Goal: Contribute content: Contribute content

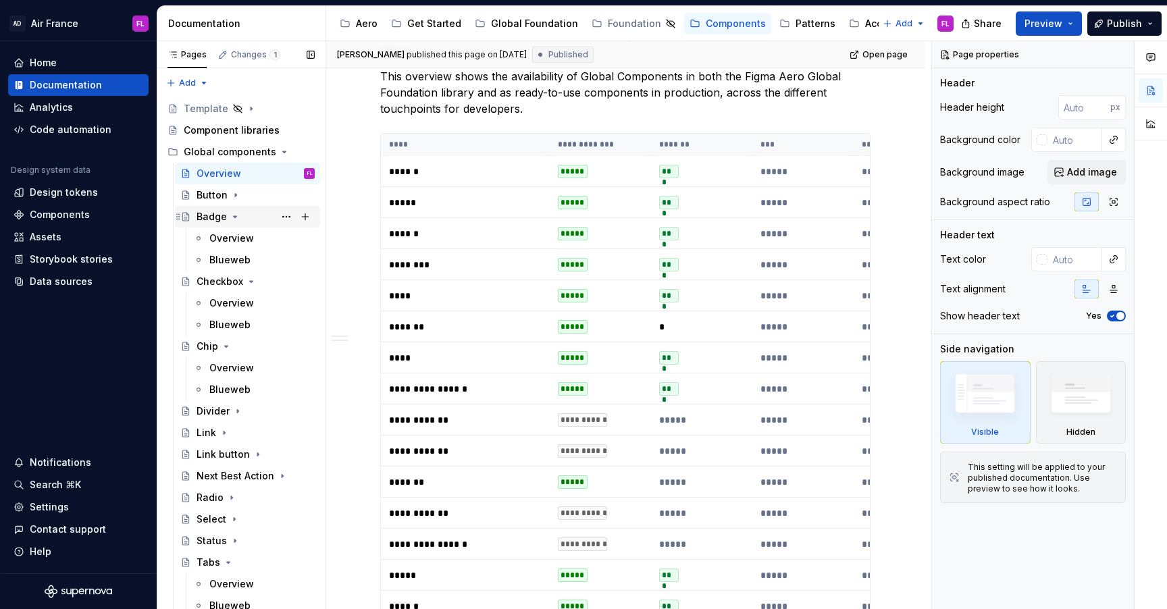
type textarea "*"
click at [213, 219] on div "Badge" at bounding box center [211, 217] width 30 height 14
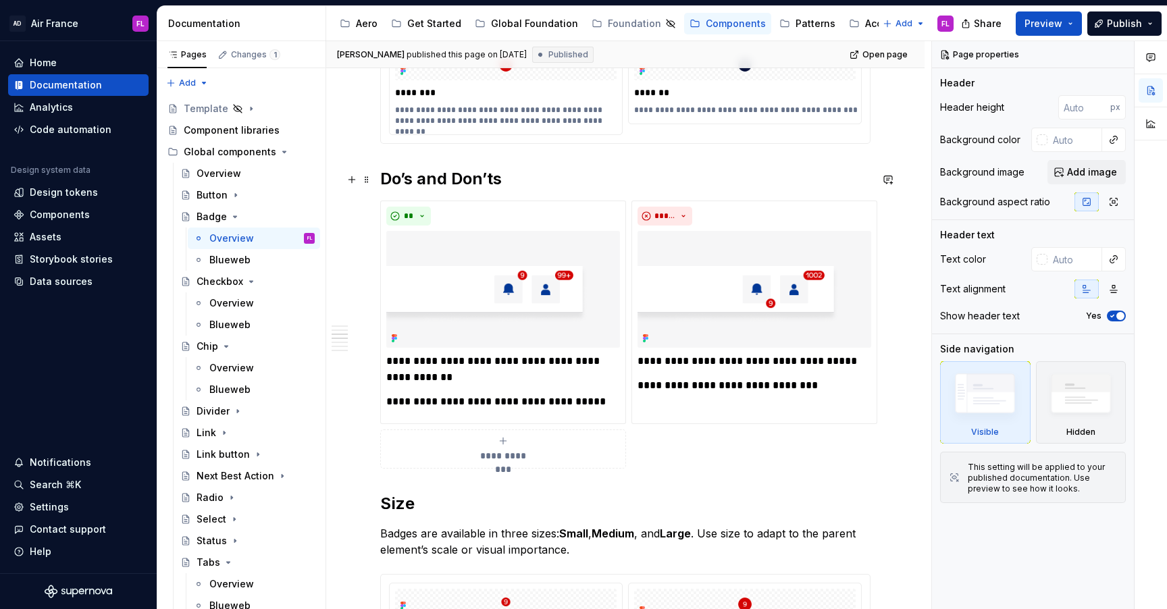
scroll to position [862, 0]
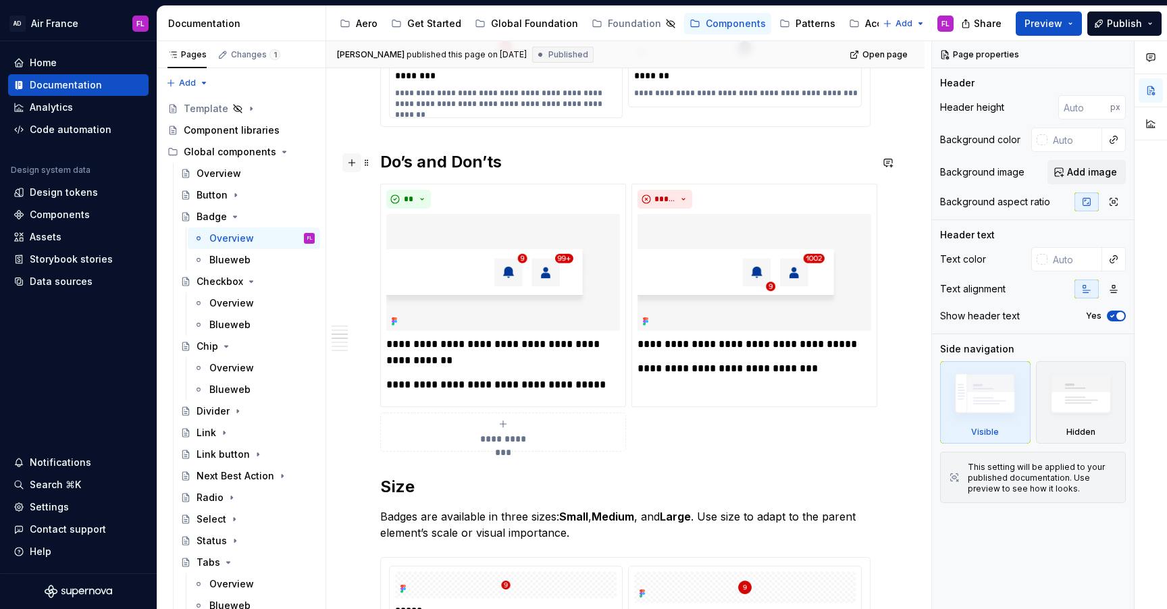
click at [361, 166] on button "button" at bounding box center [351, 162] width 19 height 19
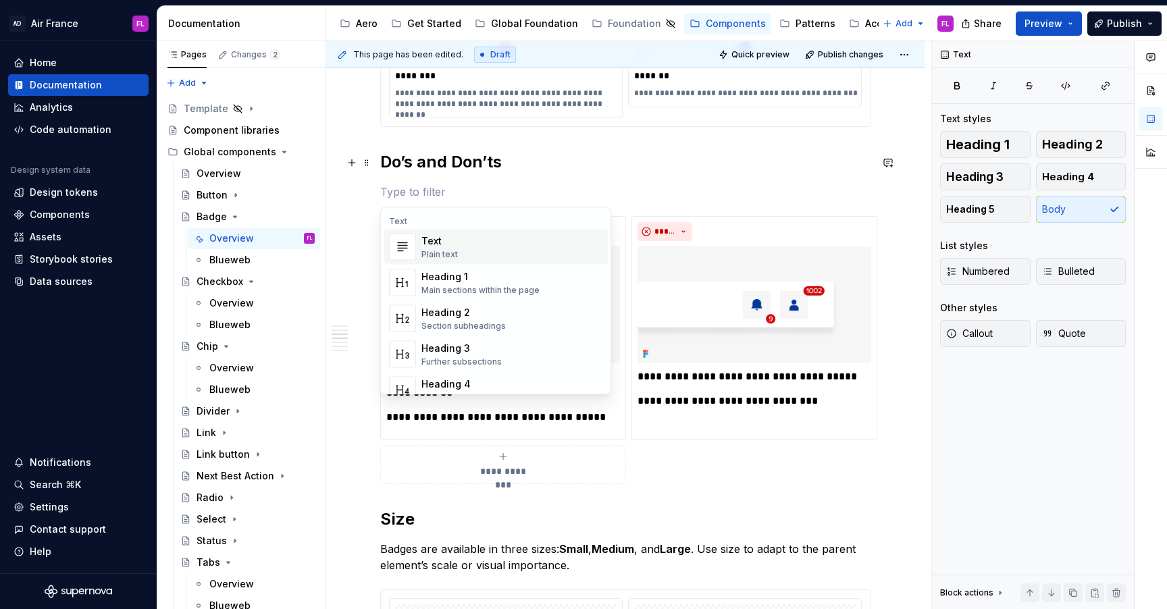
click at [371, 146] on div "**********" at bounding box center [628, 325] width 605 height 569
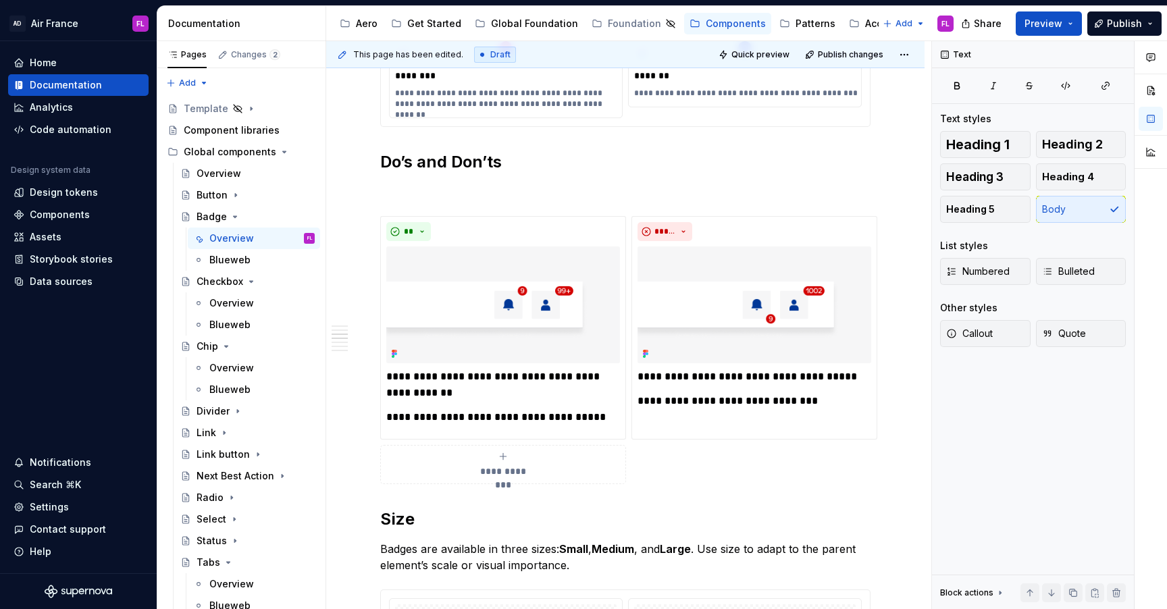
click at [372, 138] on div "**********" at bounding box center [625, 608] width 598 height 2440
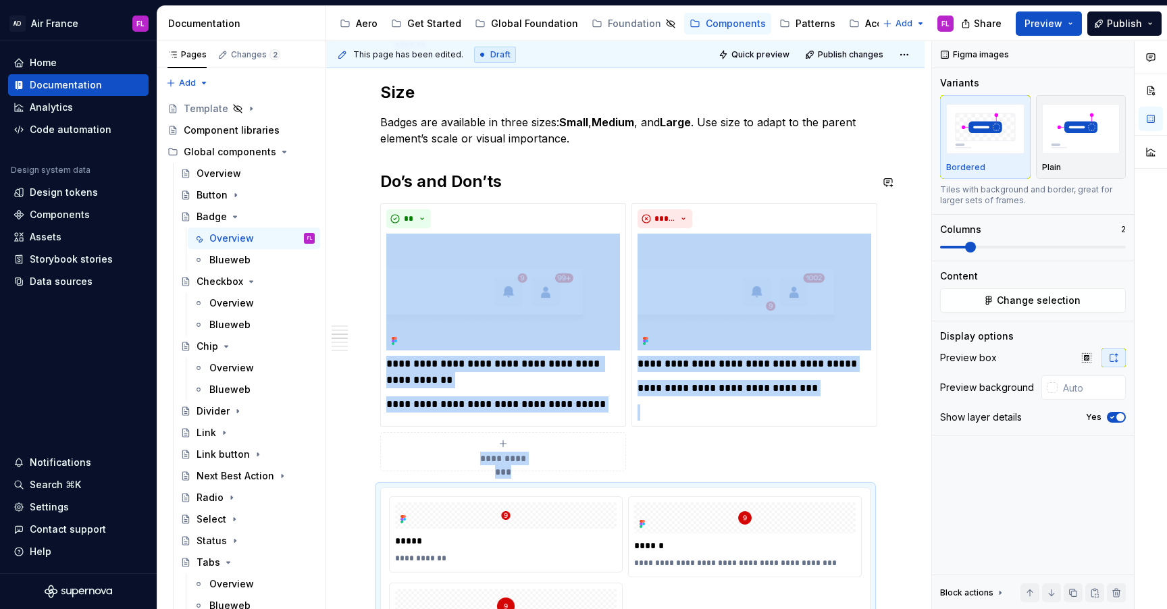
scroll to position [896, 0]
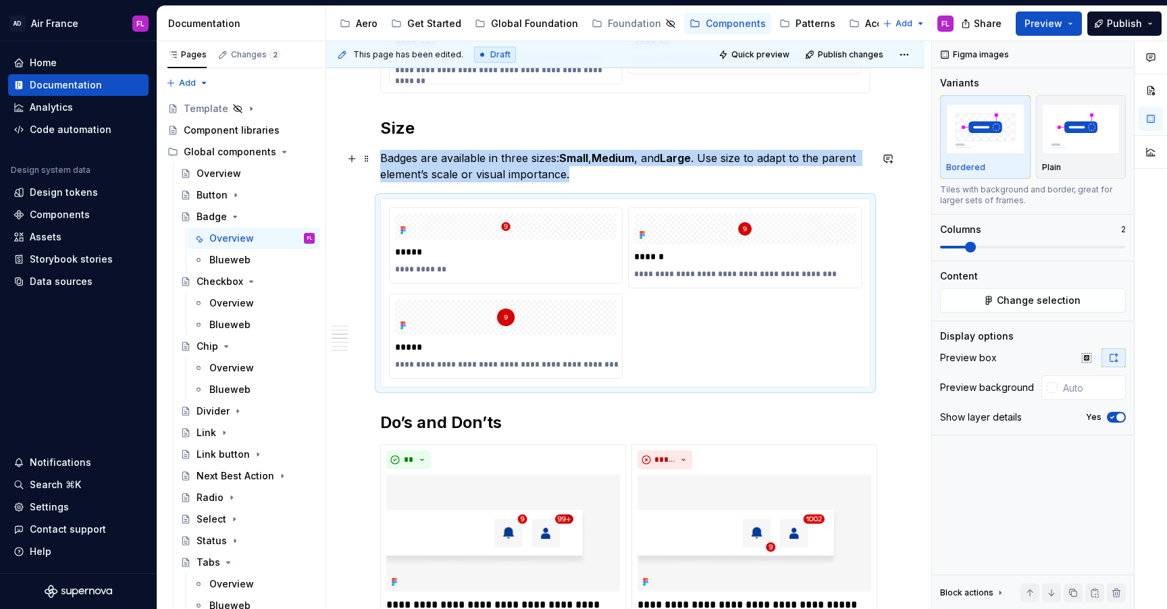
click at [422, 171] on p "Badges are available in three sizes: Small , Medium , and Large . Use size to a…" at bounding box center [625, 166] width 490 height 32
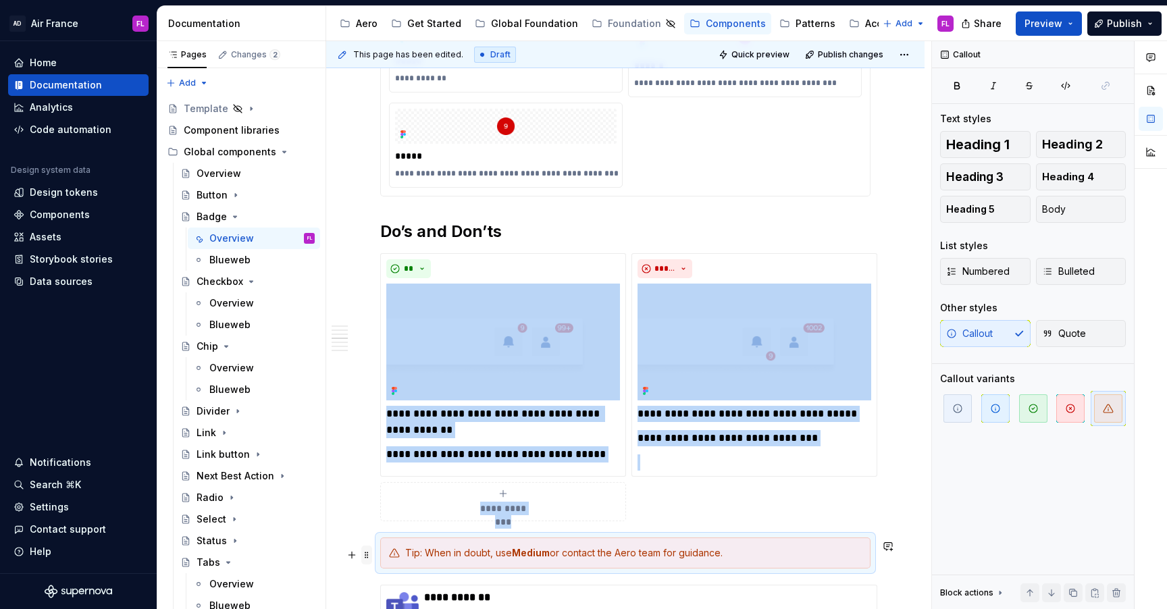
scroll to position [1088, 0]
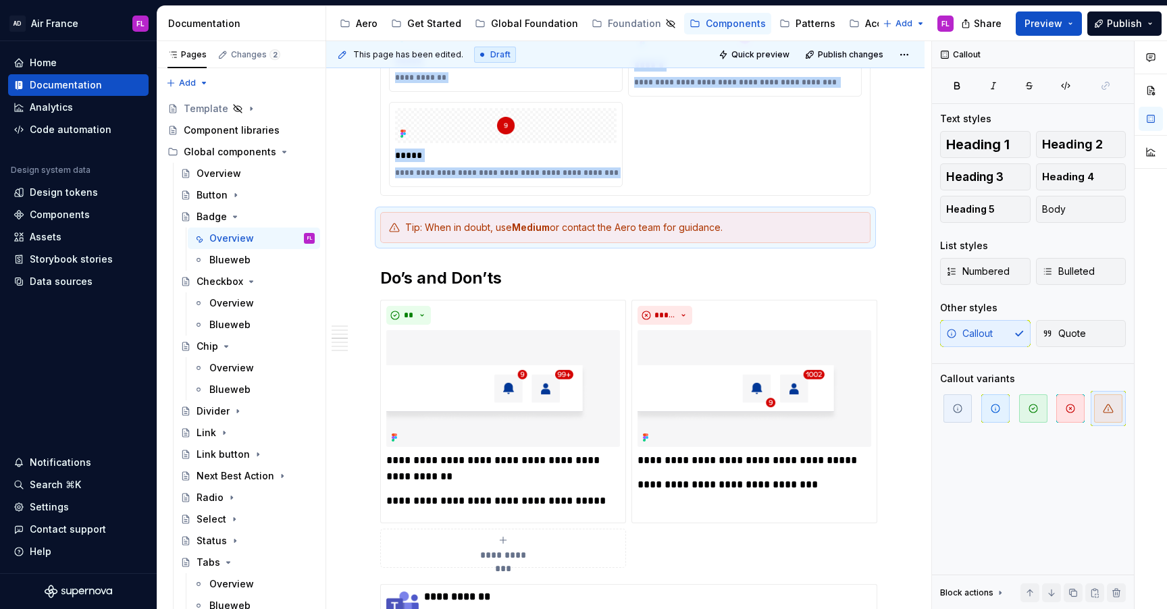
click at [371, 194] on div "**********" at bounding box center [625, 367] width 598 height 2408
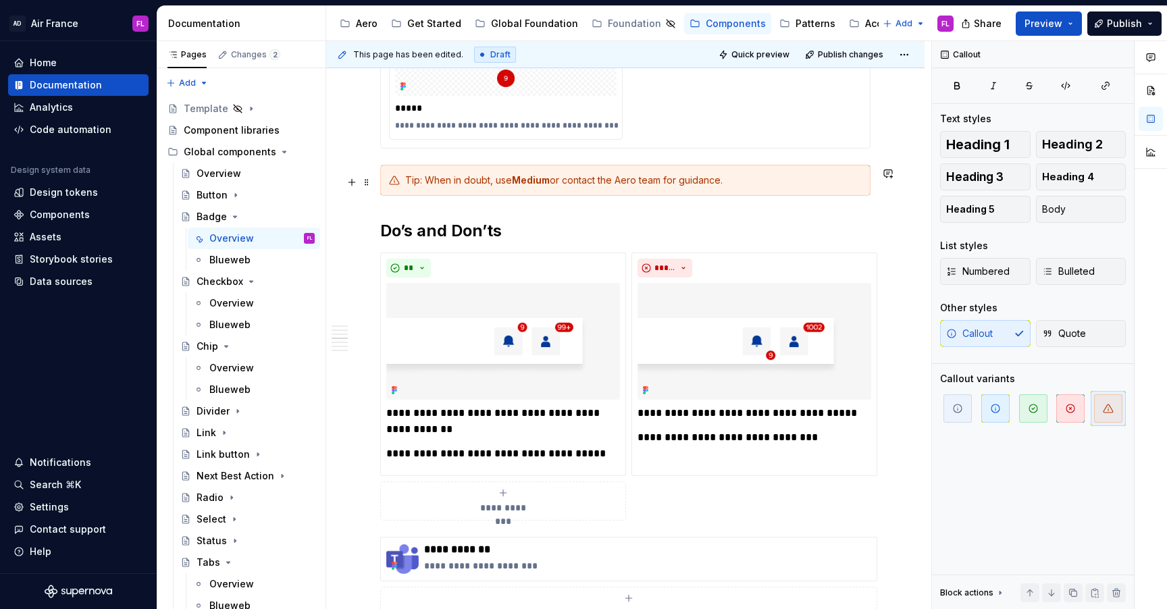
scroll to position [1138, 0]
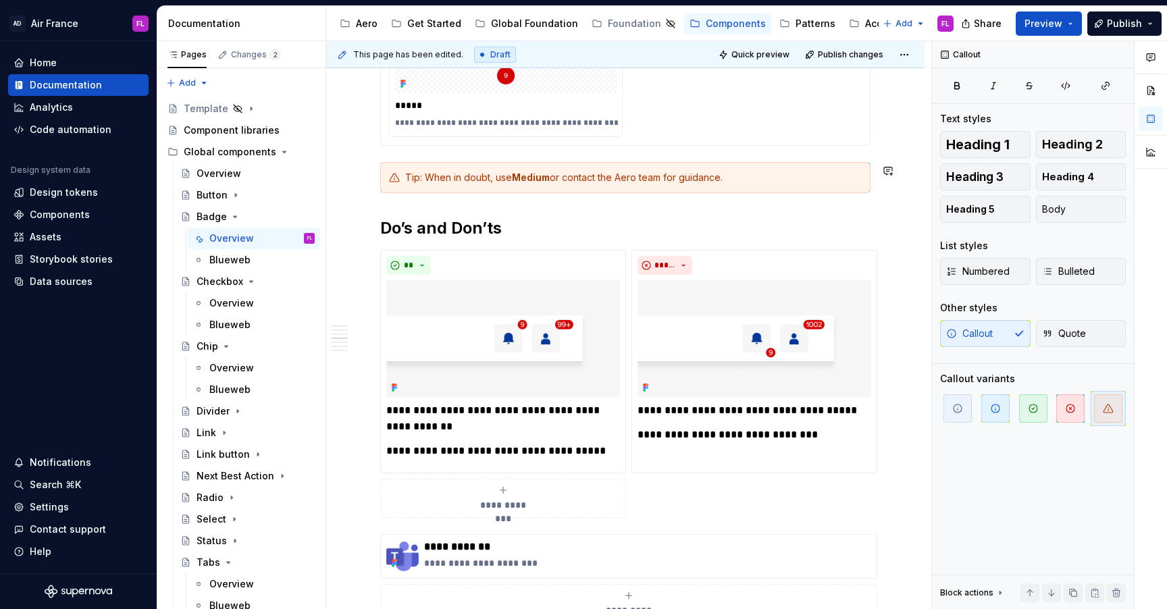
drag, startPoint x: 367, startPoint y: 541, endPoint x: 377, endPoint y: 236, distance: 305.4
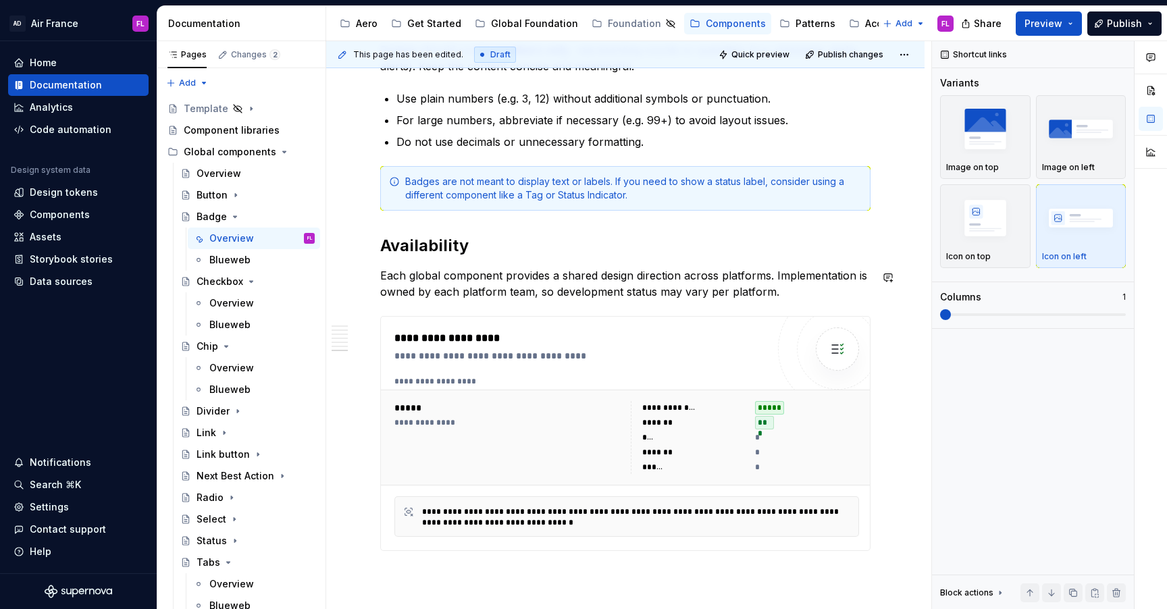
scroll to position [1911, 0]
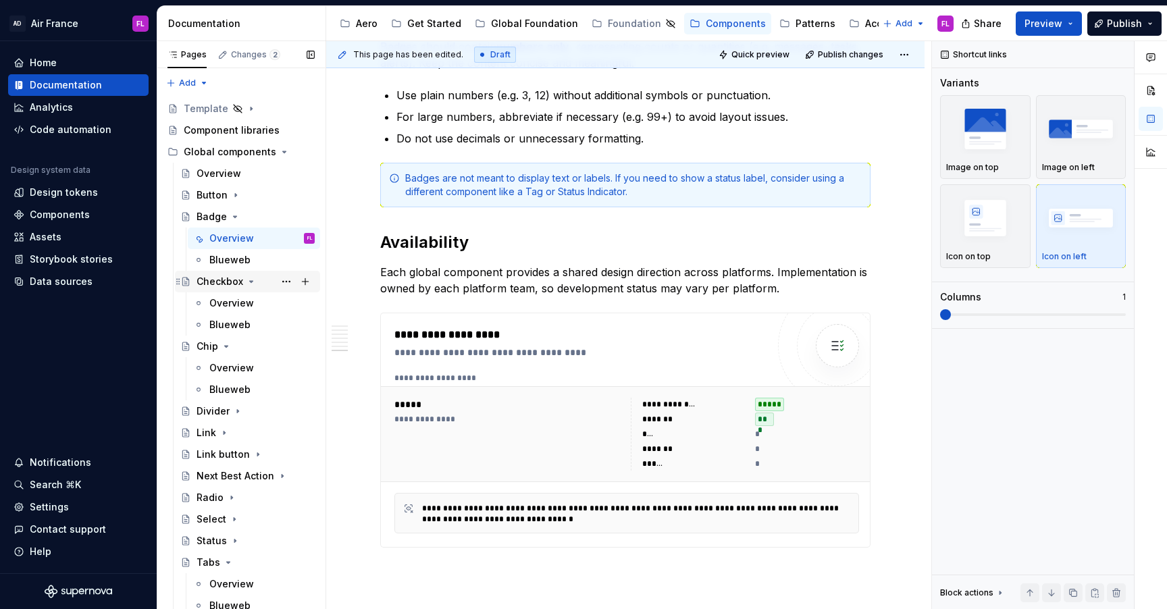
click at [214, 284] on div "Checkbox" at bounding box center [219, 282] width 47 height 14
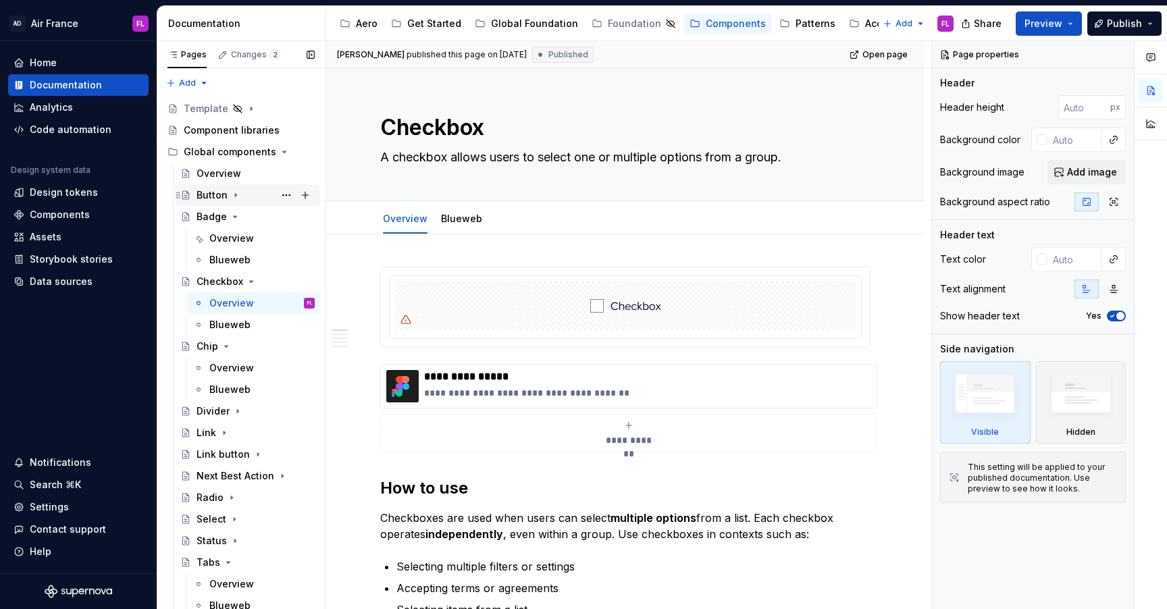
click at [223, 194] on div "Button" at bounding box center [211, 195] width 31 height 14
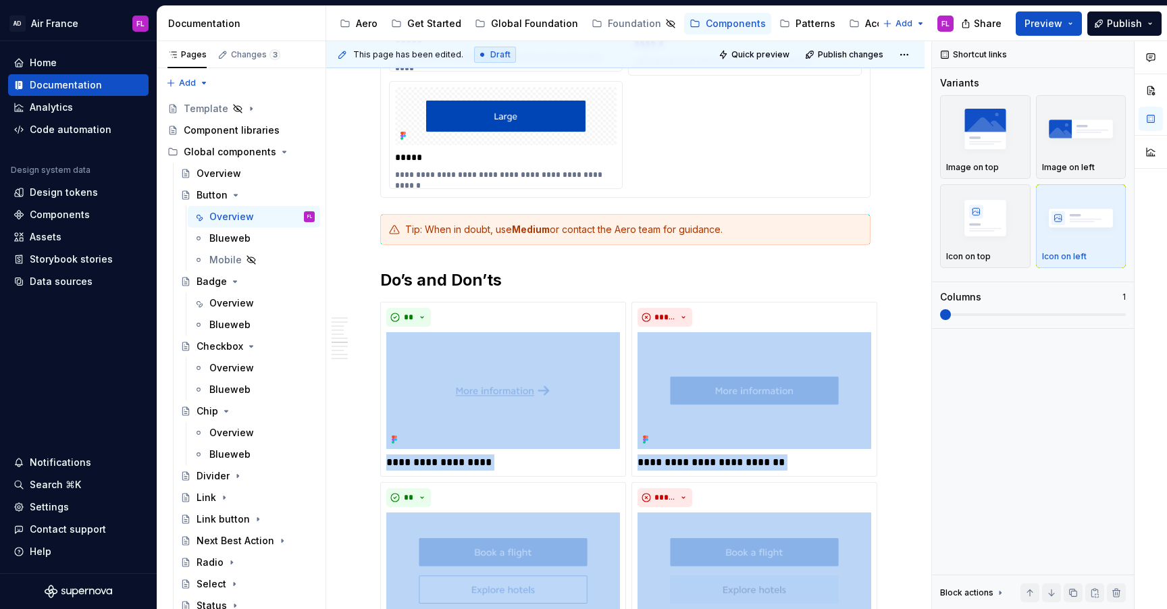
scroll to position [1699, 0]
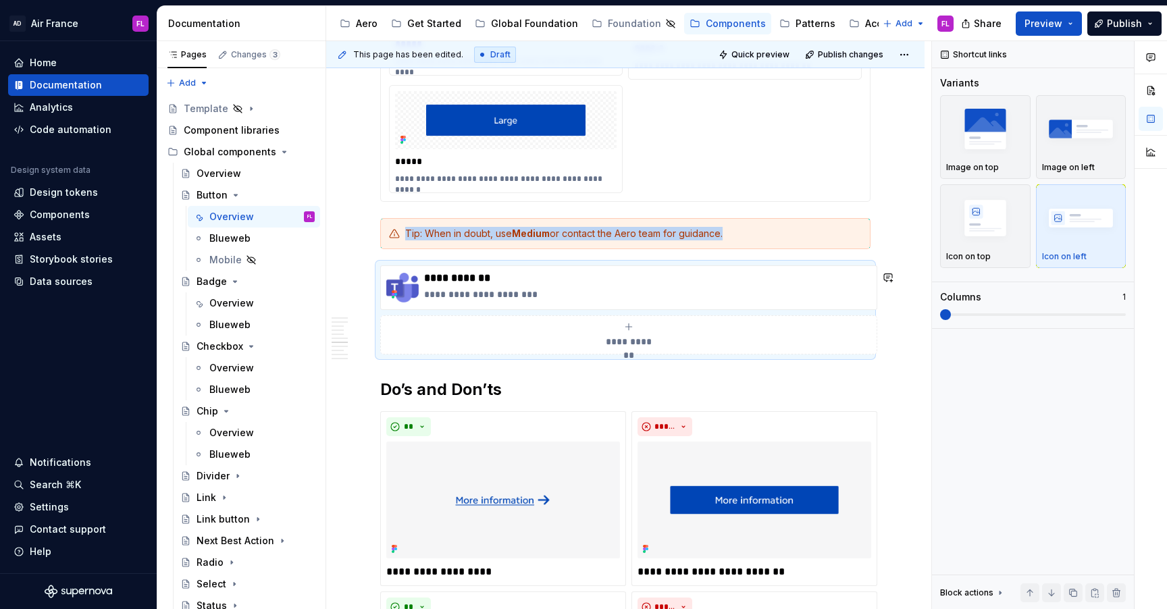
click at [376, 377] on div "**********" at bounding box center [625, 431] width 598 height 3790
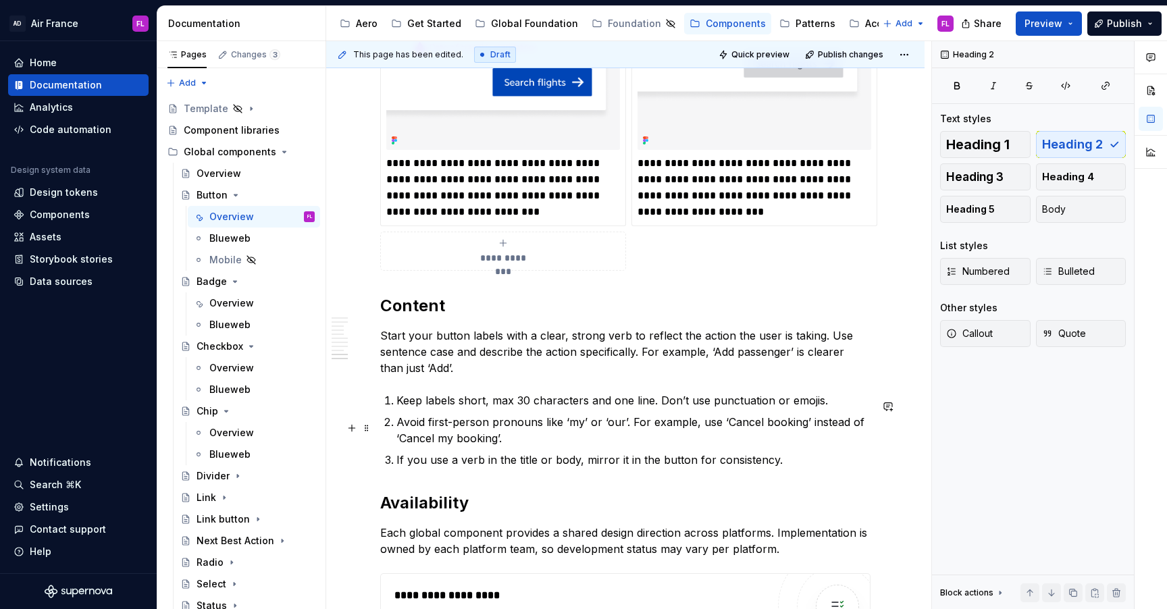
scroll to position [3113, 0]
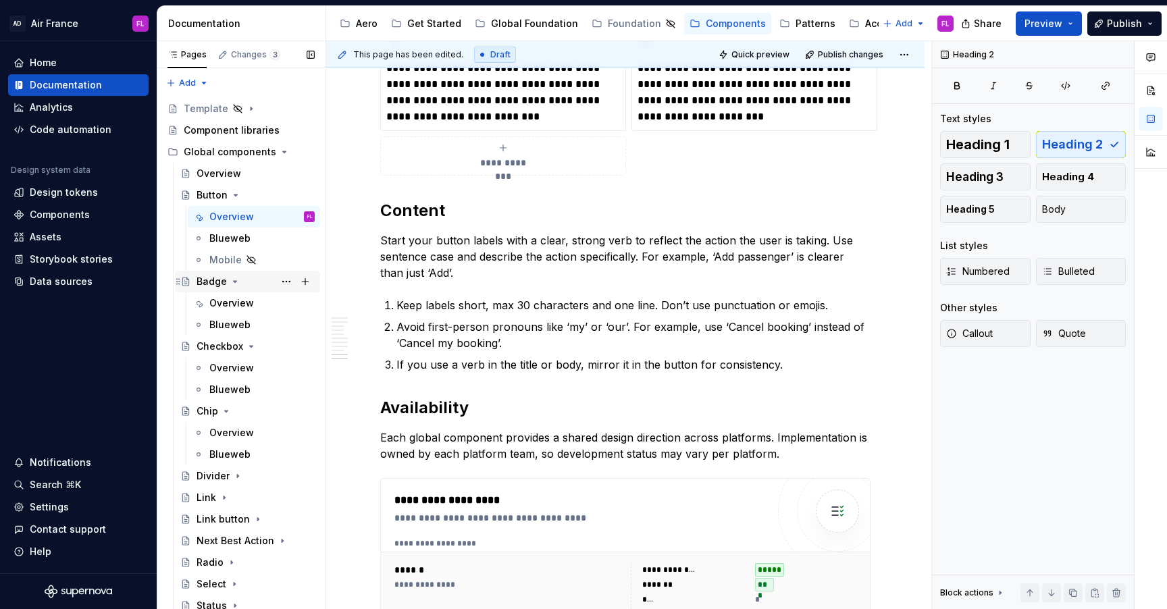
click at [217, 280] on div "Badge" at bounding box center [211, 282] width 30 height 14
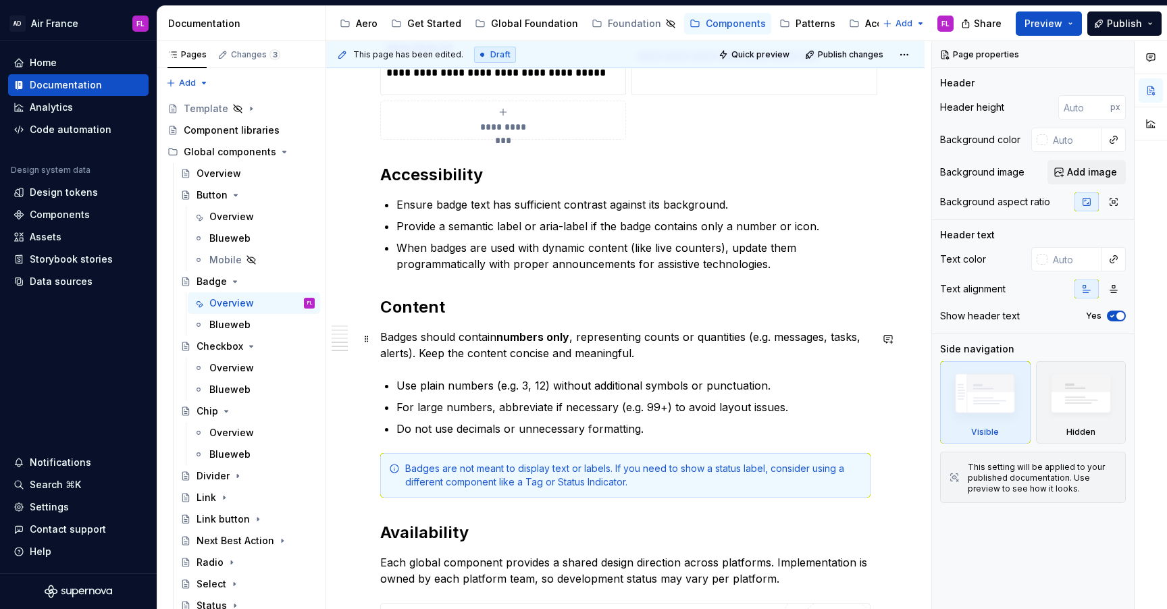
scroll to position [1641, 0]
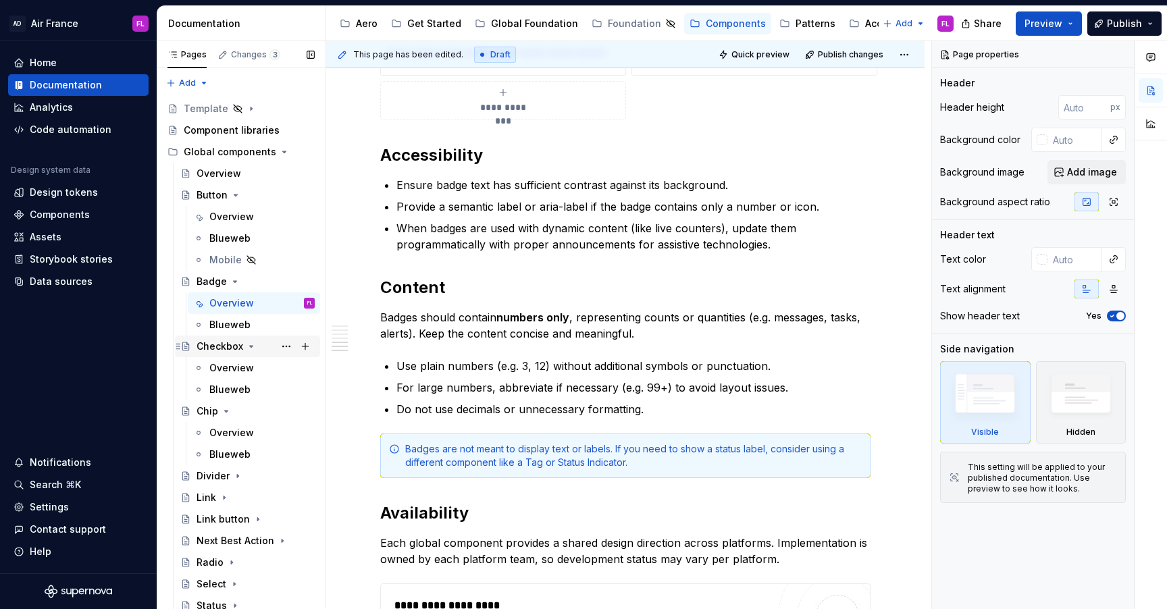
click at [214, 344] on div "Checkbox" at bounding box center [219, 347] width 47 height 14
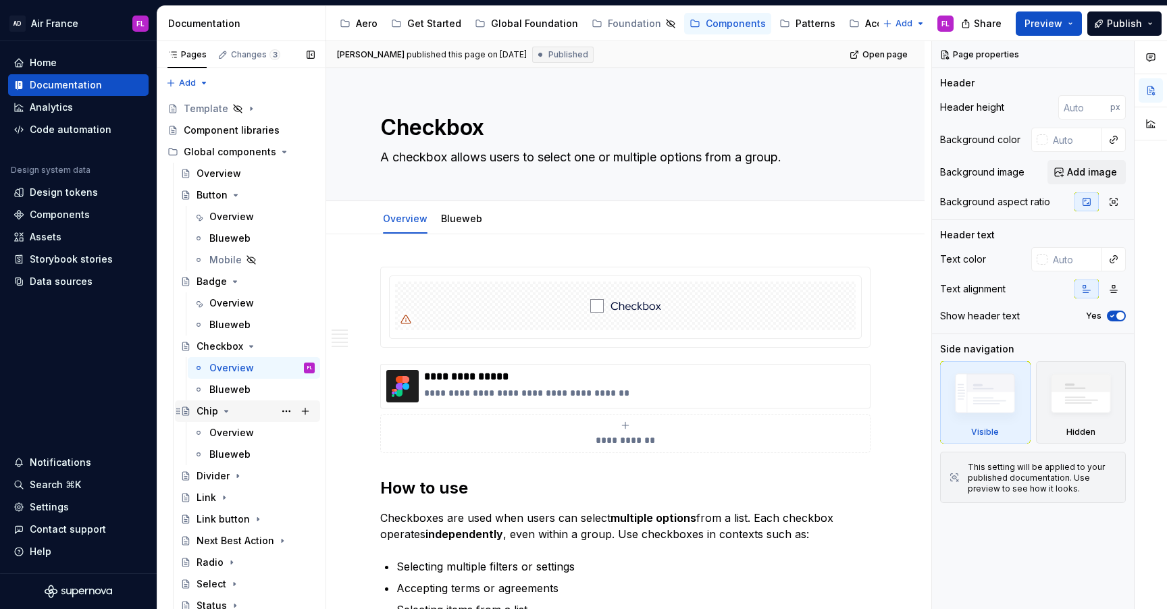
click at [203, 415] on div "Chip" at bounding box center [207, 411] width 22 height 14
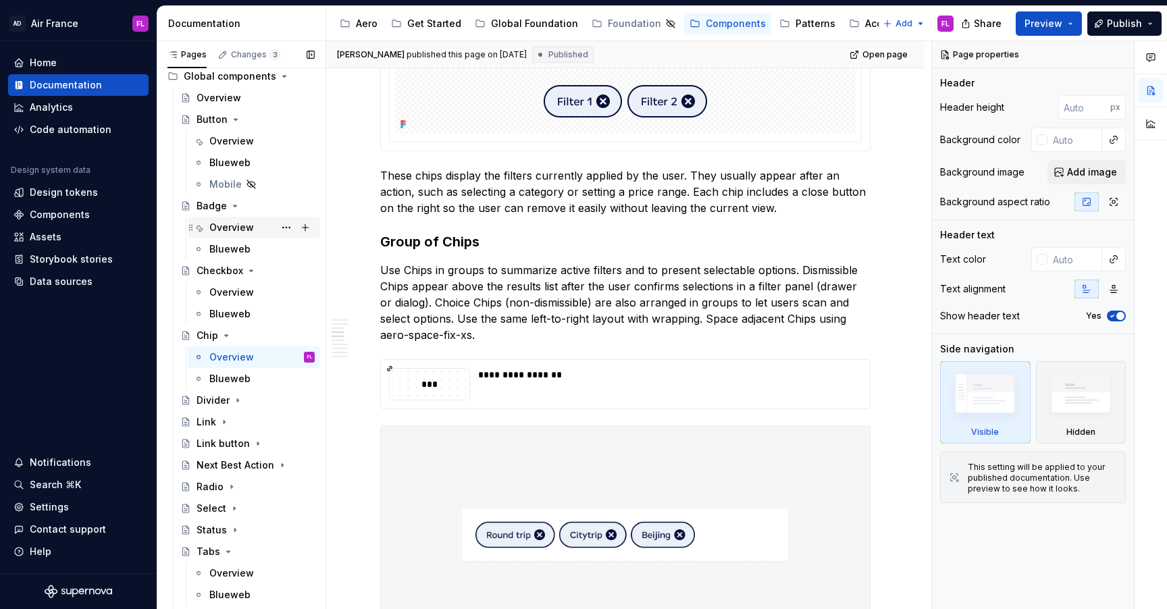
scroll to position [73, 0]
click at [233, 445] on div "Link button" at bounding box center [222, 447] width 53 height 14
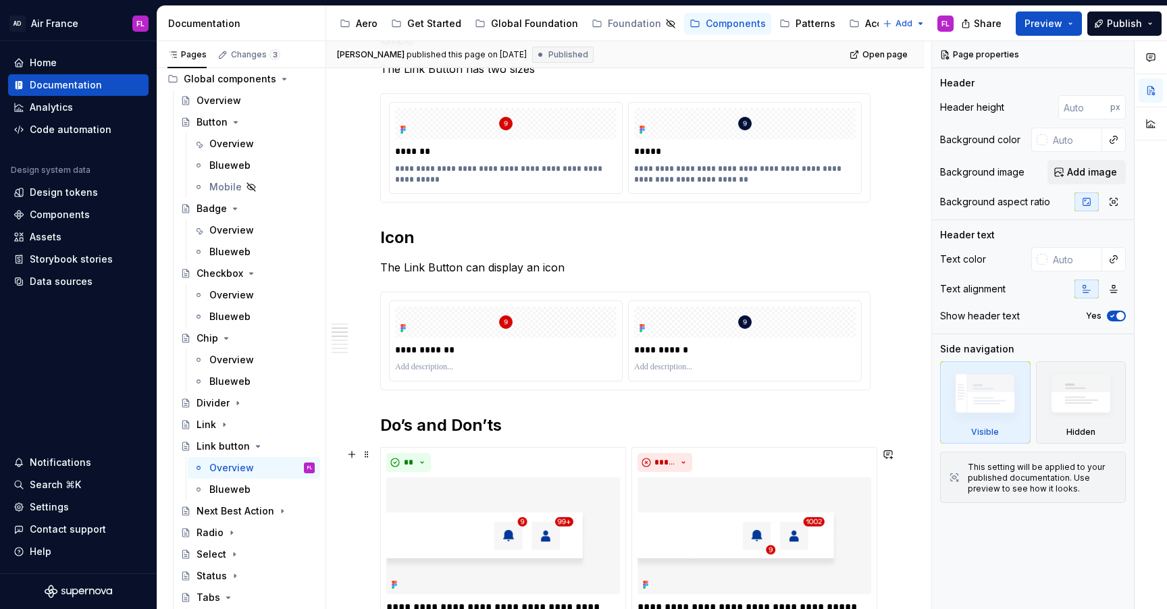
scroll to position [869, 0]
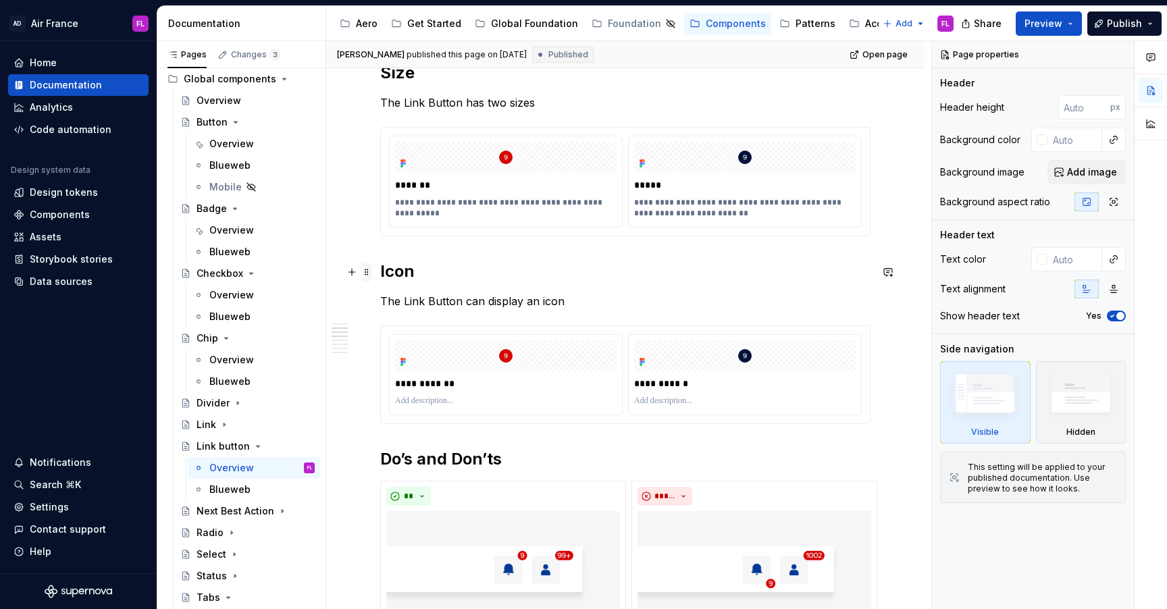
click at [365, 272] on span at bounding box center [366, 272] width 11 height 19
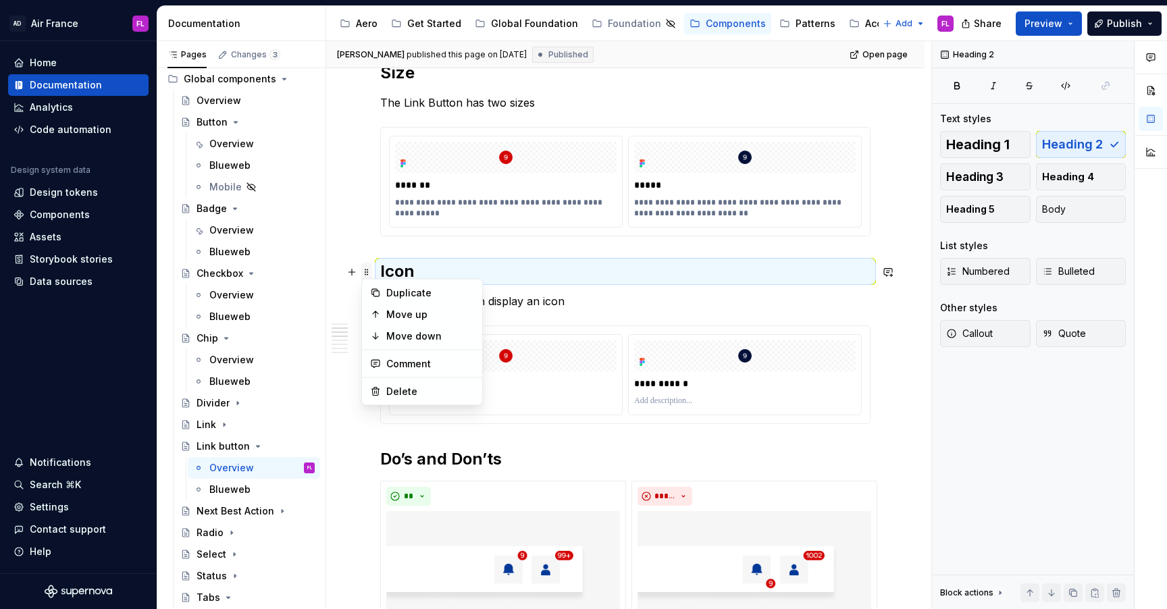
click at [365, 271] on span at bounding box center [366, 272] width 11 height 19
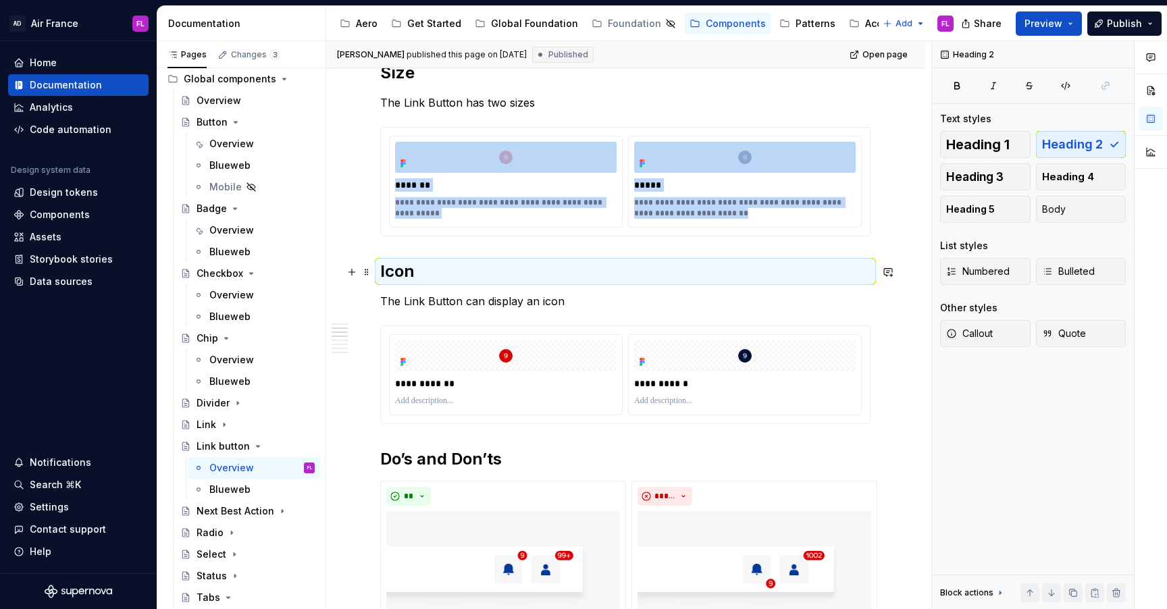
click at [390, 271] on h2 "Icon" at bounding box center [625, 272] width 490 height 22
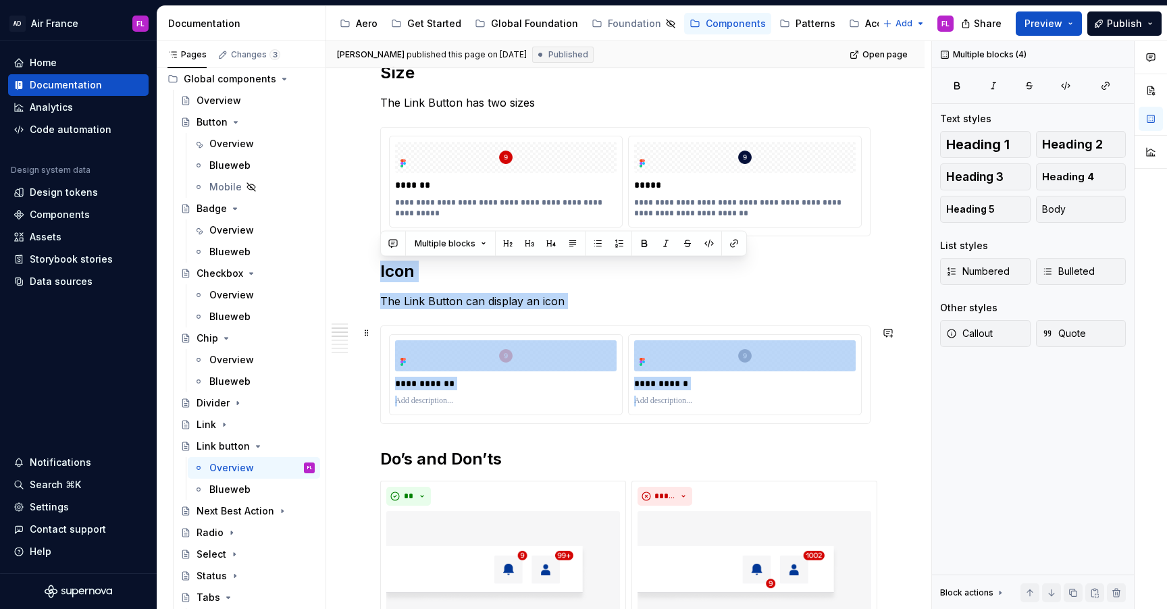
drag, startPoint x: 381, startPoint y: 269, endPoint x: 889, endPoint y: 423, distance: 530.1
copy div "**********"
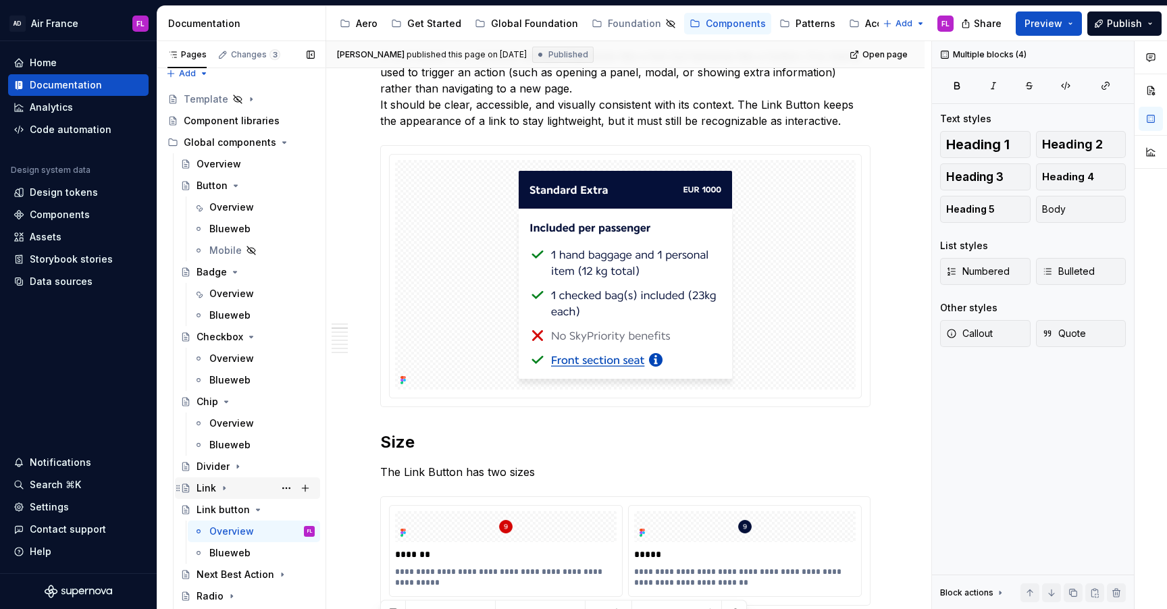
scroll to position [0, 0]
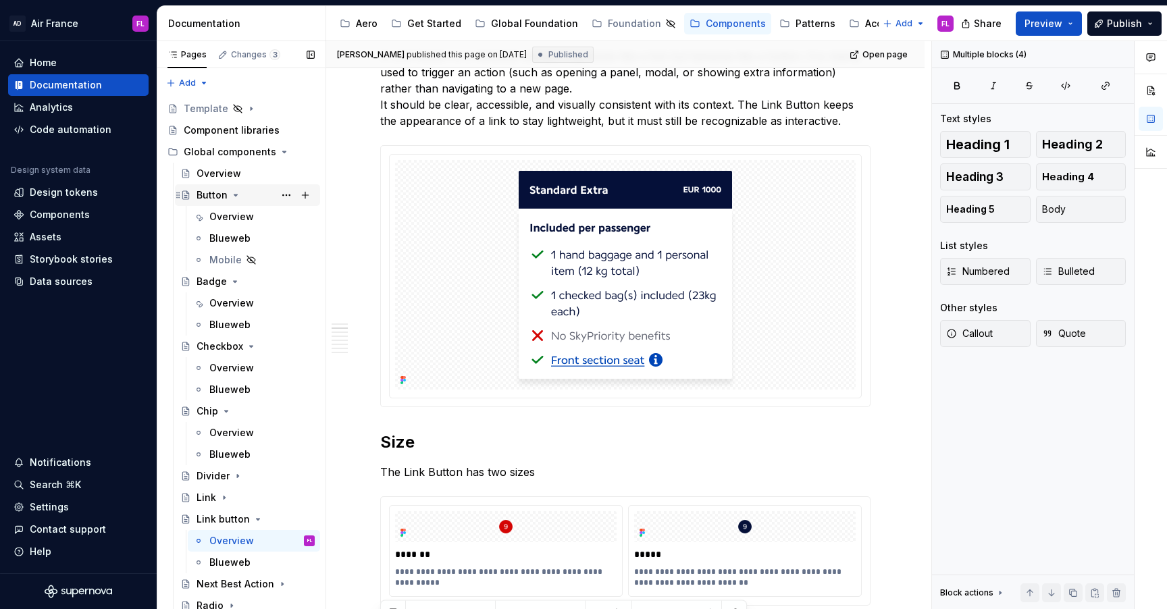
click at [214, 199] on div "Button" at bounding box center [211, 195] width 31 height 14
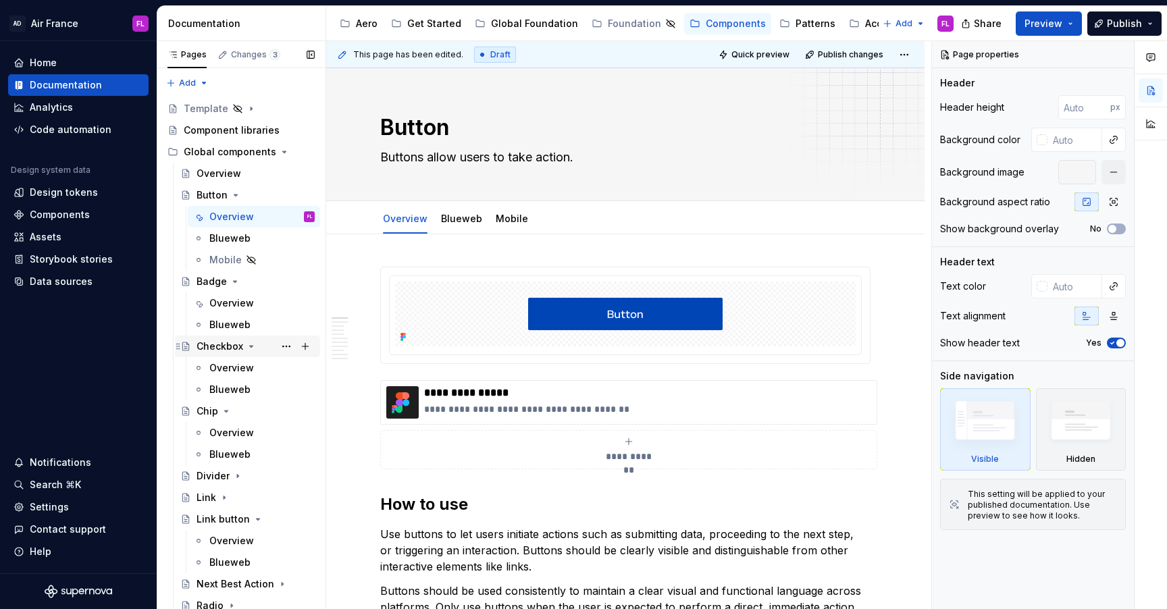
click at [209, 345] on div "Checkbox" at bounding box center [219, 347] width 47 height 14
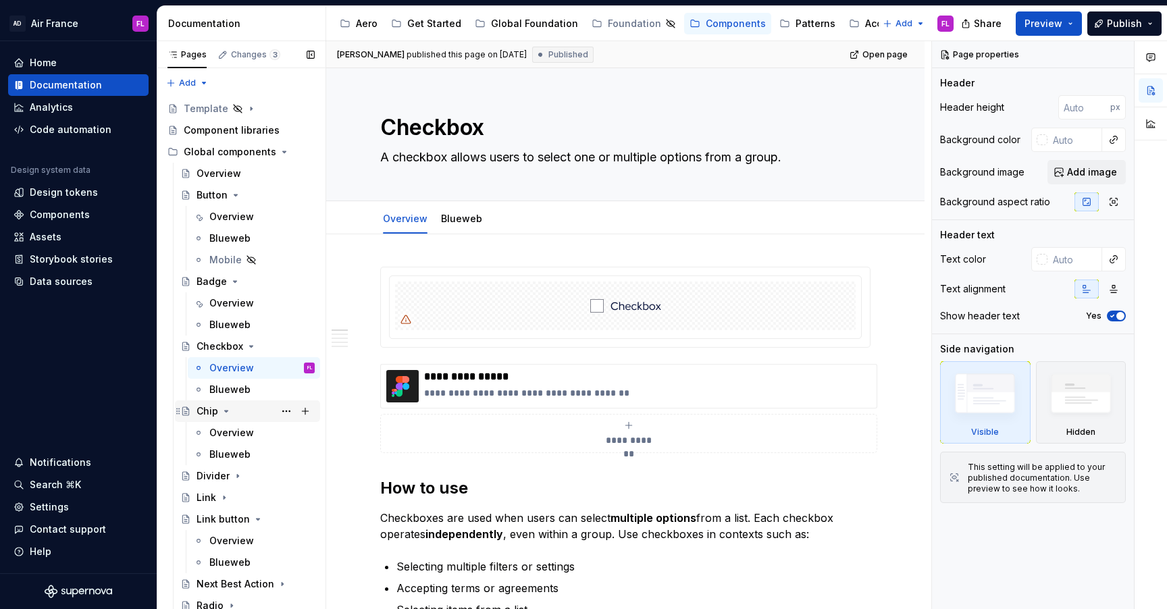
click at [209, 411] on div "Chip" at bounding box center [207, 411] width 22 height 14
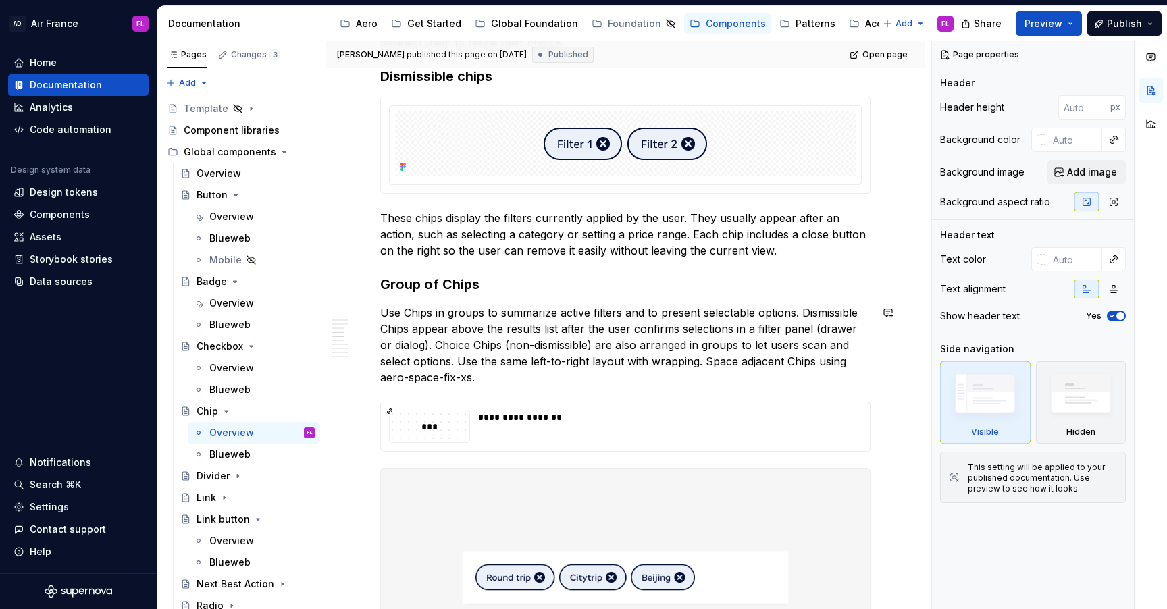
scroll to position [951, 0]
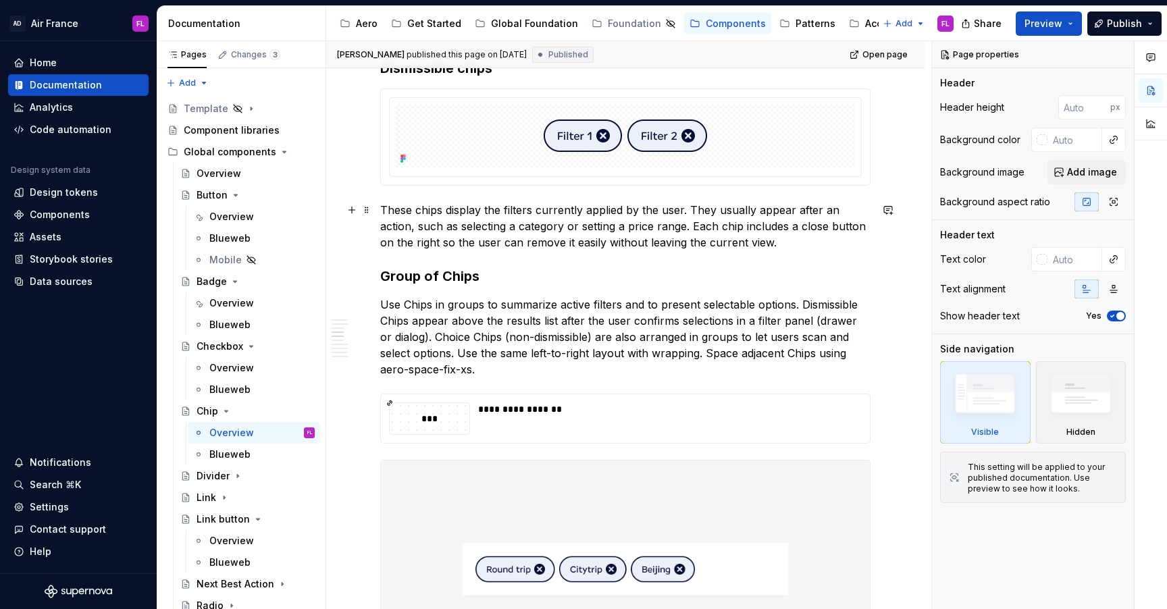
type textarea "*"
click at [761, 240] on p "These chips display the filters currently applied by the user. They usually app…" at bounding box center [625, 226] width 490 height 49
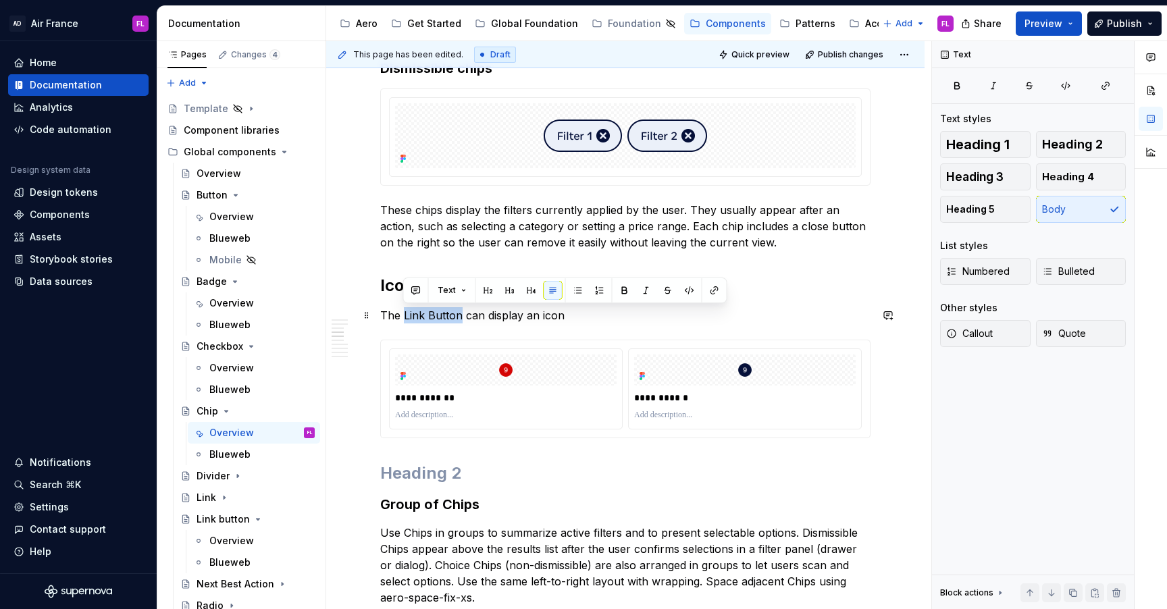
drag, startPoint x: 402, startPoint y: 317, endPoint x: 459, endPoint y: 315, distance: 57.4
click at [459, 315] on p "The Link Button can display an icon" at bounding box center [625, 315] width 490 height 16
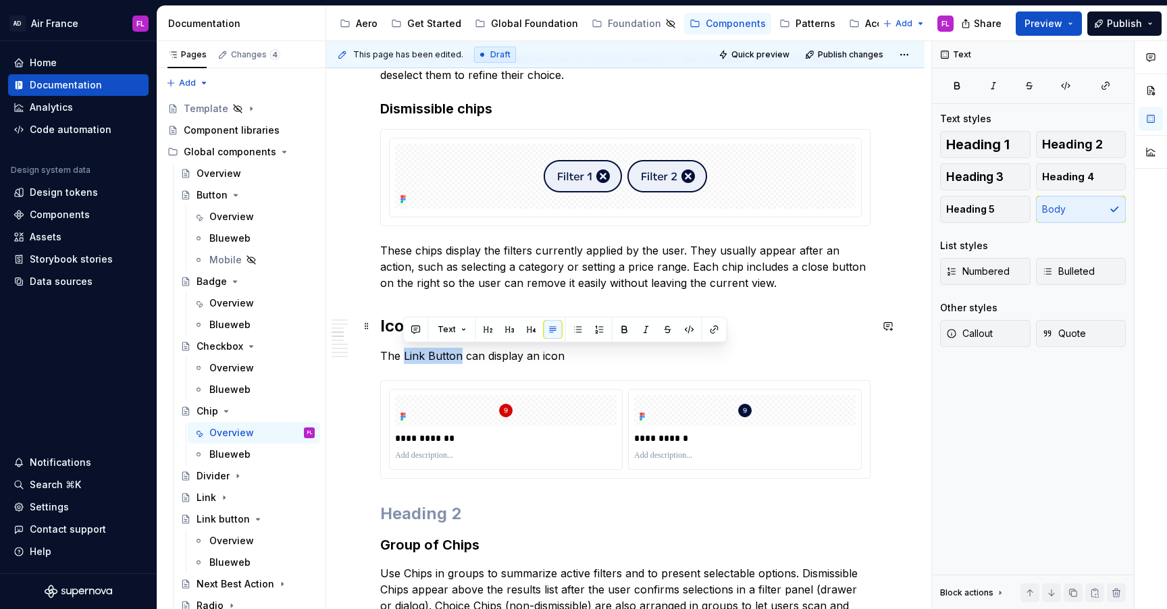
scroll to position [911, 0]
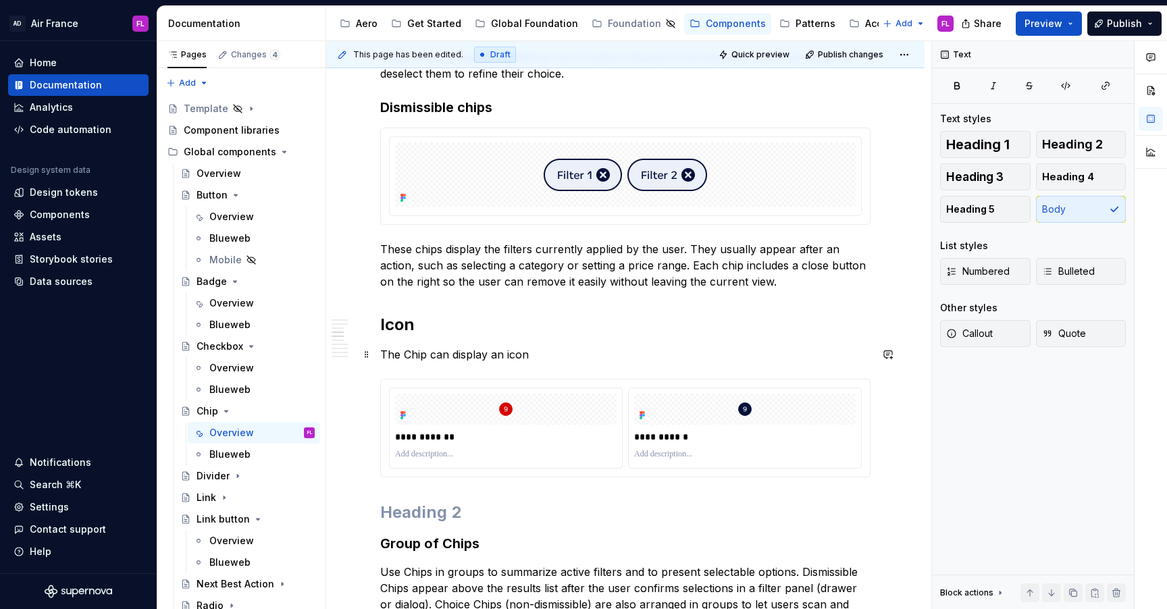
click at [558, 354] on p "The Chip can display an icon" at bounding box center [625, 354] width 490 height 16
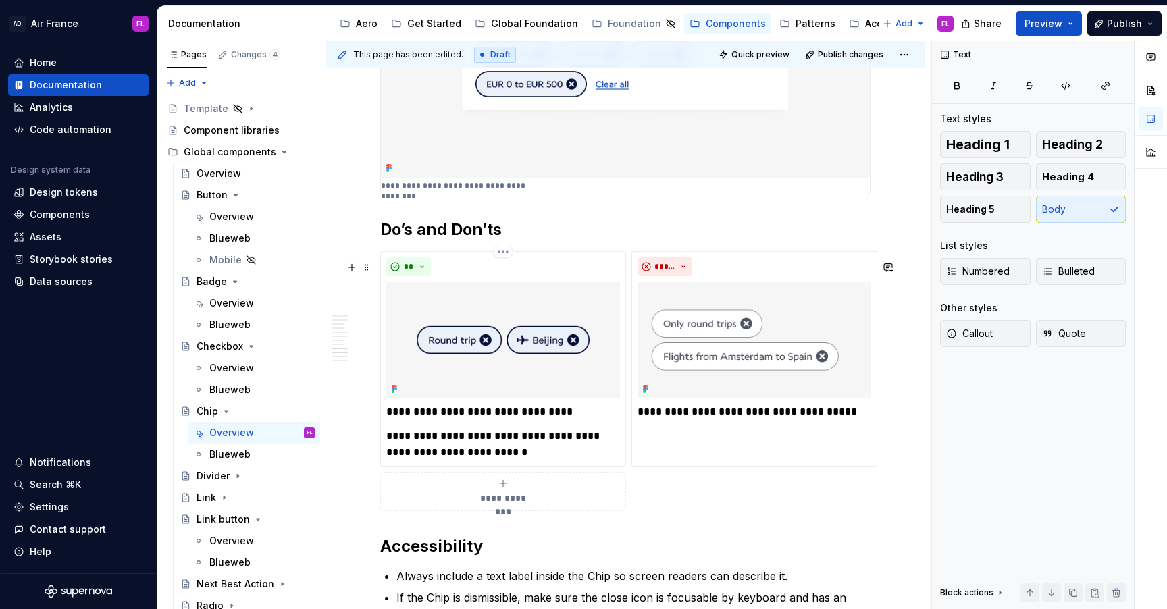
scroll to position [2338, 0]
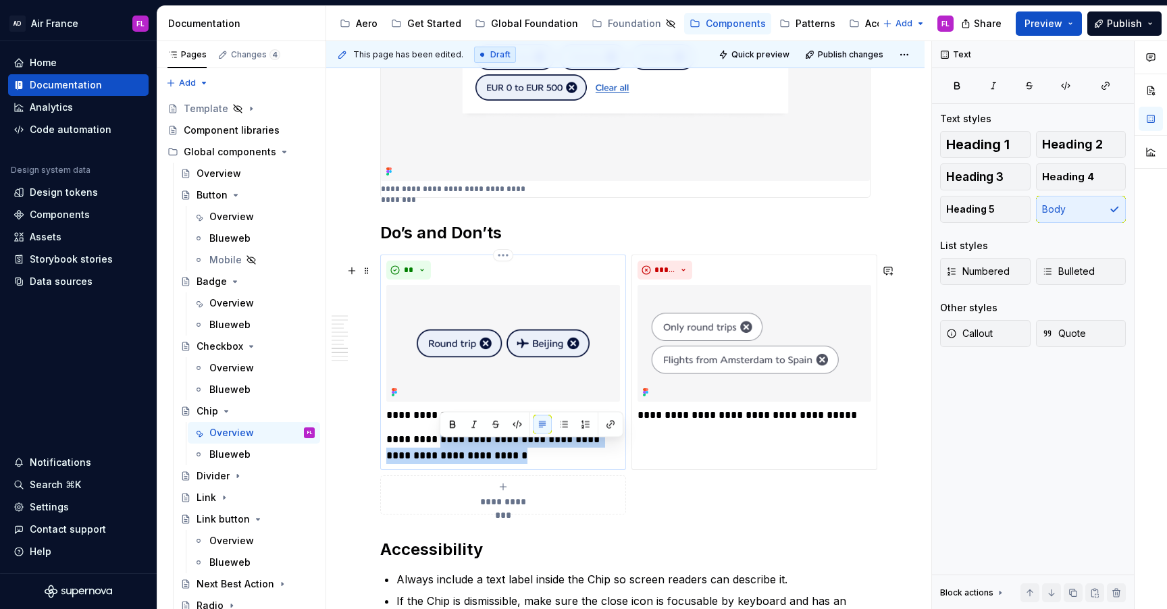
drag, startPoint x: 545, startPoint y: 466, endPoint x: 439, endPoint y: 452, distance: 106.9
click at [439, 452] on p "**********" at bounding box center [503, 447] width 234 height 32
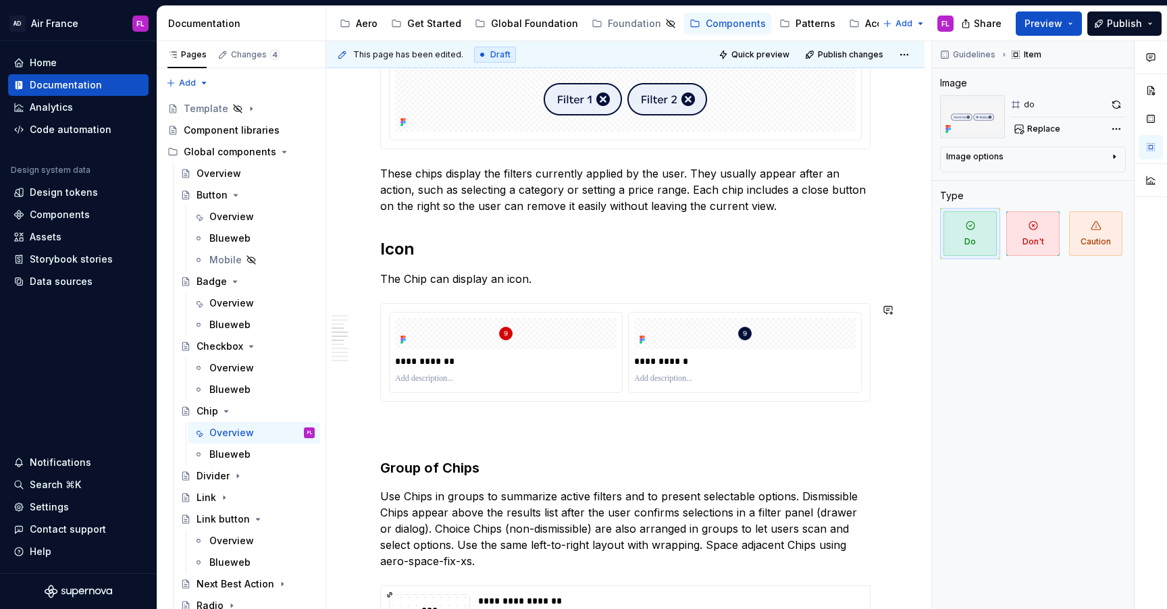
scroll to position [988, 0]
click at [543, 276] on p "The Chip can display an icon." at bounding box center [625, 277] width 490 height 16
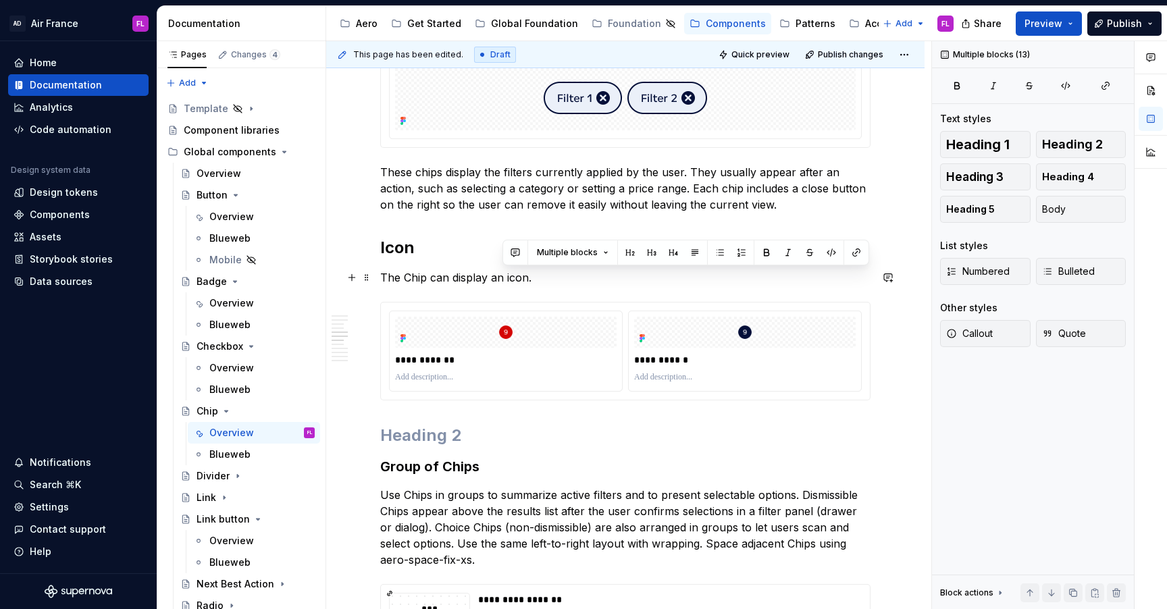
click at [535, 278] on p "The Chip can display an icon." at bounding box center [625, 277] width 490 height 16
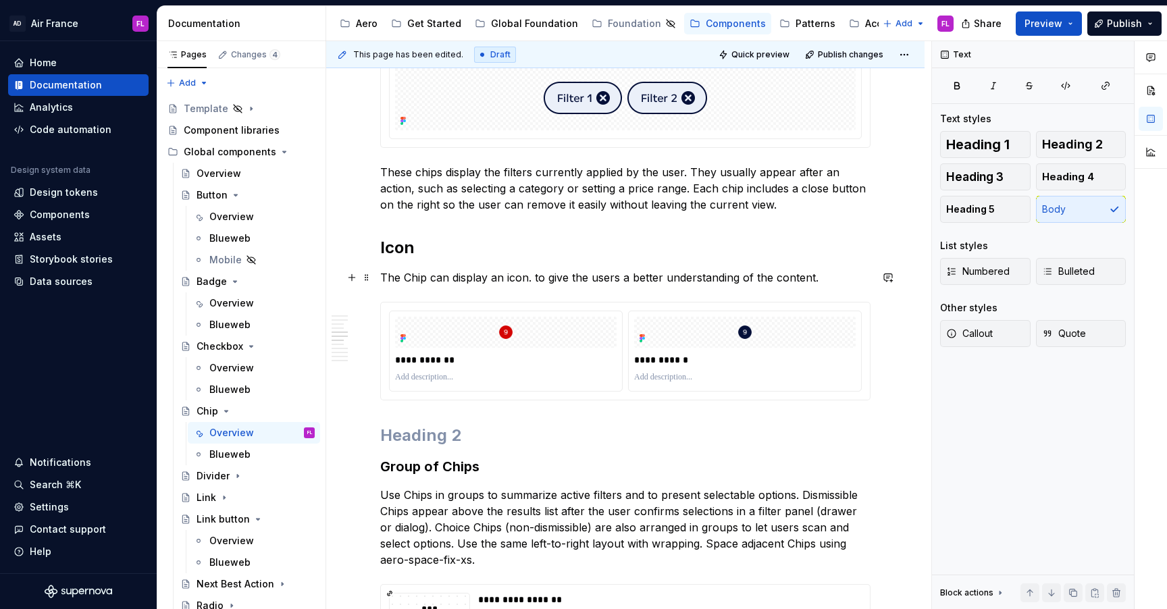
click at [533, 278] on p "The Chip can display an icon. to give the users a better understanding of the c…" at bounding box center [625, 277] width 490 height 16
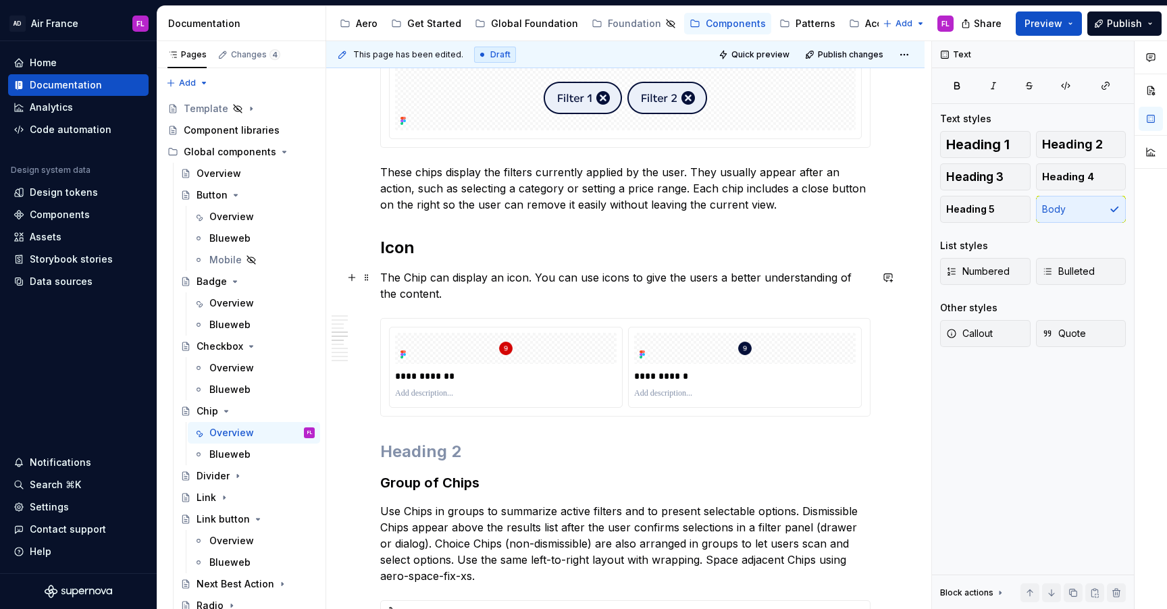
click at [458, 293] on p "The Chip can display an icon. You can use icons to give the users a better unde…" at bounding box center [625, 285] width 490 height 32
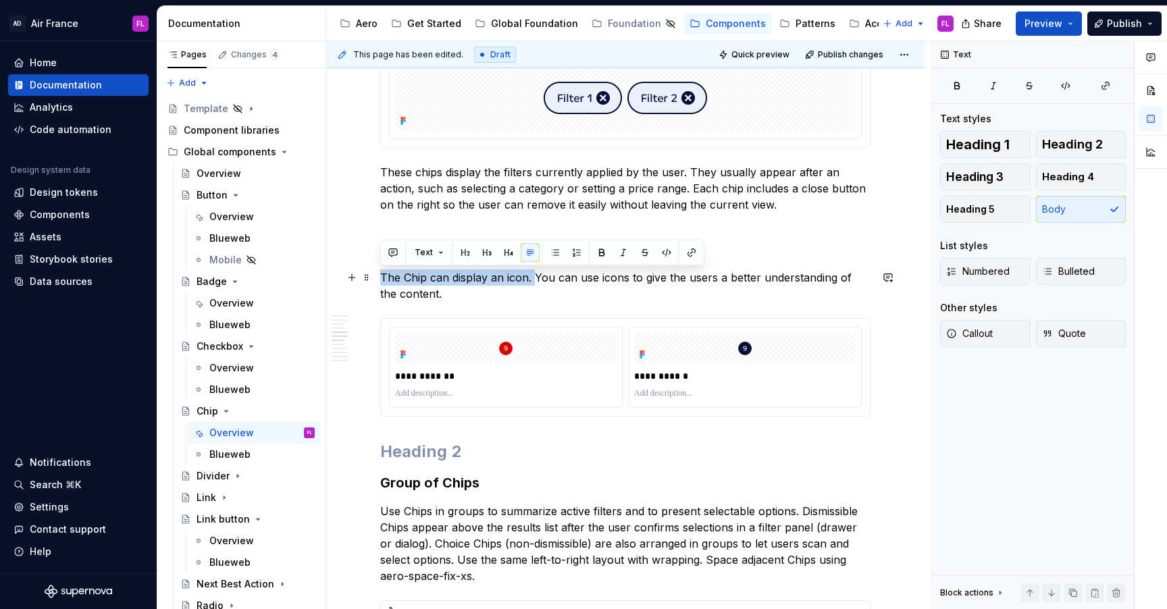
drag, startPoint x: 535, startPoint y: 278, endPoint x: 375, endPoint y: 281, distance: 160.0
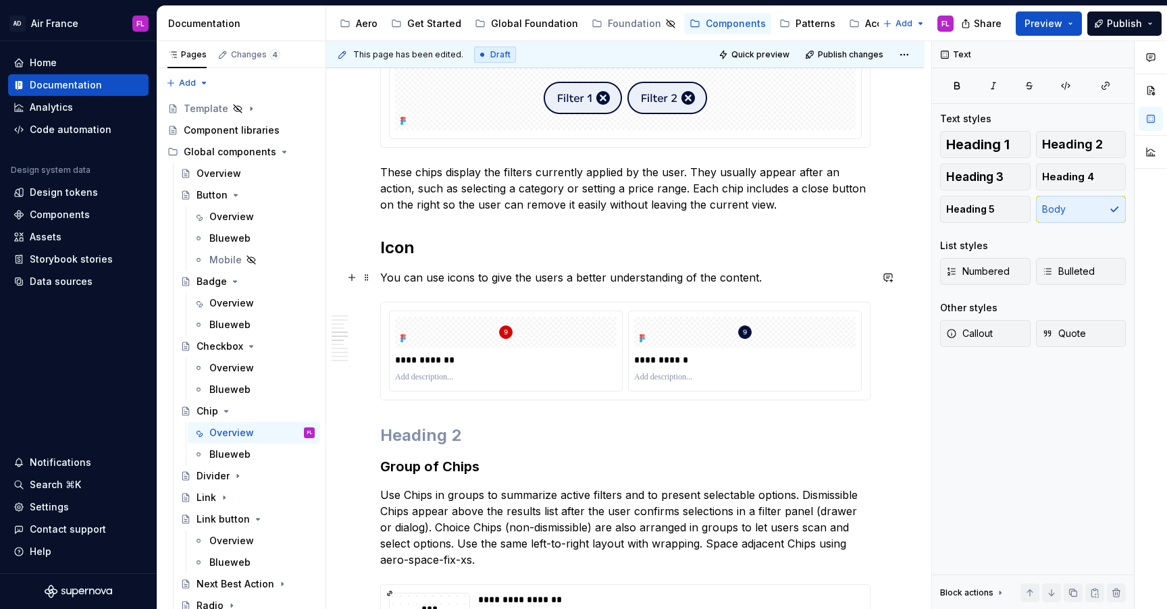
click at [473, 275] on p "You can use icons to give the users a better understanding of the content." at bounding box center [625, 277] width 490 height 16
click at [817, 275] on p "You can use icons on a Chip to give the users a better understanding of the con…" at bounding box center [625, 277] width 490 height 16
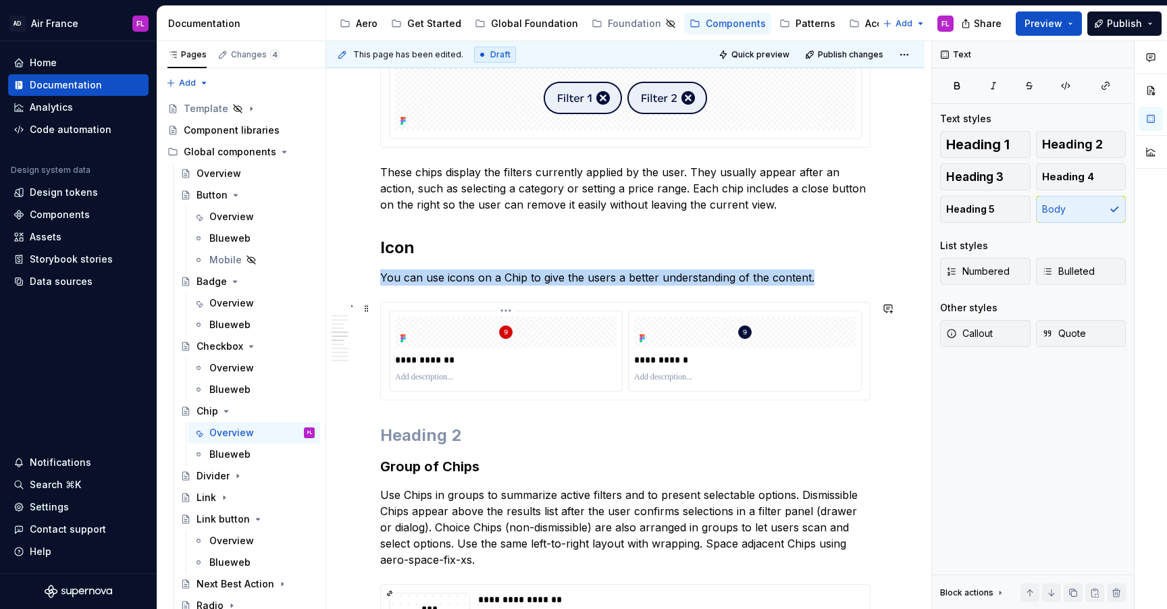
click at [518, 336] on img at bounding box center [505, 332] width 221 height 31
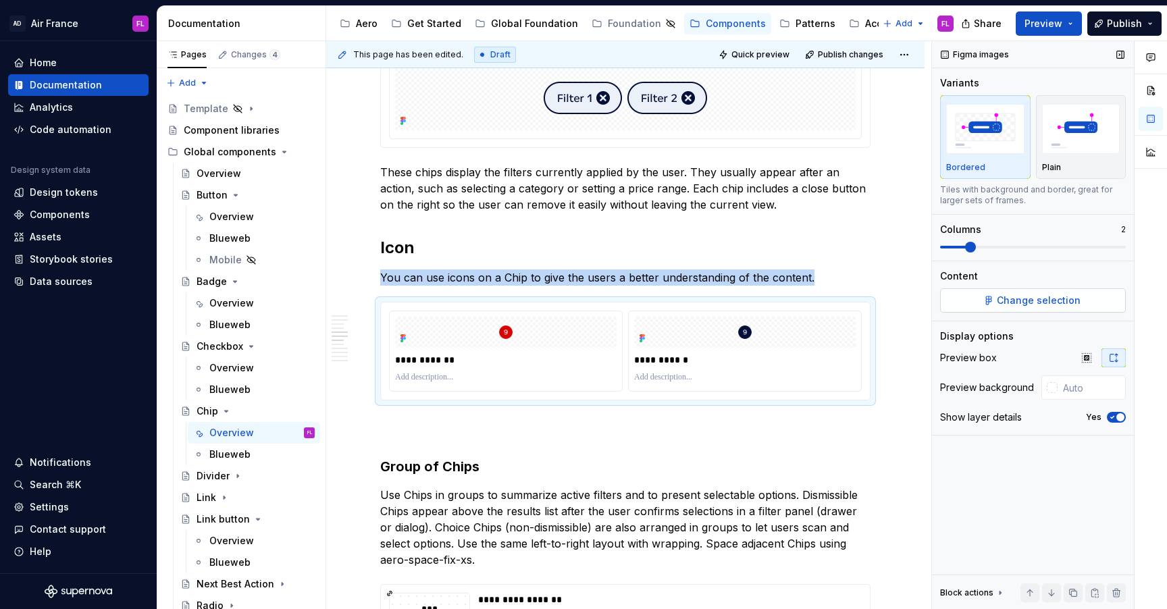
click at [1018, 295] on span "Change selection" at bounding box center [1039, 301] width 84 height 14
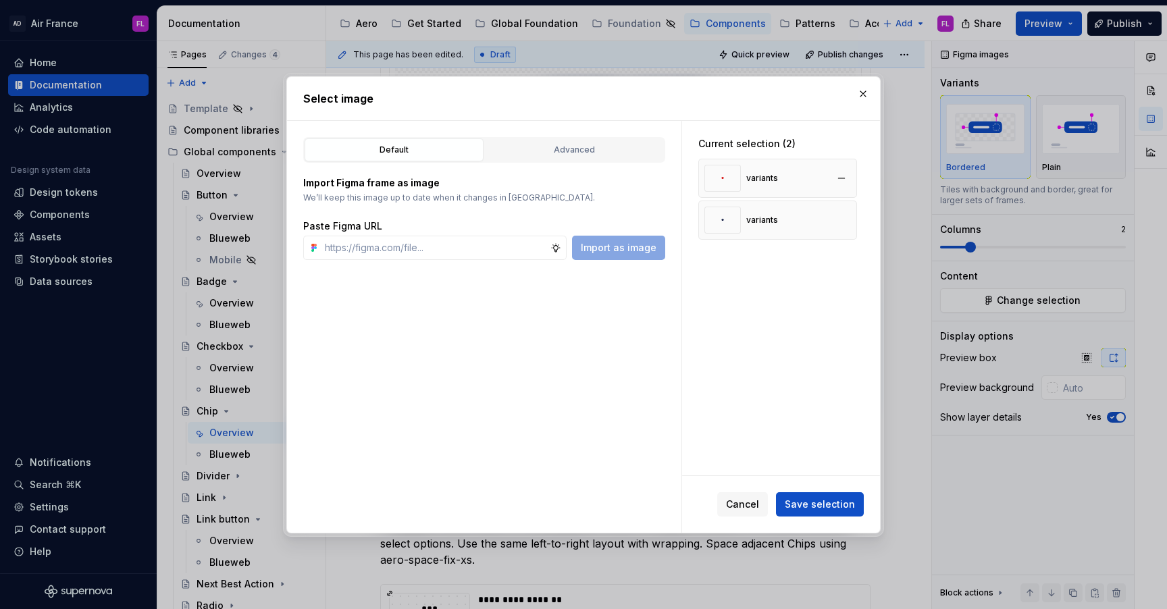
type textarea "*"
click at [846, 175] on button "button" at bounding box center [841, 178] width 19 height 19
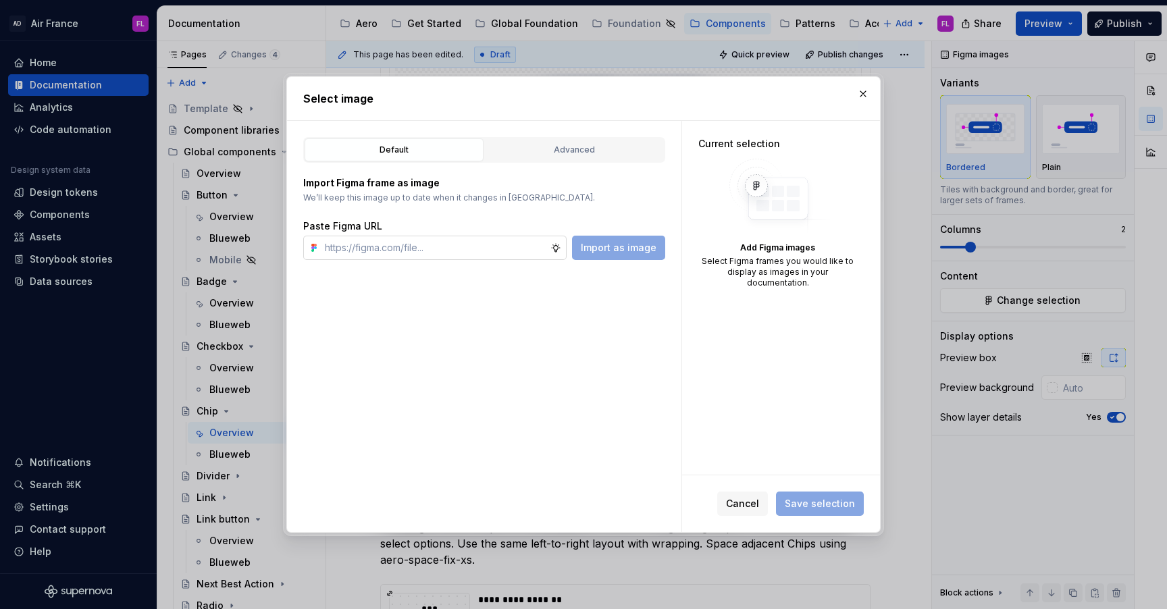
click at [473, 246] on input "text" at bounding box center [434, 248] width 231 height 24
paste input "[URL][DOMAIN_NAME]"
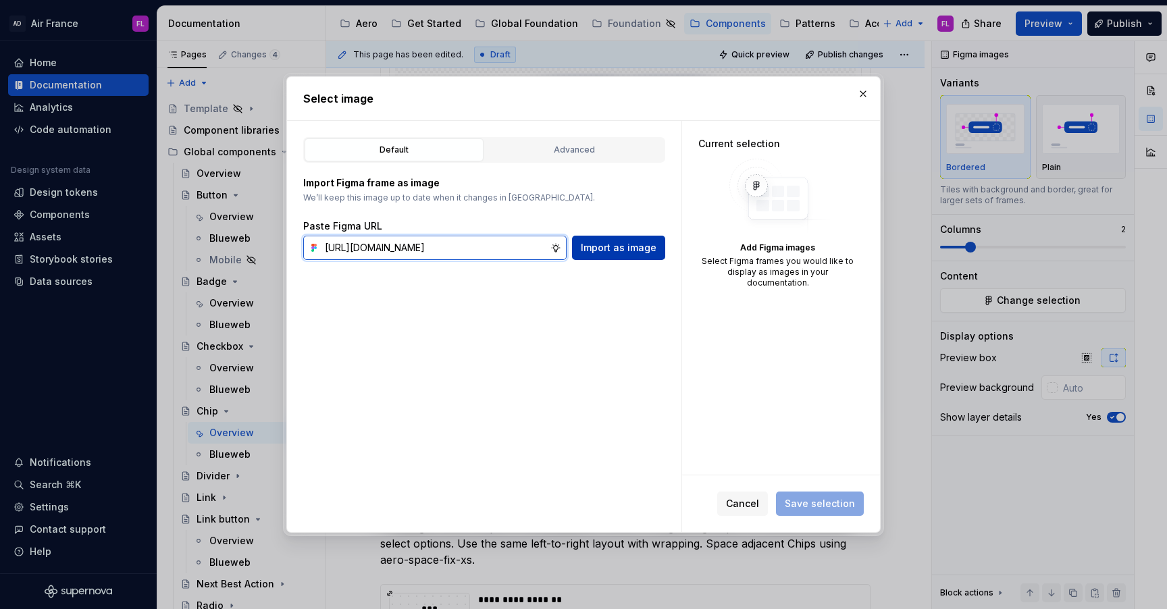
type input "[URL][DOMAIN_NAME]"
click at [623, 240] on button "Import as image" at bounding box center [618, 248] width 93 height 24
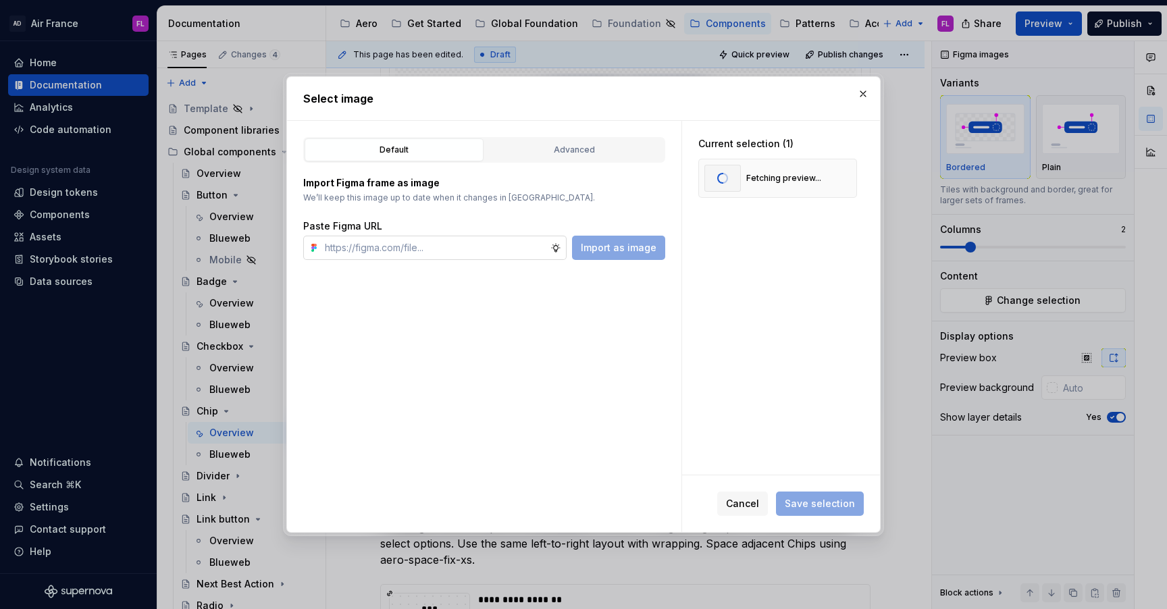
click at [475, 244] on input "text" at bounding box center [434, 248] width 231 height 24
paste input "[URL][DOMAIN_NAME]"
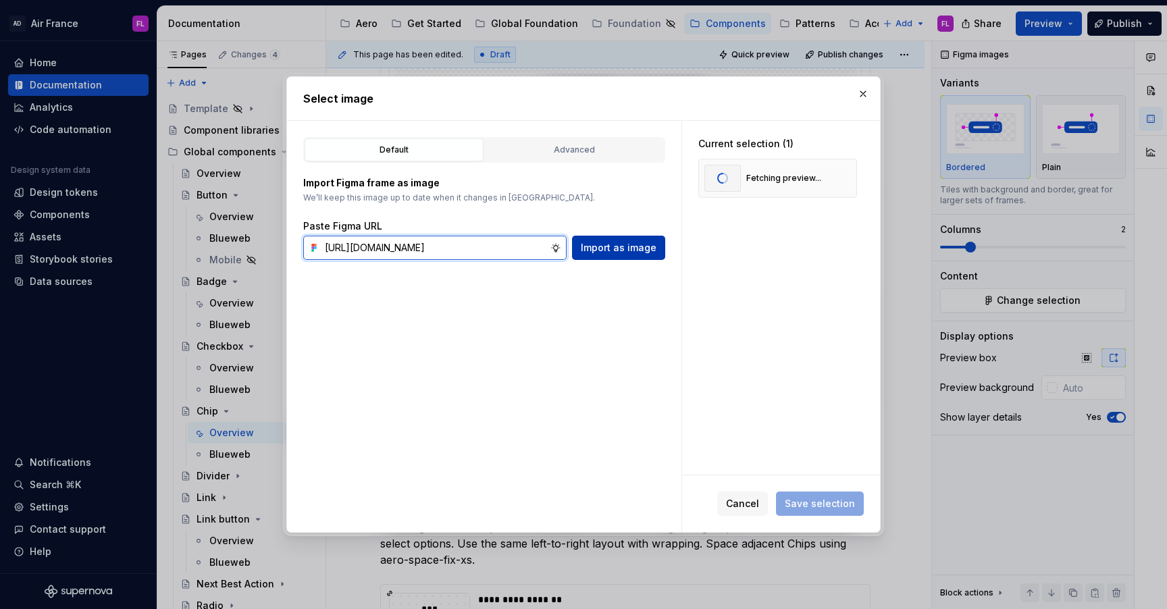
type input "[URL][DOMAIN_NAME]"
click at [618, 250] on span "Import as image" at bounding box center [619, 248] width 76 height 14
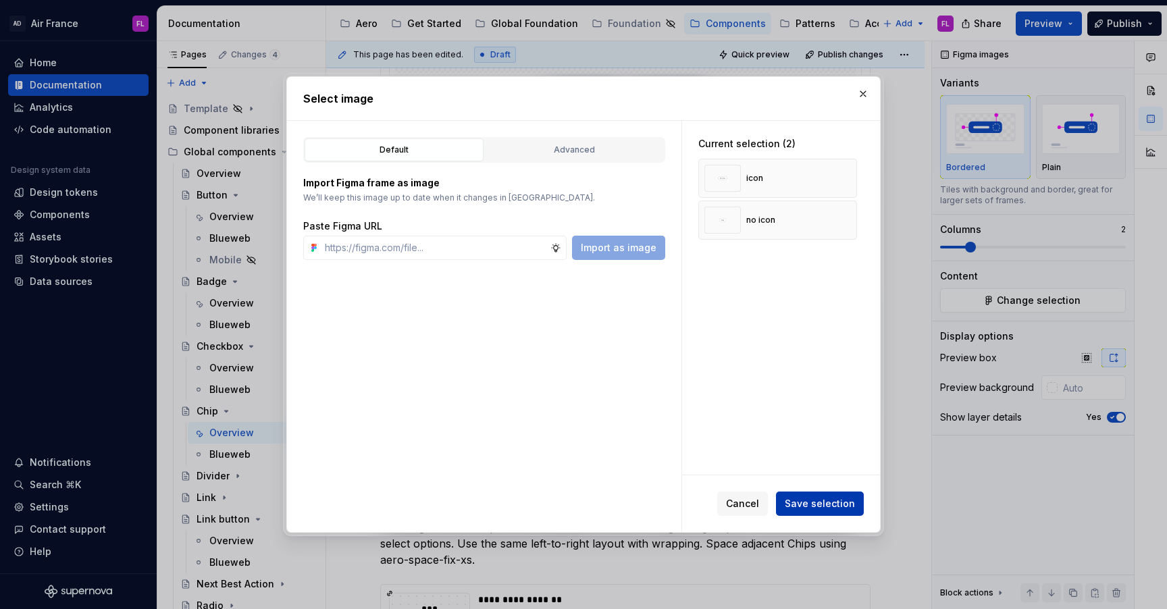
click at [816, 507] on span "Save selection" at bounding box center [820, 504] width 70 height 14
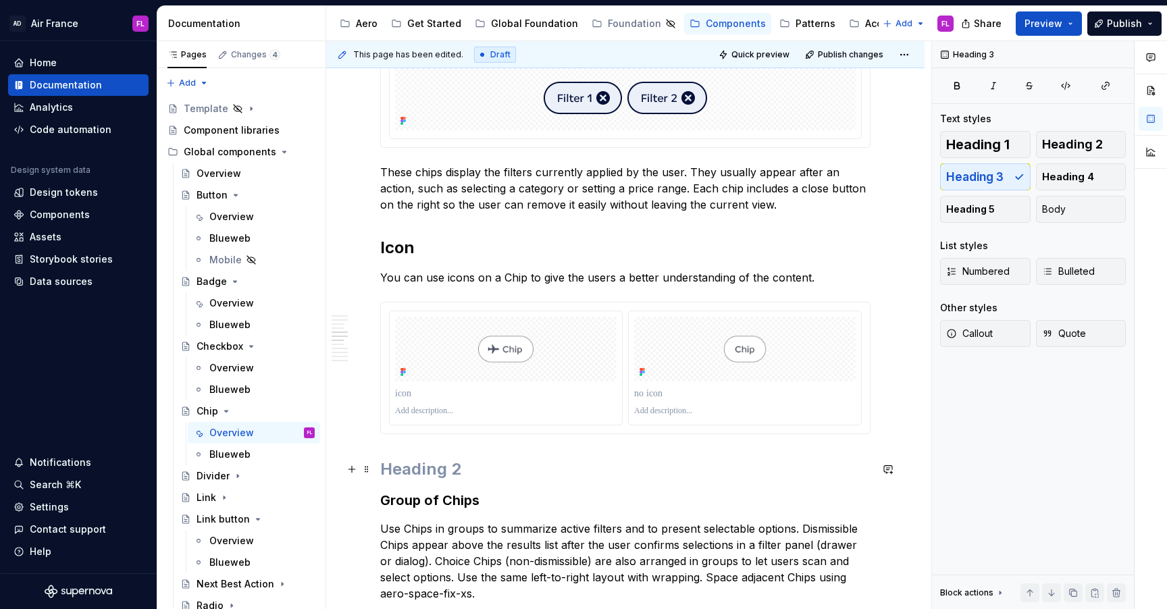
click at [430, 479] on h2 at bounding box center [625, 469] width 490 height 22
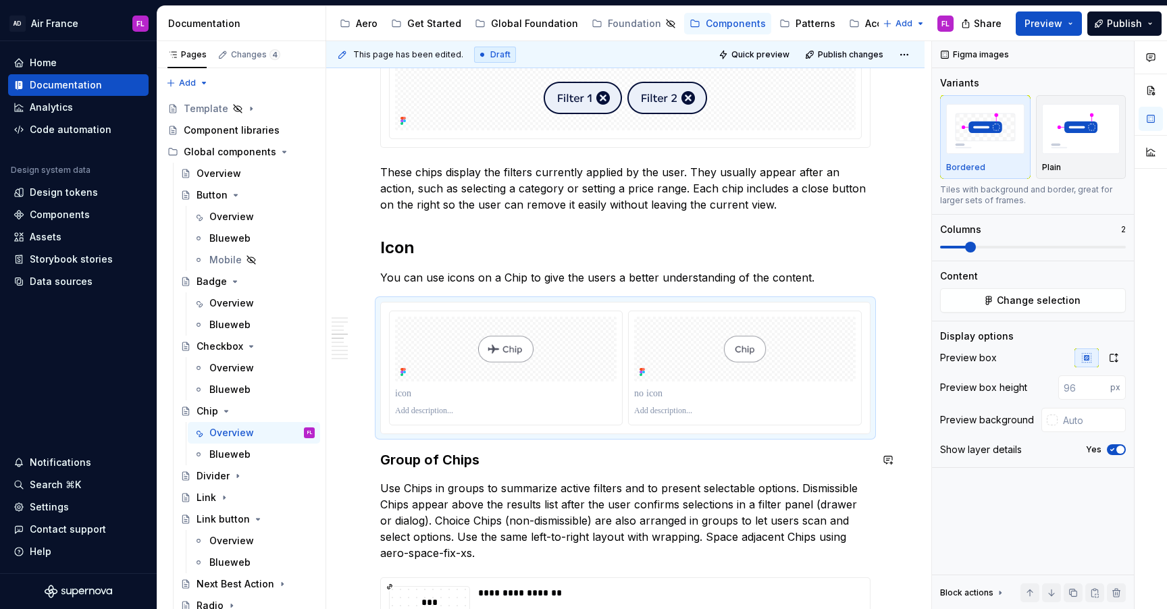
click at [415, 452] on h3 "Group of Chips" at bounding box center [625, 459] width 490 height 19
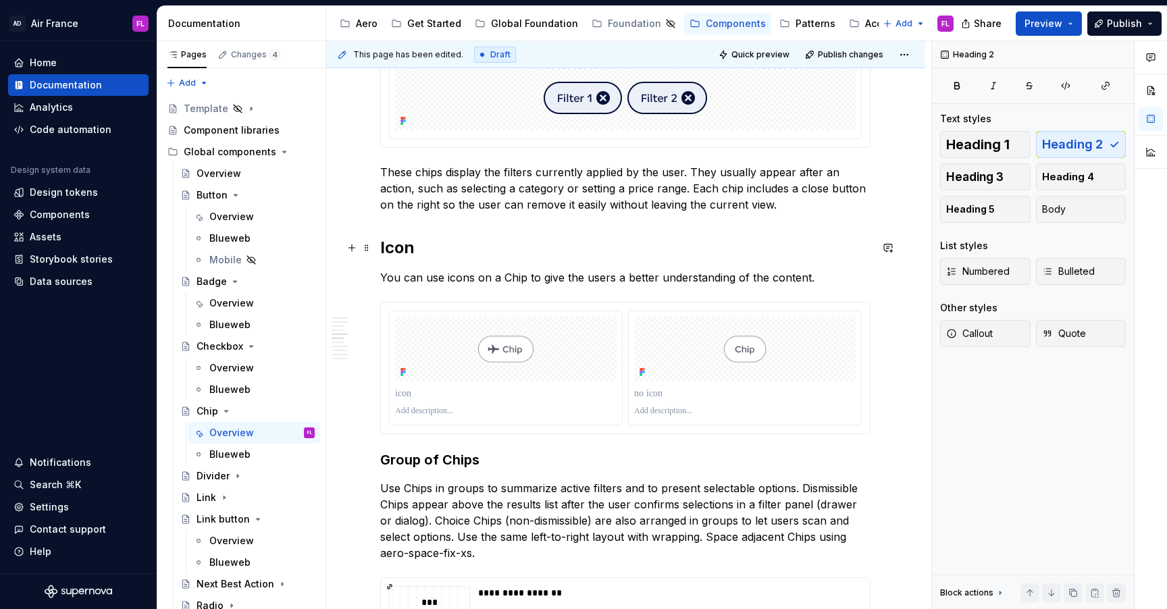
click at [404, 244] on h2 "Icon" at bounding box center [625, 248] width 490 height 22
click at [412, 457] on h3 "Group of Chips" at bounding box center [625, 459] width 490 height 19
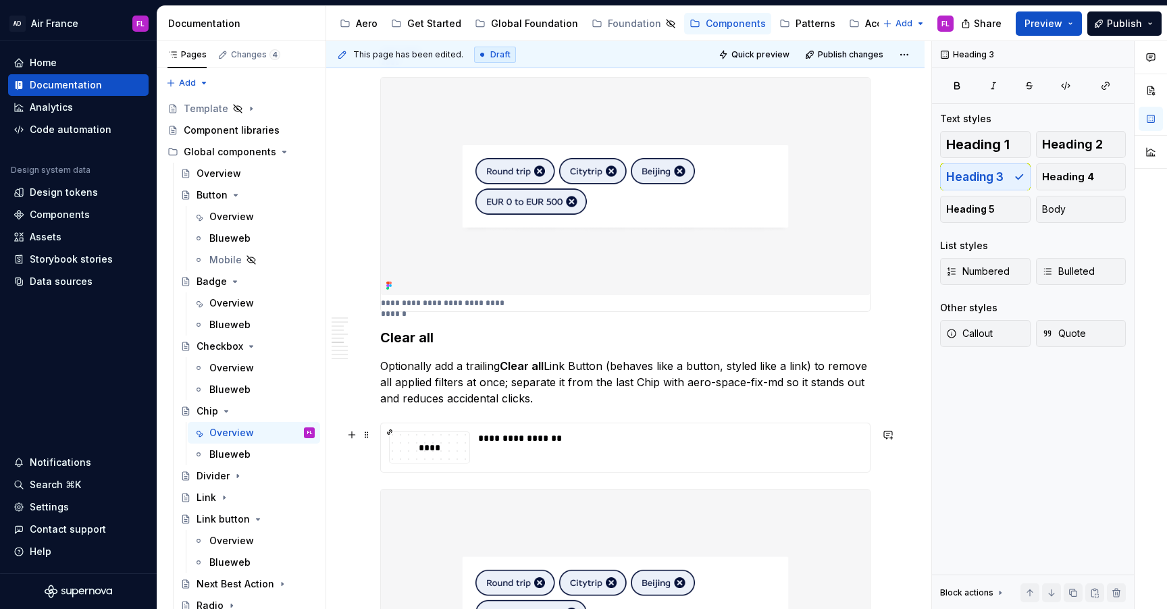
scroll to position [1807, 0]
click at [415, 341] on h3 "Clear all" at bounding box center [625, 336] width 490 height 19
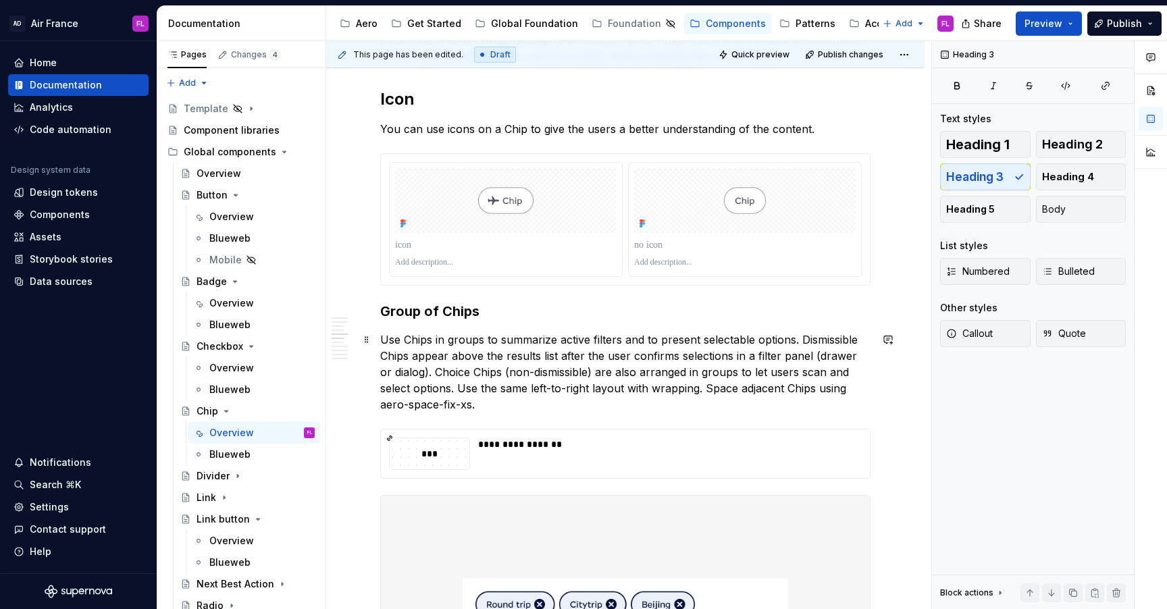
scroll to position [1138, 0]
click at [414, 313] on h3 "Group of Chips" at bounding box center [625, 309] width 490 height 19
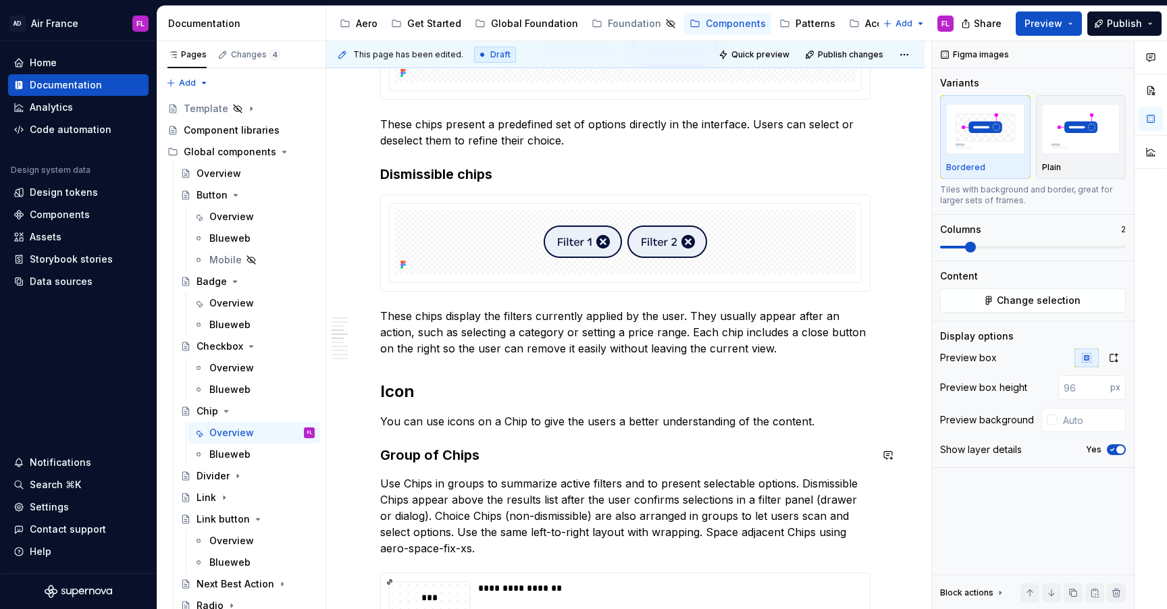
scroll to position [990, 0]
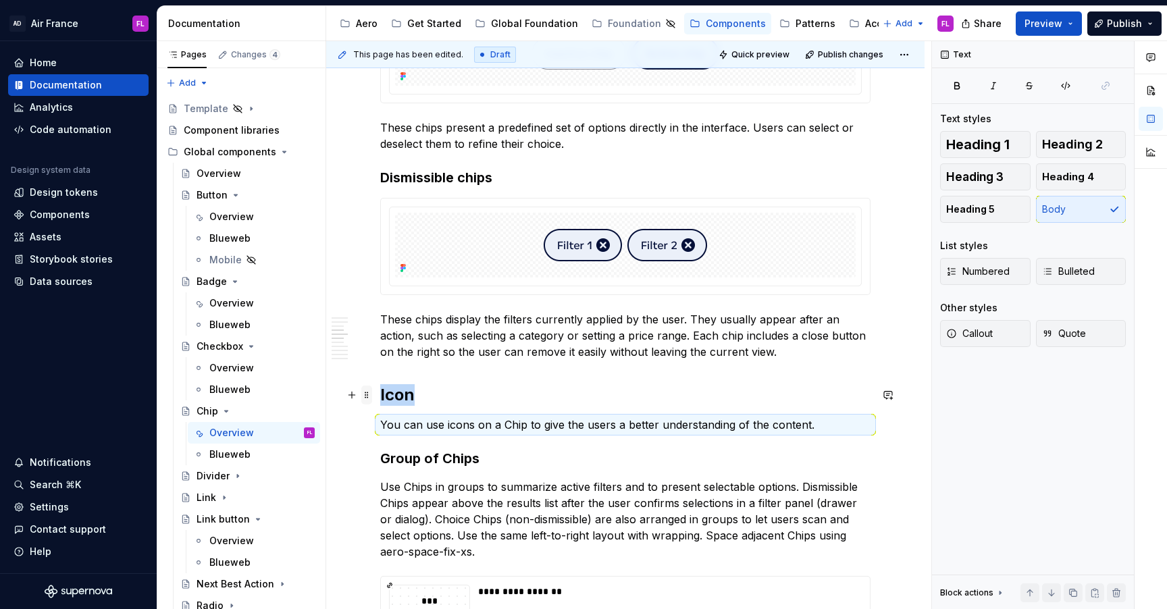
click at [365, 398] on span at bounding box center [366, 395] width 11 height 19
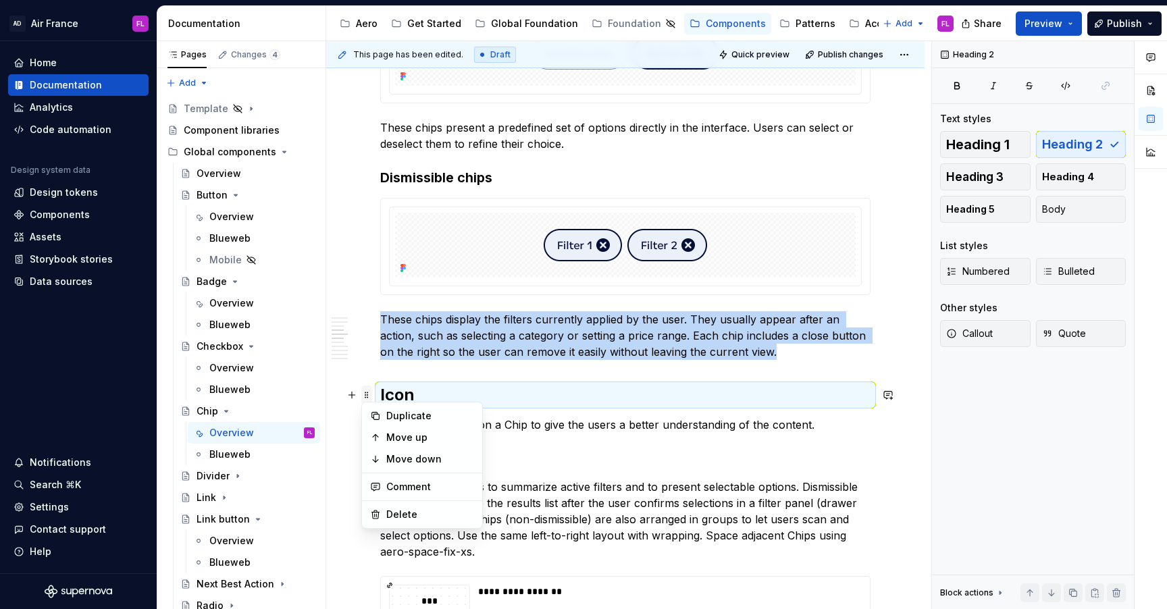
click at [368, 390] on span at bounding box center [366, 395] width 11 height 19
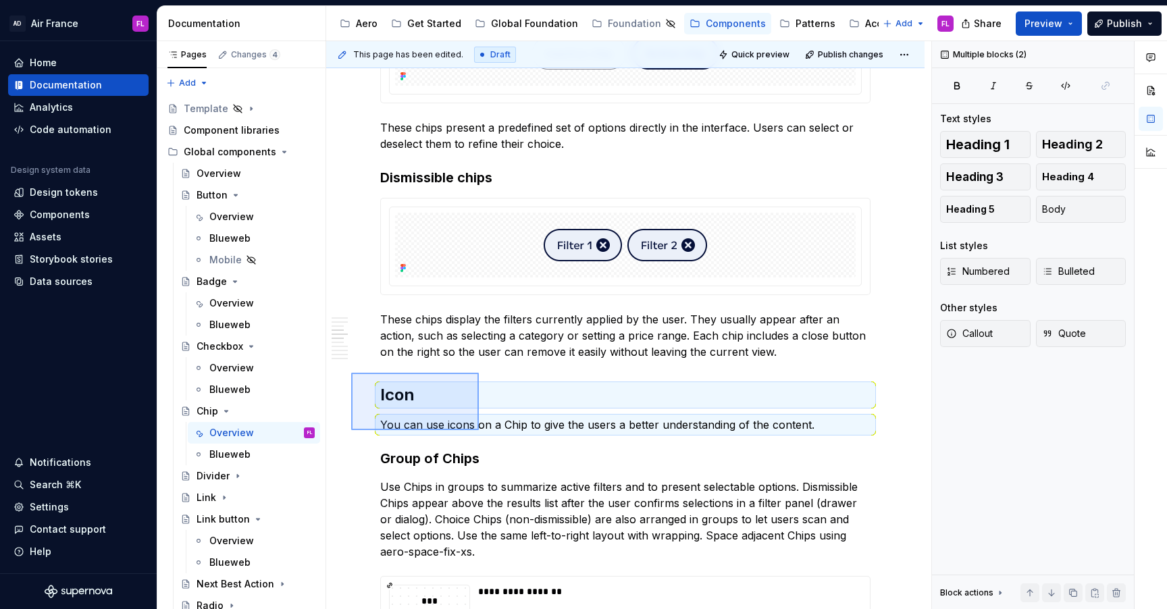
drag, startPoint x: 351, startPoint y: 373, endPoint x: 479, endPoint y: 432, distance: 140.8
click at [479, 432] on div "**********" at bounding box center [628, 325] width 605 height 569
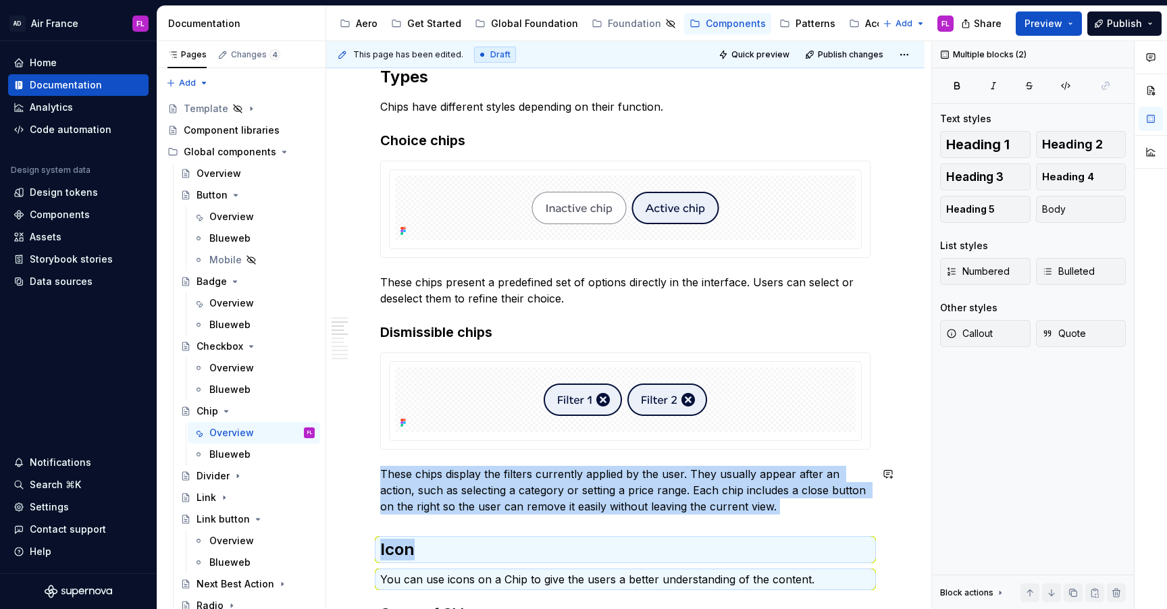
scroll to position [839, 0]
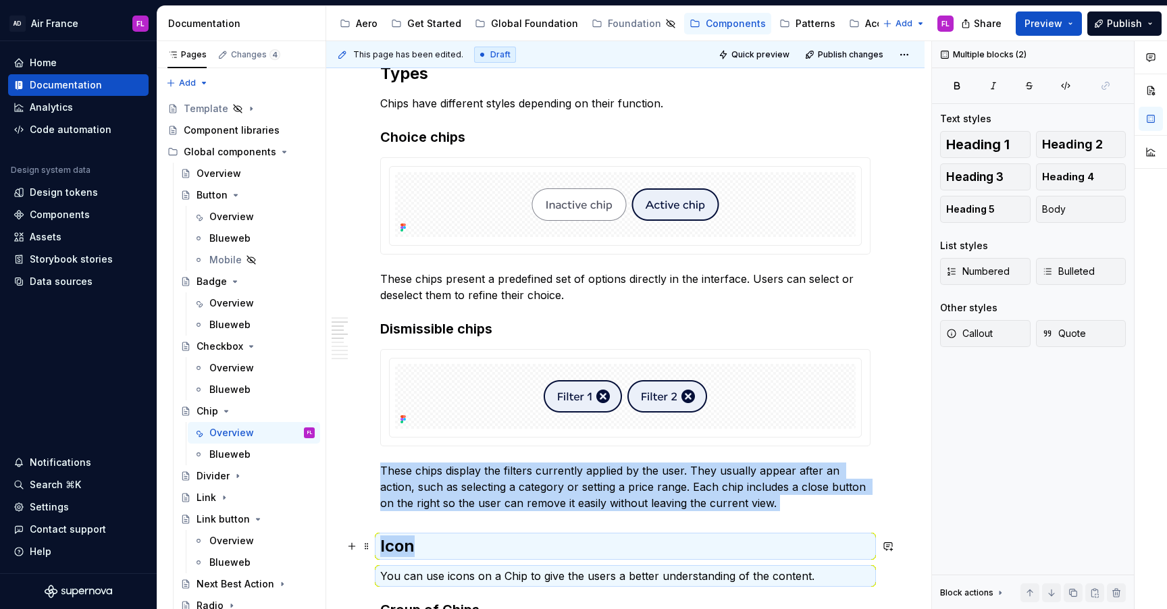
drag, startPoint x: 369, startPoint y: 521, endPoint x: 368, endPoint y: 556, distance: 35.8
click at [366, 550] on span at bounding box center [366, 546] width 11 height 19
click at [440, 556] on h2 "Icon" at bounding box center [625, 546] width 490 height 22
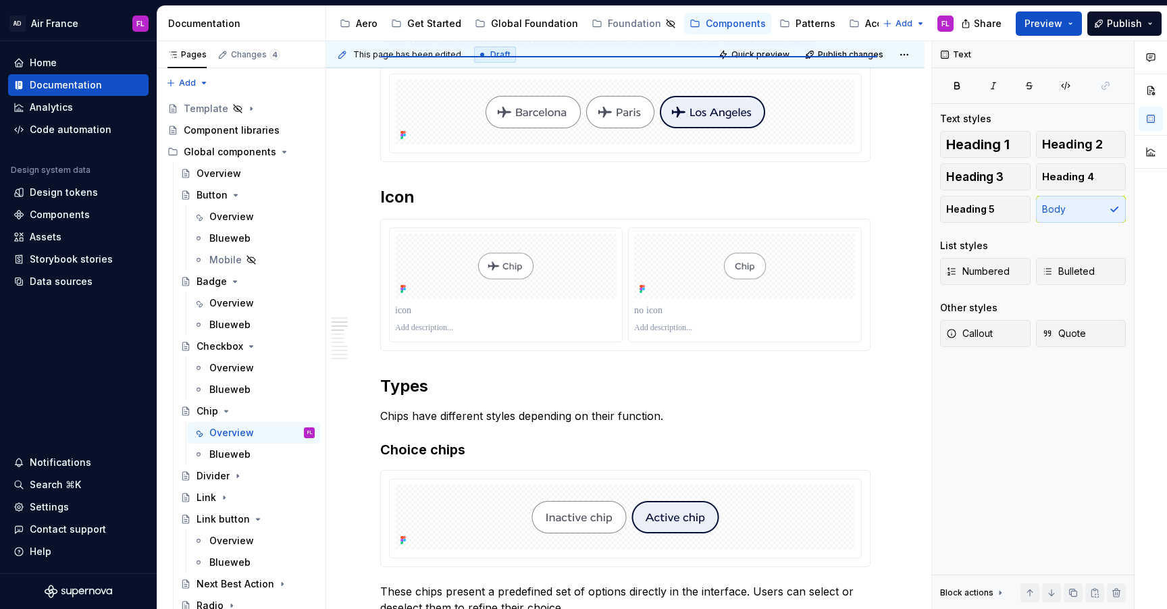
scroll to position [566, 0]
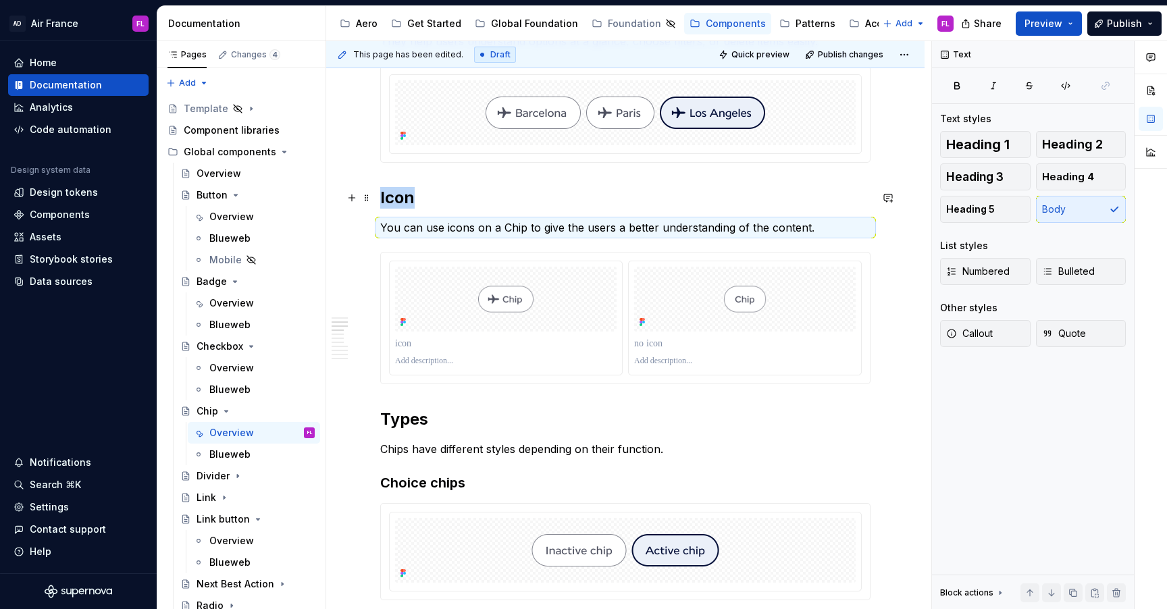
click at [458, 201] on h2 "Icon" at bounding box center [625, 198] width 490 height 22
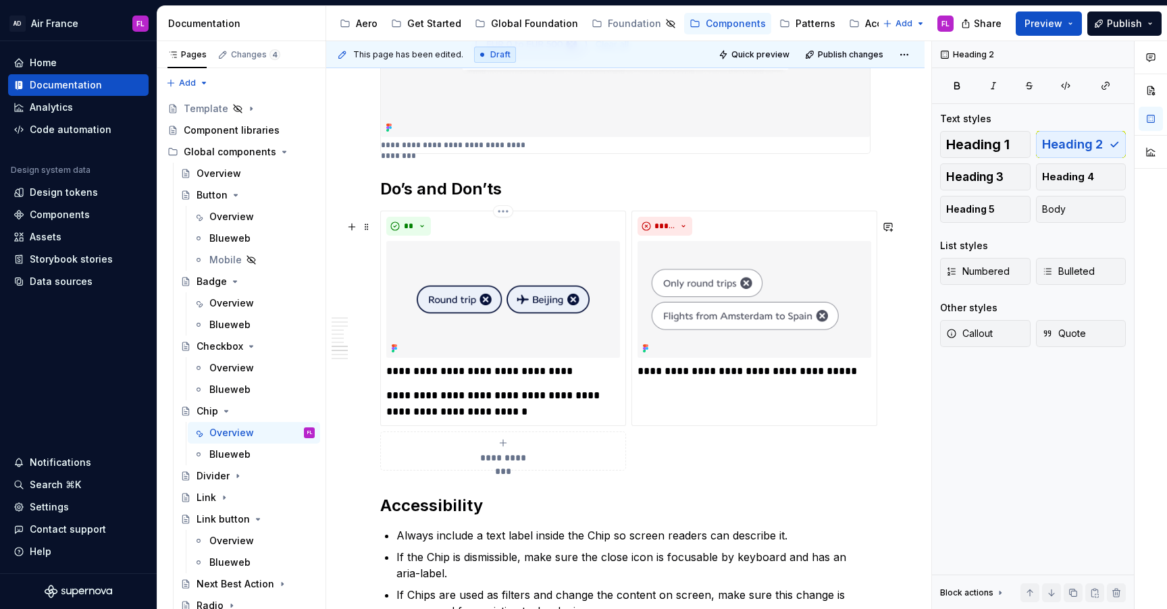
scroll to position [2377, 0]
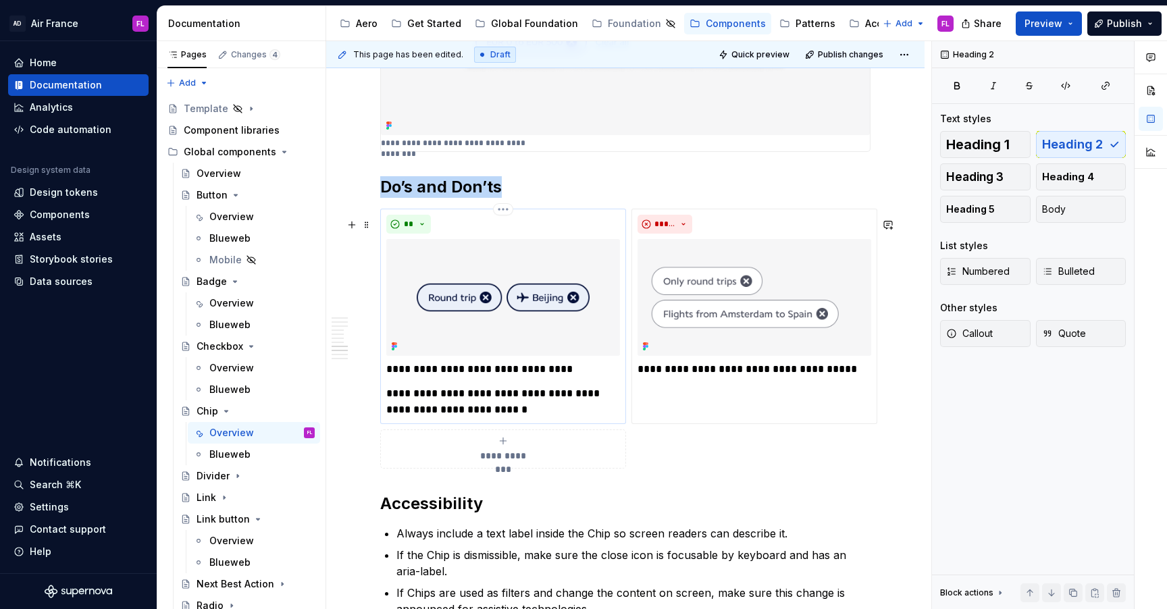
click at [471, 319] on img at bounding box center [503, 297] width 234 height 117
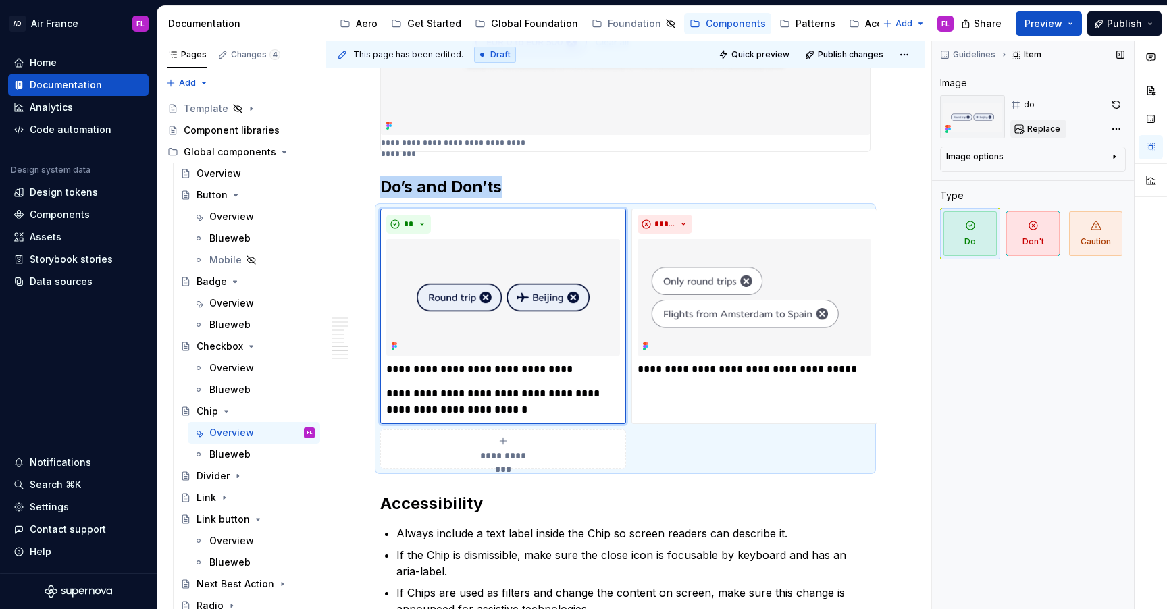
click at [1031, 130] on span "Replace" at bounding box center [1043, 129] width 33 height 11
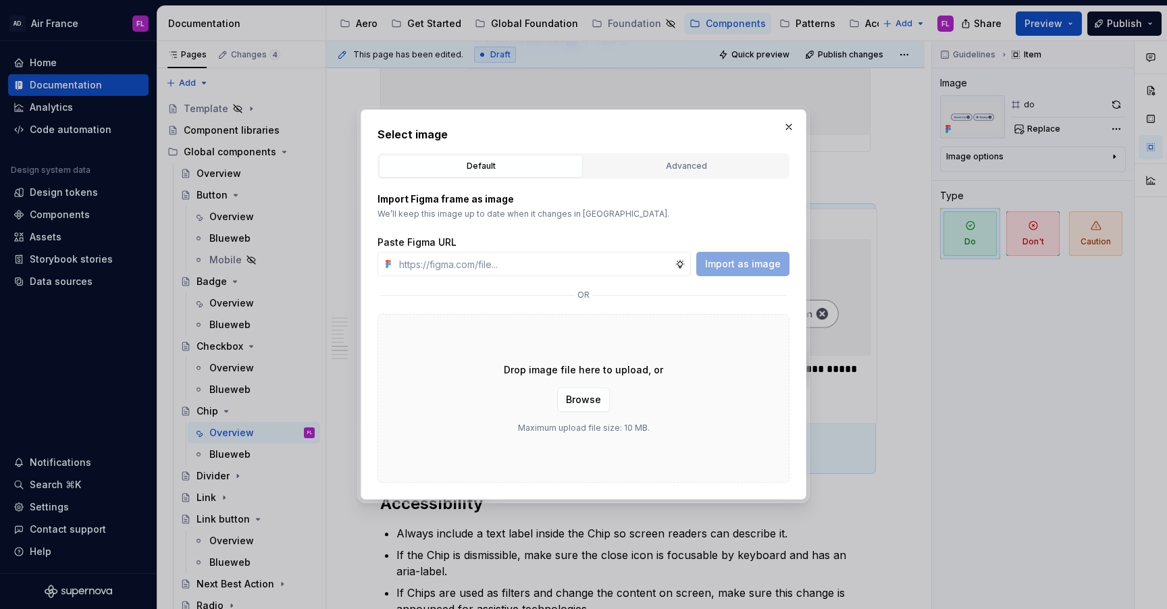
type textarea "*"
paste input "[URL][DOMAIN_NAME]"
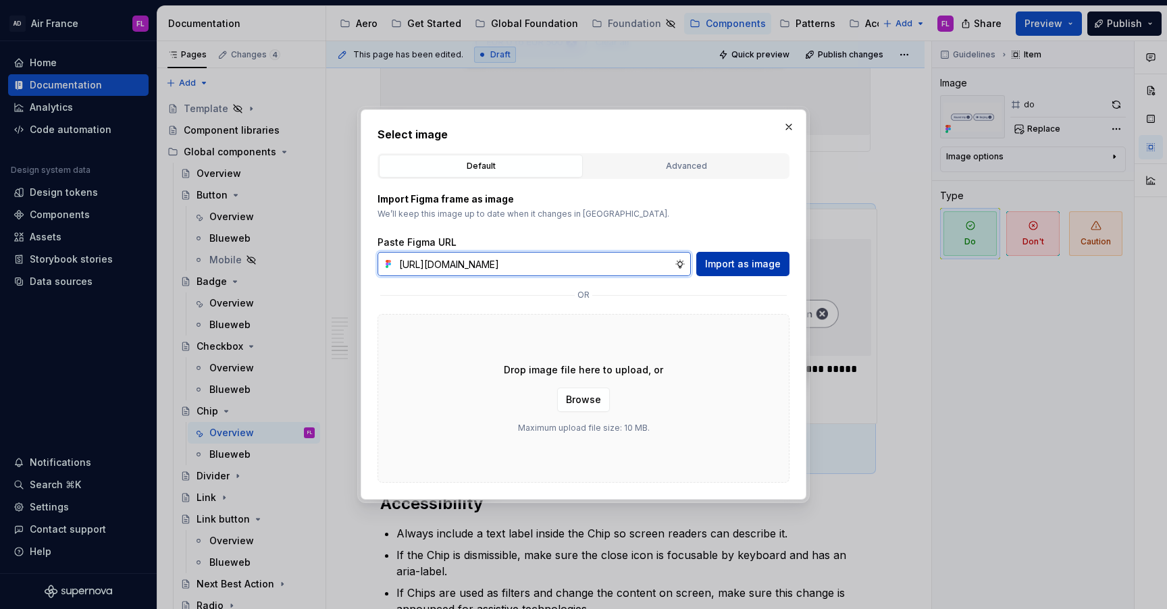
type input "[URL][DOMAIN_NAME]"
click at [739, 257] on span "Import as image" at bounding box center [743, 264] width 76 height 14
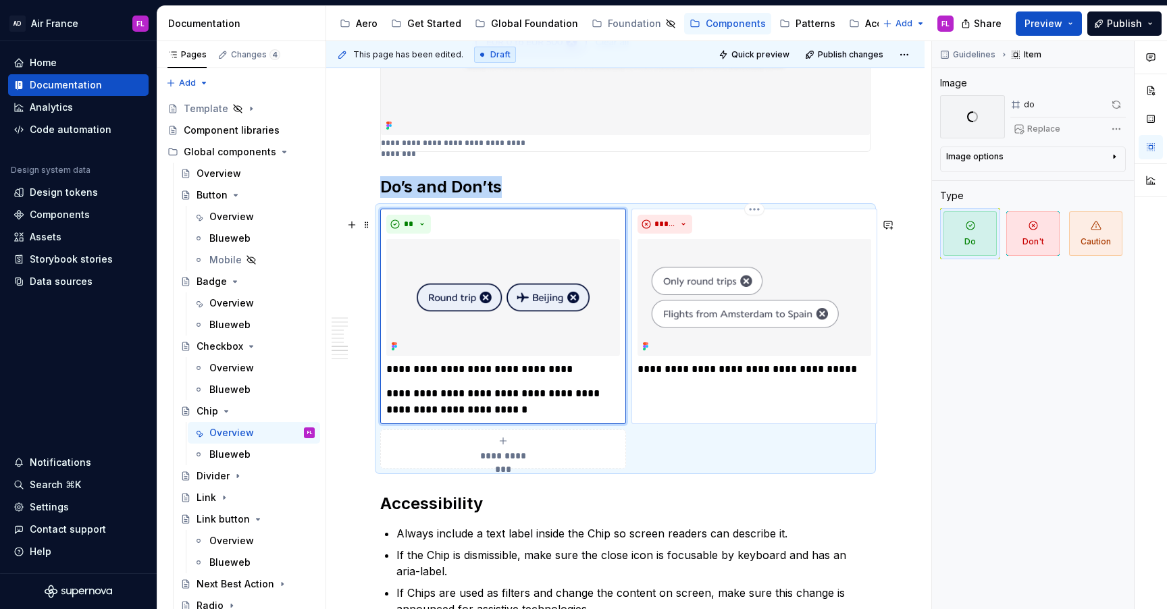
click at [686, 289] on img at bounding box center [754, 297] width 234 height 117
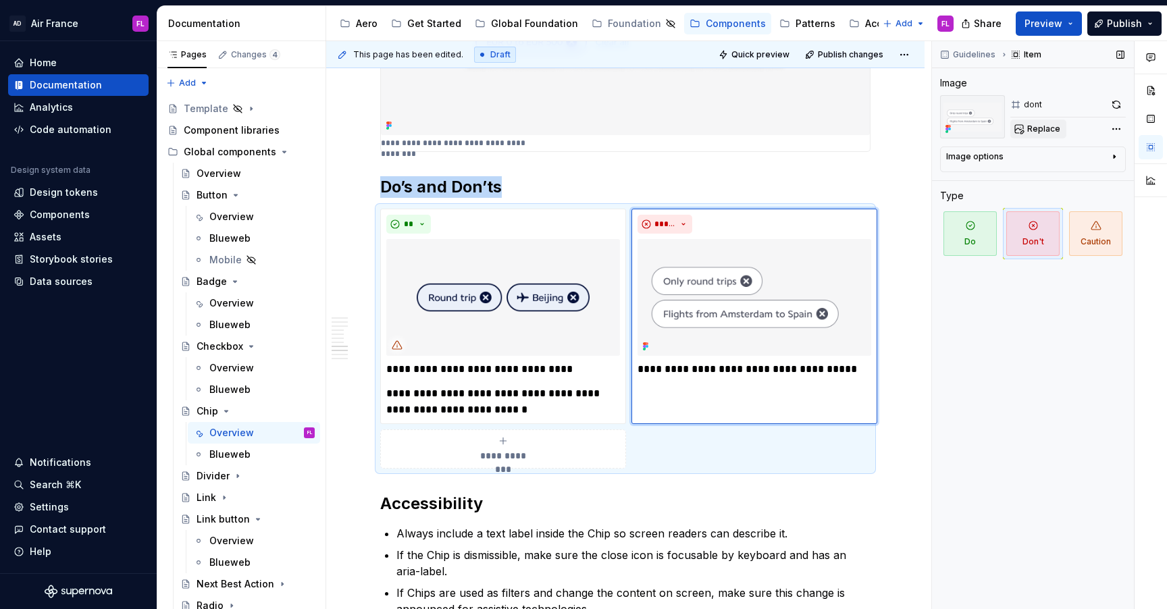
click at [1036, 121] on button "Replace" at bounding box center [1038, 129] width 56 height 19
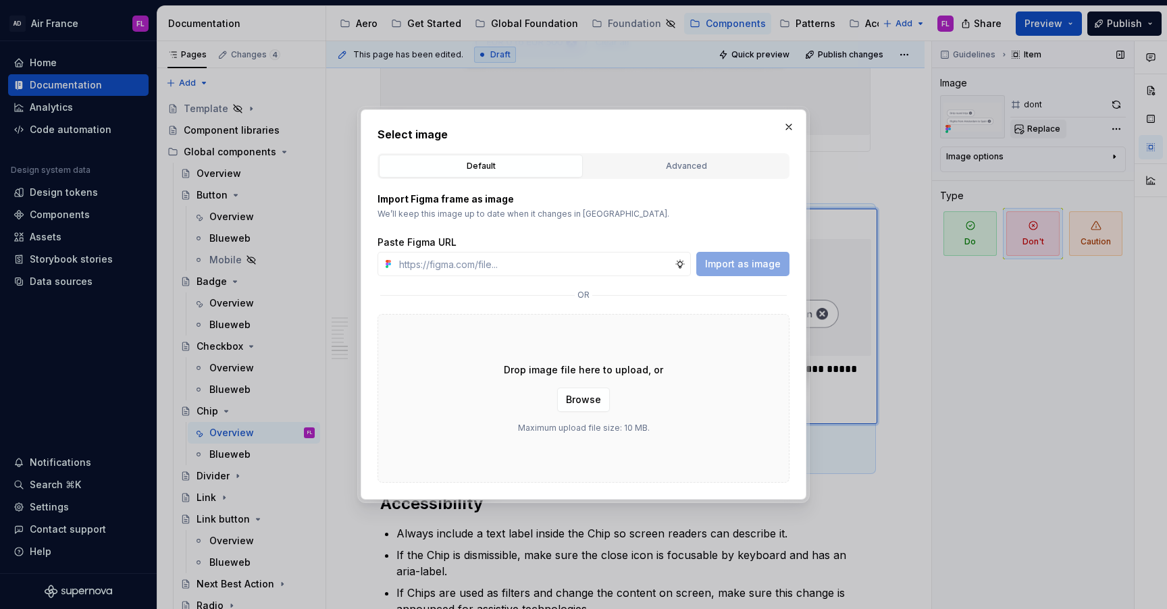
type textarea "*"
paste input "[URL][DOMAIN_NAME]"
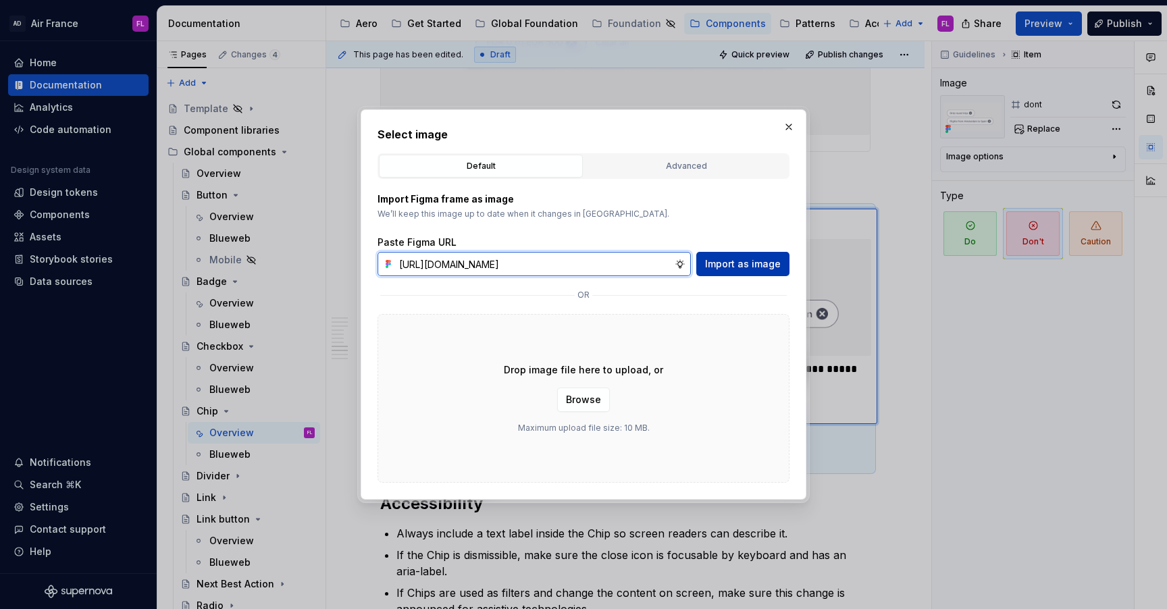
type input "[URL][DOMAIN_NAME]"
click at [716, 268] on span "Import as image" at bounding box center [743, 264] width 76 height 14
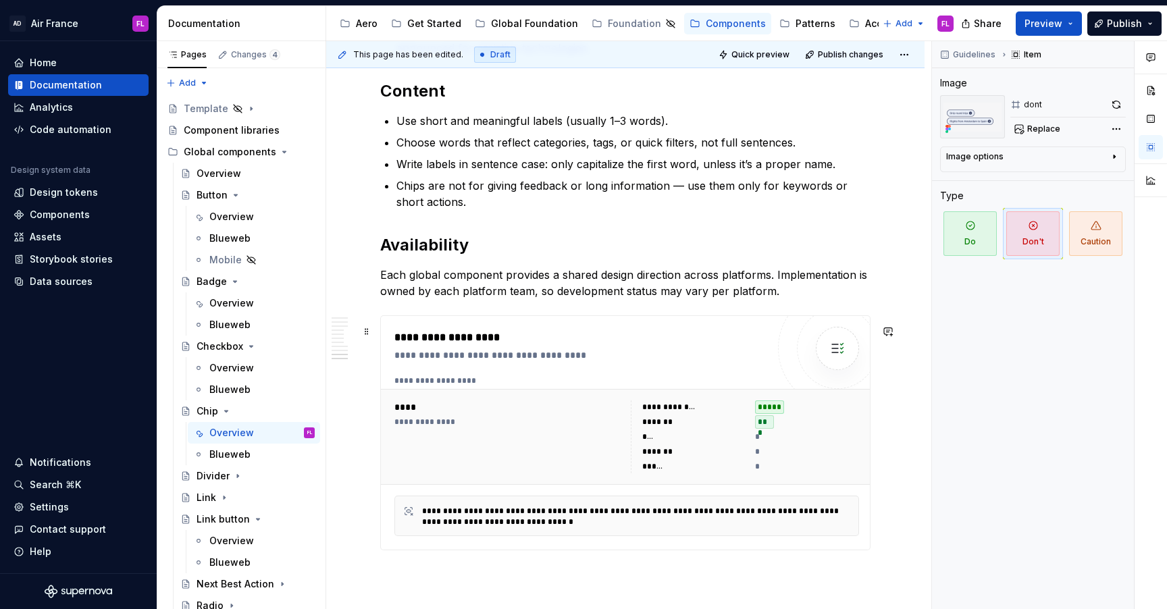
scroll to position [2963, 0]
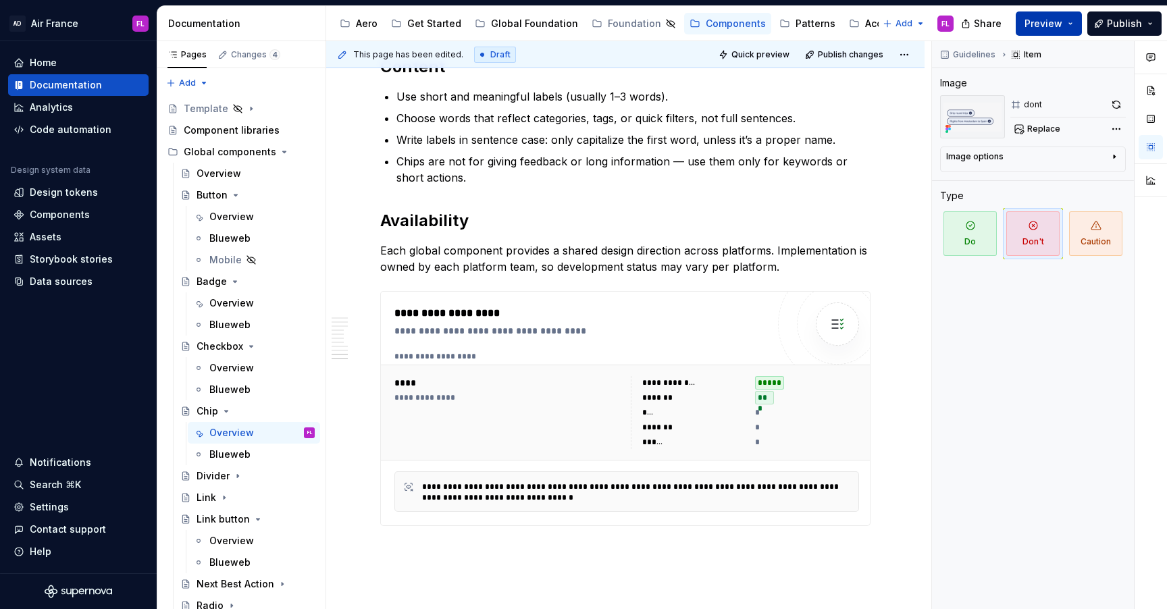
click at [1079, 20] on button "Preview" at bounding box center [1048, 23] width 66 height 24
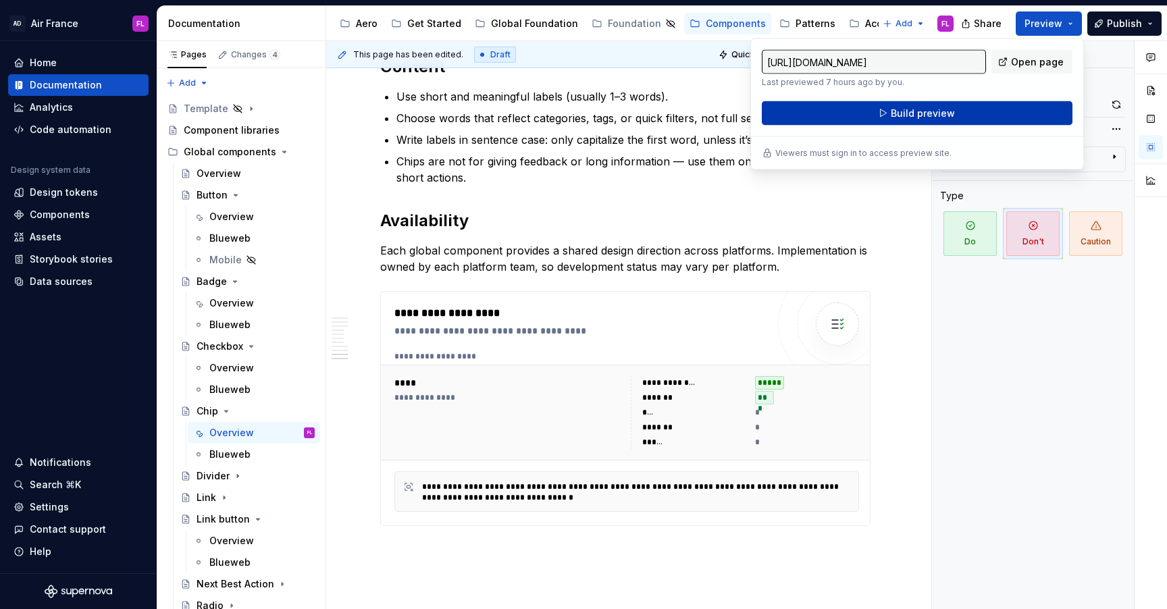
click at [989, 113] on button "Build preview" at bounding box center [917, 113] width 311 height 24
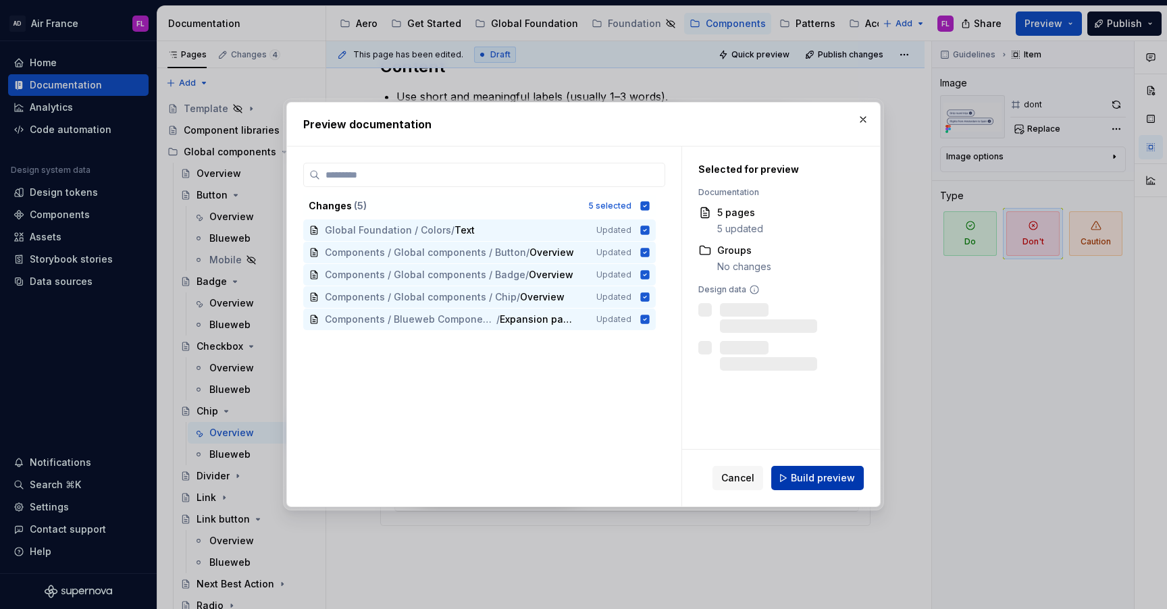
click at [820, 475] on span "Build preview" at bounding box center [823, 478] width 64 height 14
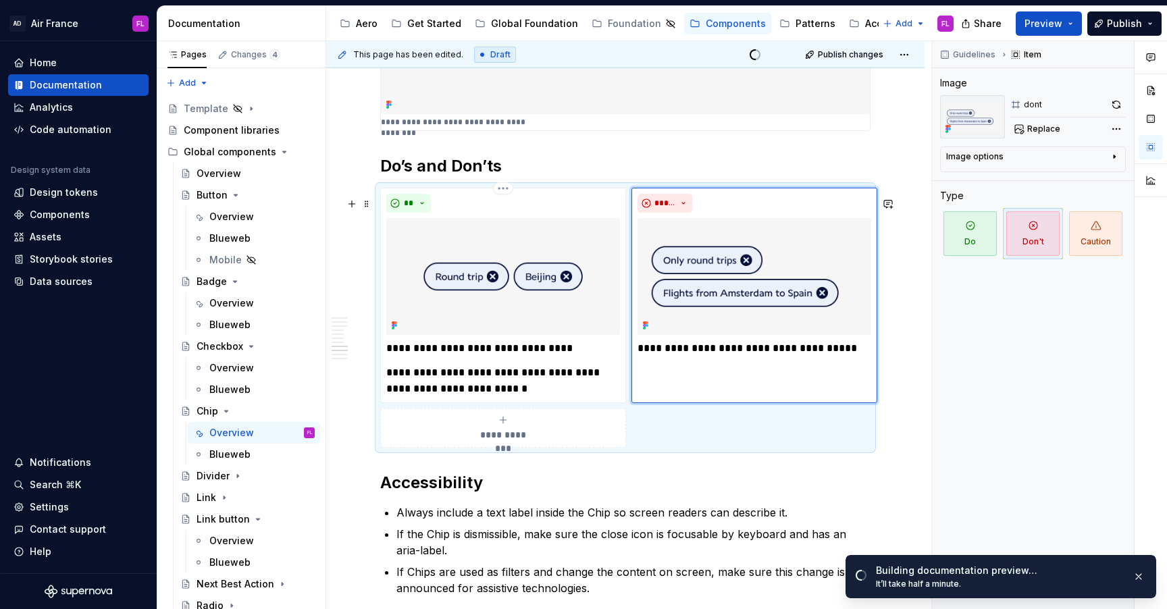
scroll to position [2423, 0]
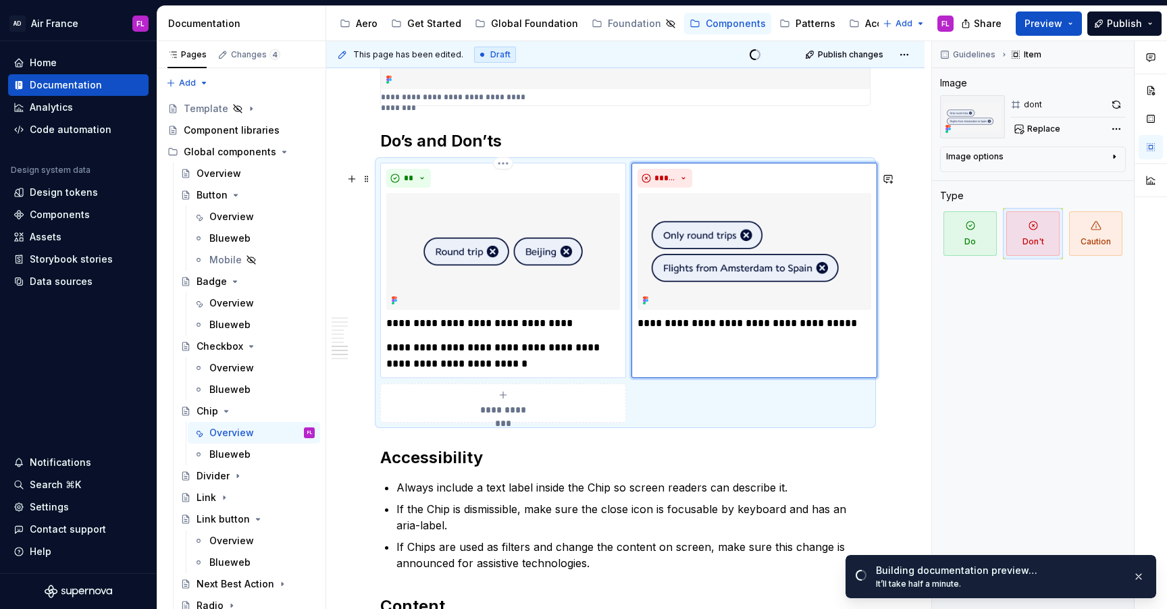
click at [481, 332] on p "**********" at bounding box center [503, 323] width 234 height 16
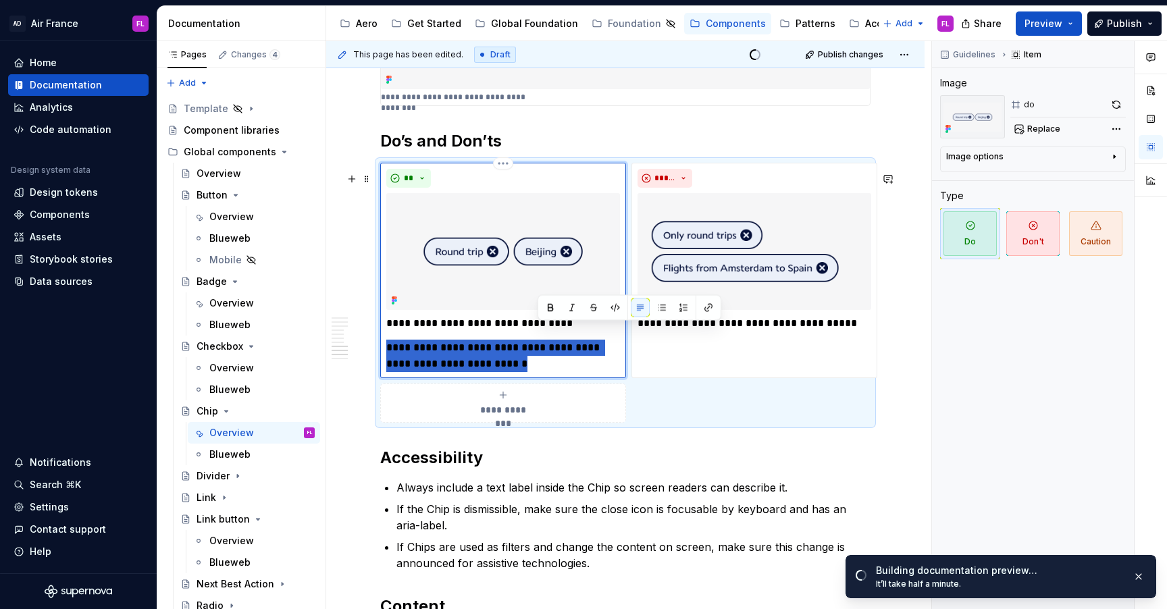
drag, startPoint x: 561, startPoint y: 330, endPoint x: 581, endPoint y: 371, distance: 45.0
click at [581, 371] on div "**********" at bounding box center [503, 343] width 234 height 57
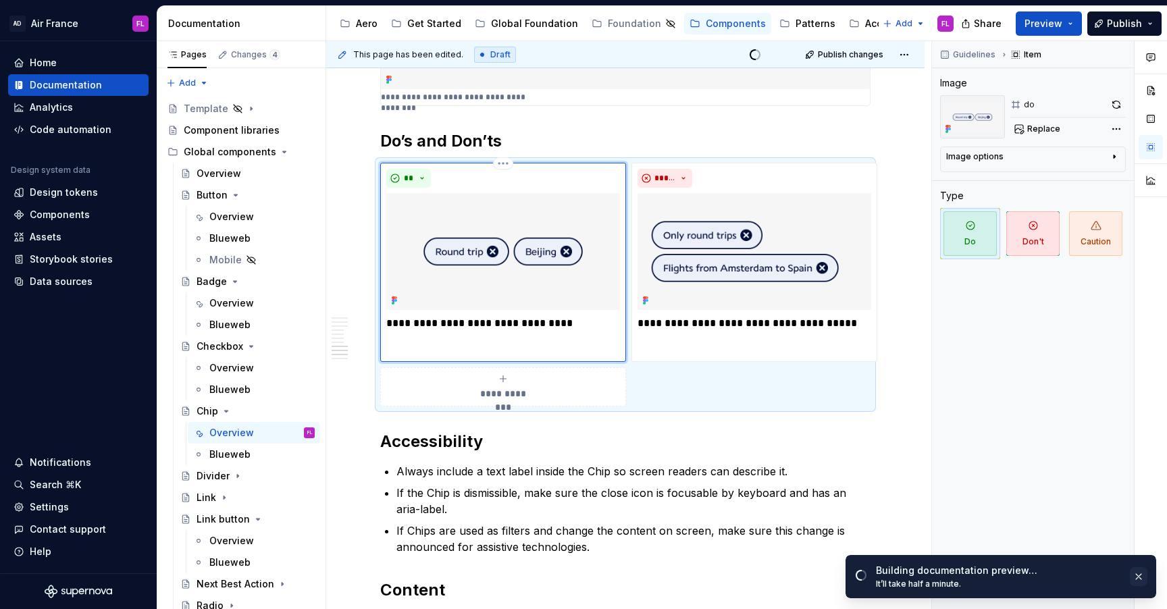
click at [1134, 577] on button "button" at bounding box center [1139, 576] width 18 height 19
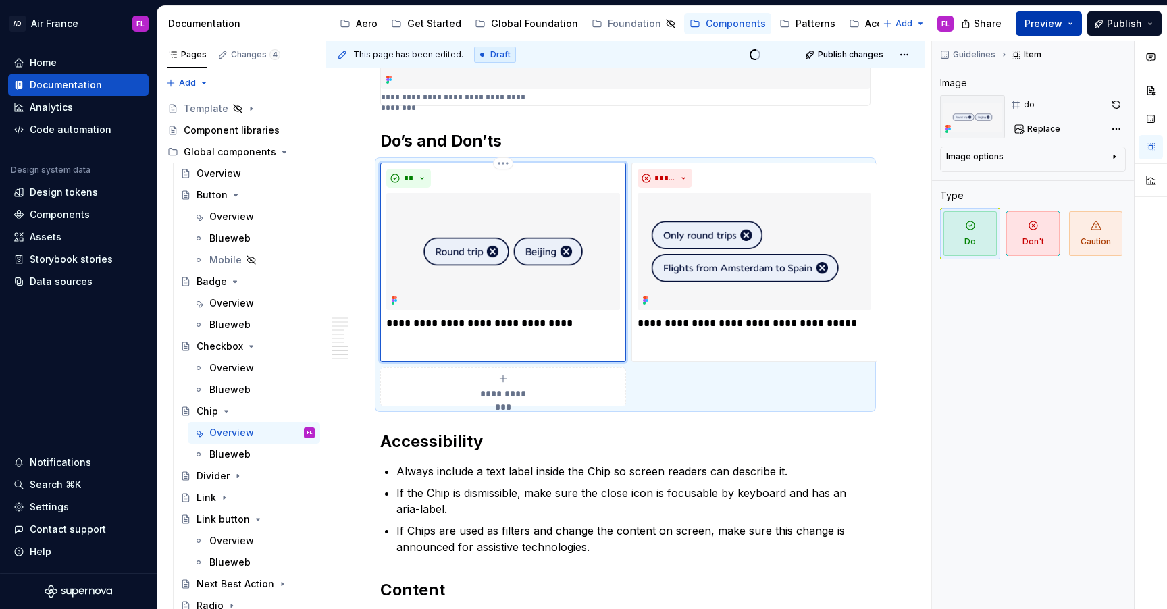
click at [1071, 22] on button "Preview" at bounding box center [1048, 23] width 66 height 24
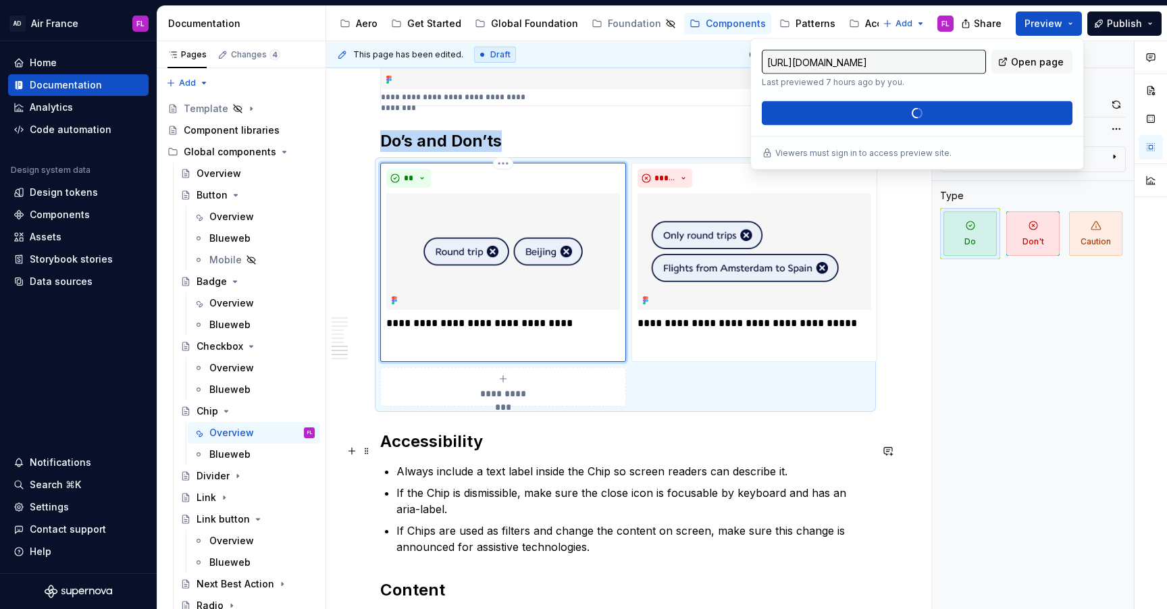
click at [728, 440] on h2 "Accessibility" at bounding box center [625, 442] width 490 height 22
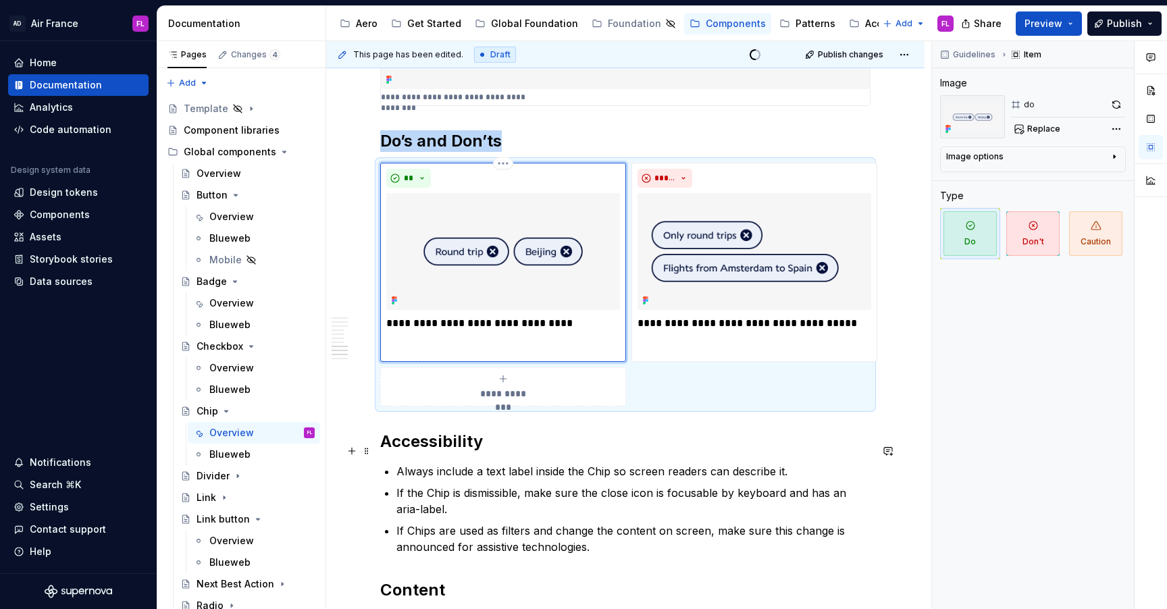
click at [683, 450] on h2 "Accessibility" at bounding box center [625, 442] width 490 height 22
click at [1039, 25] on span "Preview" at bounding box center [1043, 24] width 38 height 14
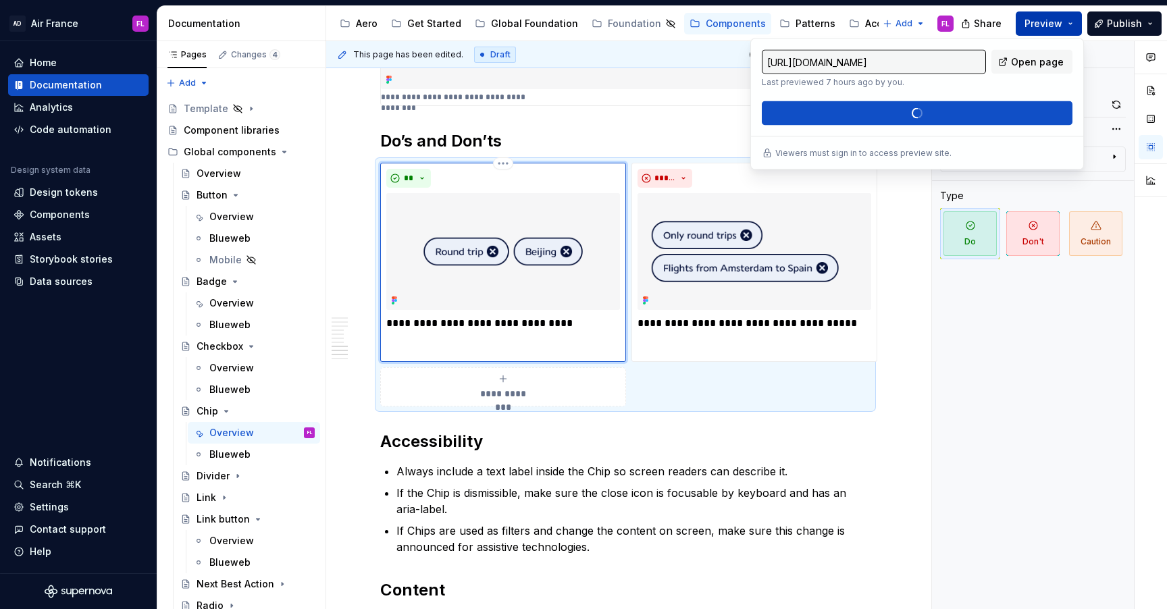
click at [1039, 25] on span "Preview" at bounding box center [1043, 24] width 38 height 14
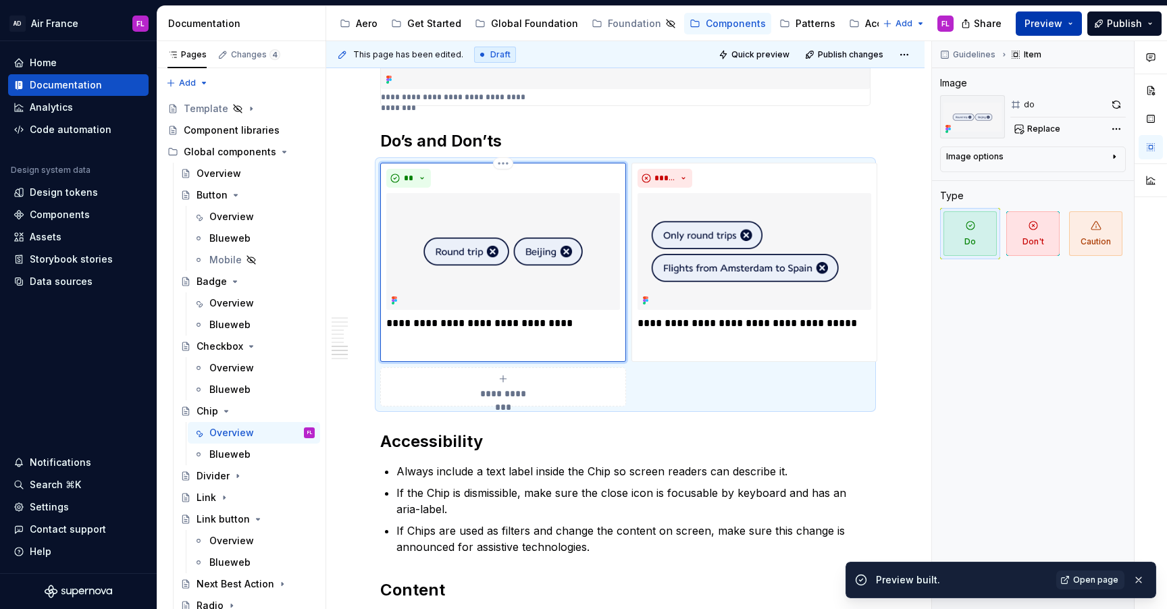
click at [1067, 26] on button "Preview" at bounding box center [1048, 23] width 66 height 24
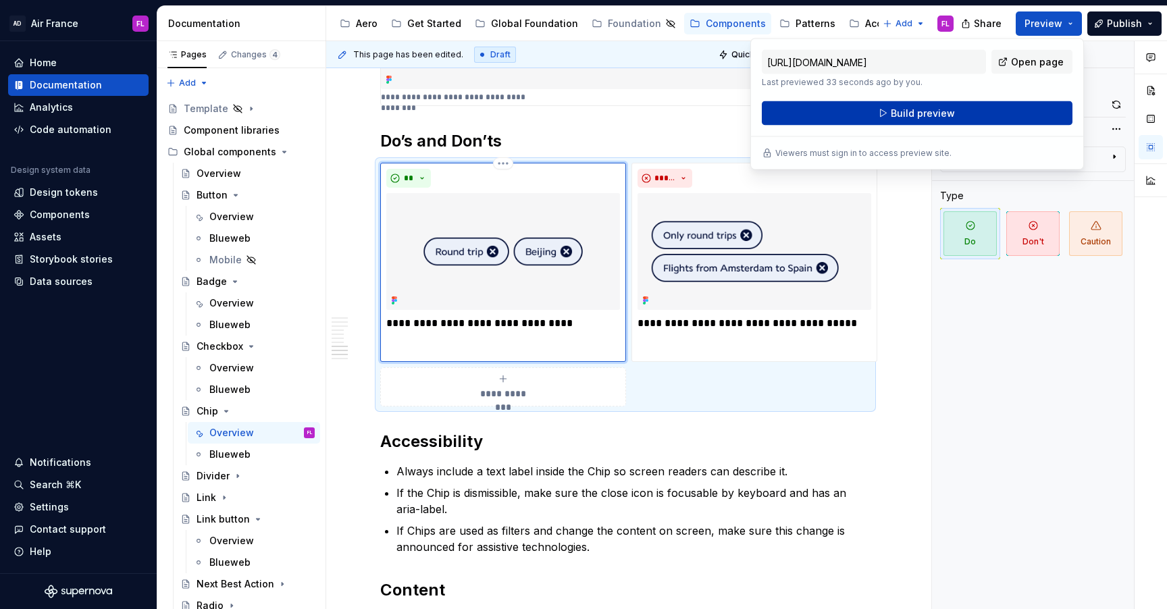
click at [1009, 110] on button "Build preview" at bounding box center [917, 113] width 311 height 24
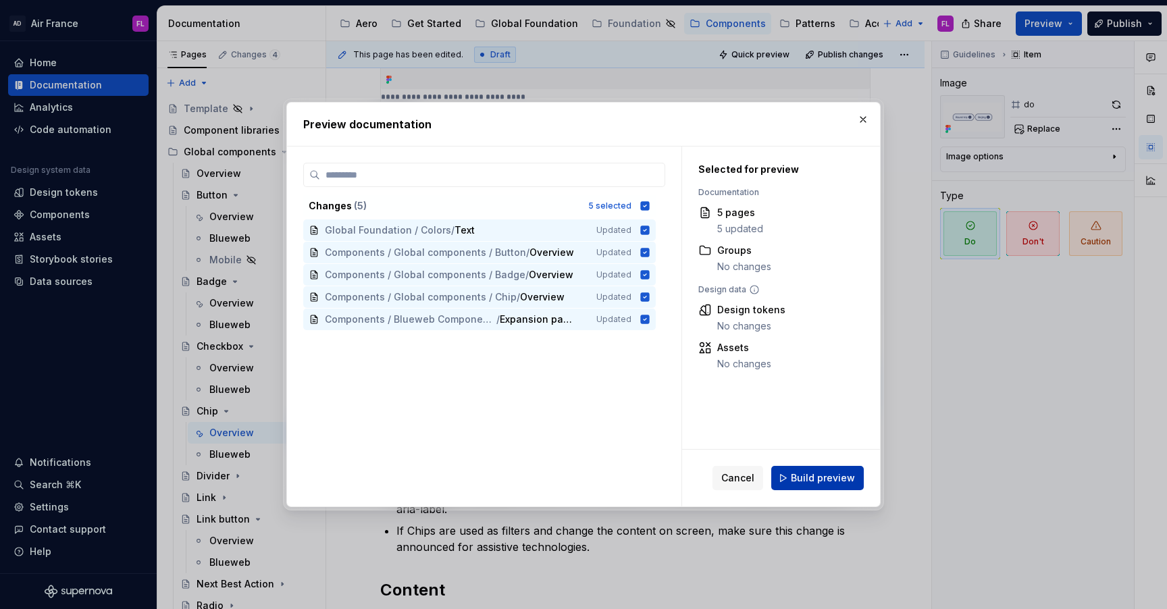
click at [808, 475] on span "Build preview" at bounding box center [823, 478] width 64 height 14
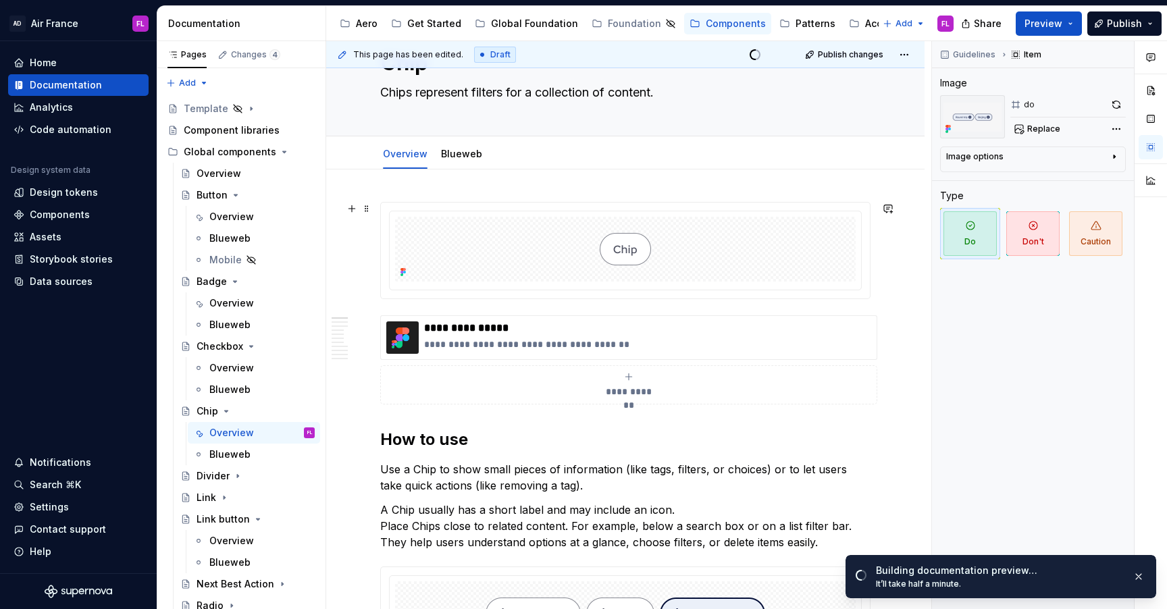
scroll to position [54, 0]
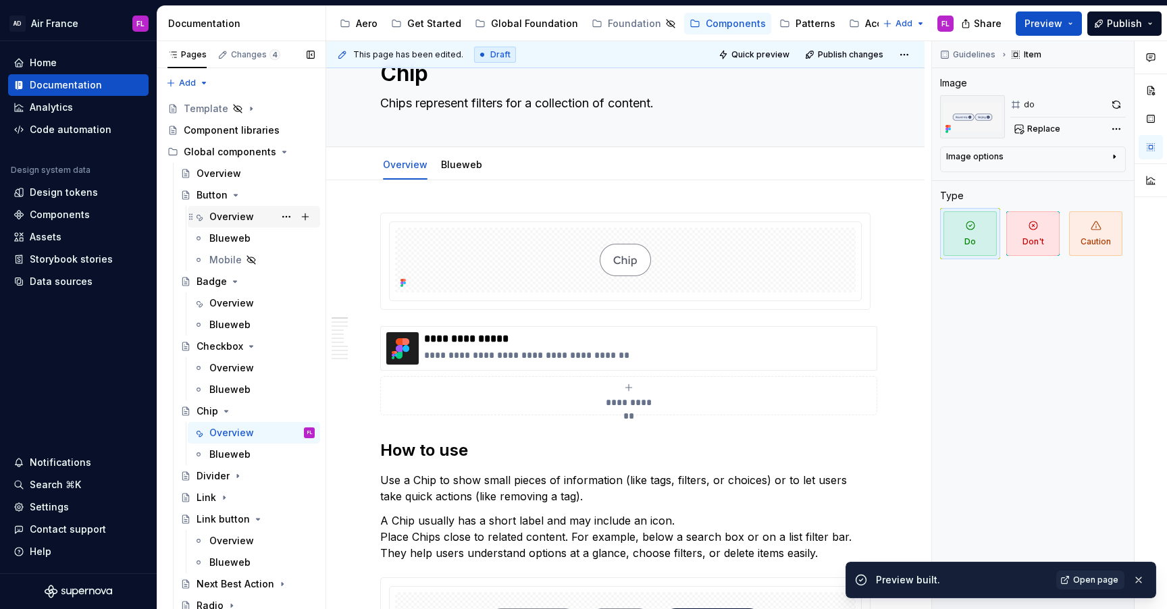
click at [239, 216] on div "Overview" at bounding box center [231, 217] width 45 height 14
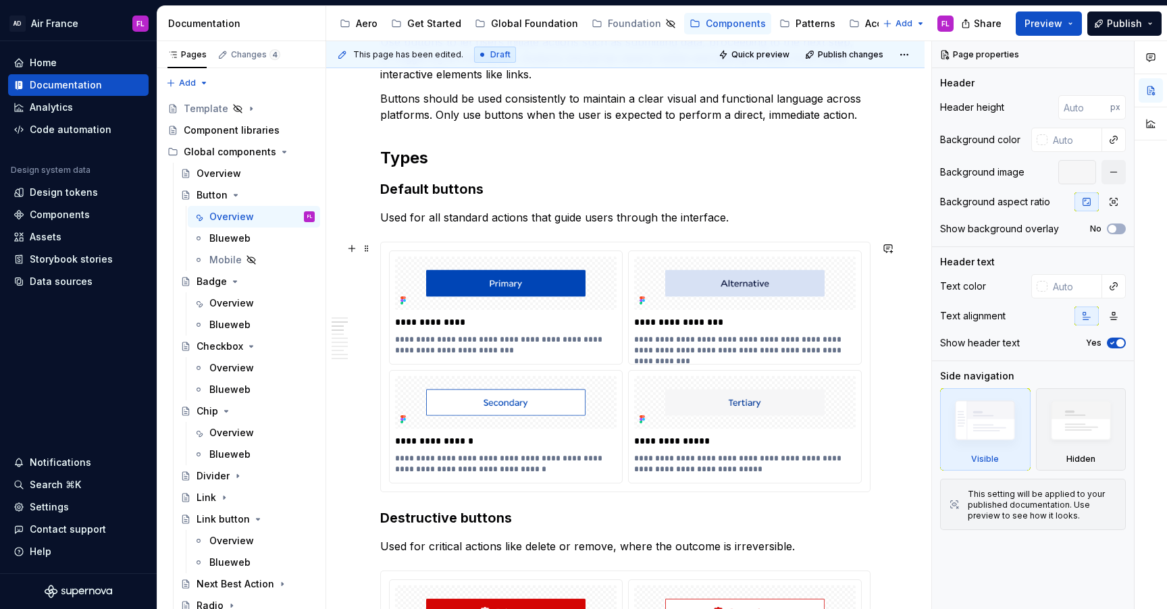
scroll to position [504, 0]
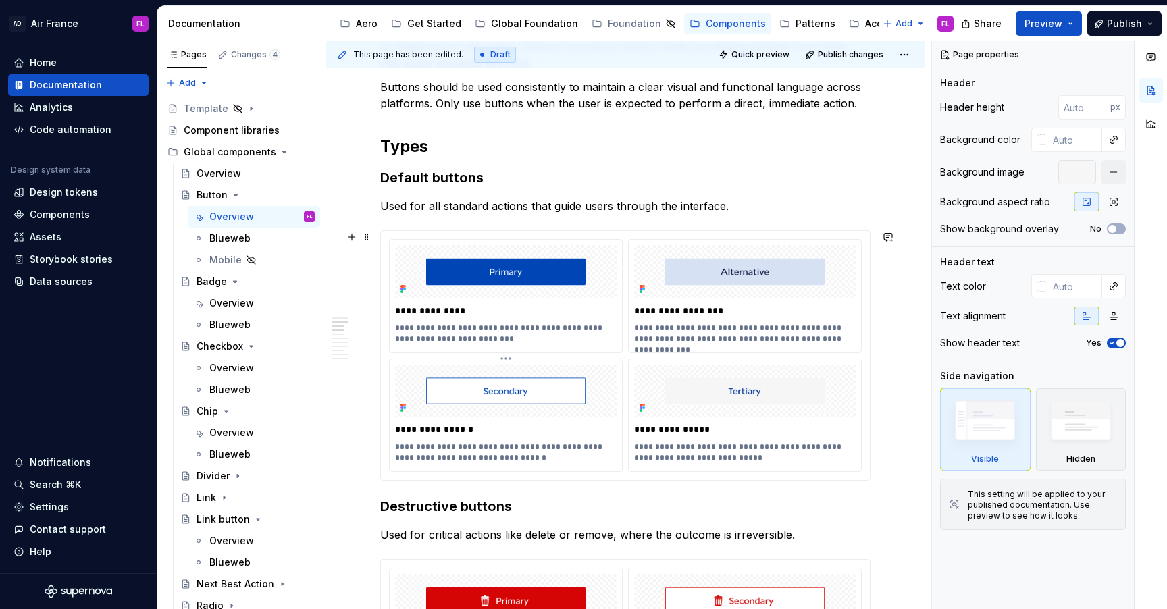
click at [437, 367] on img at bounding box center [505, 391] width 221 height 53
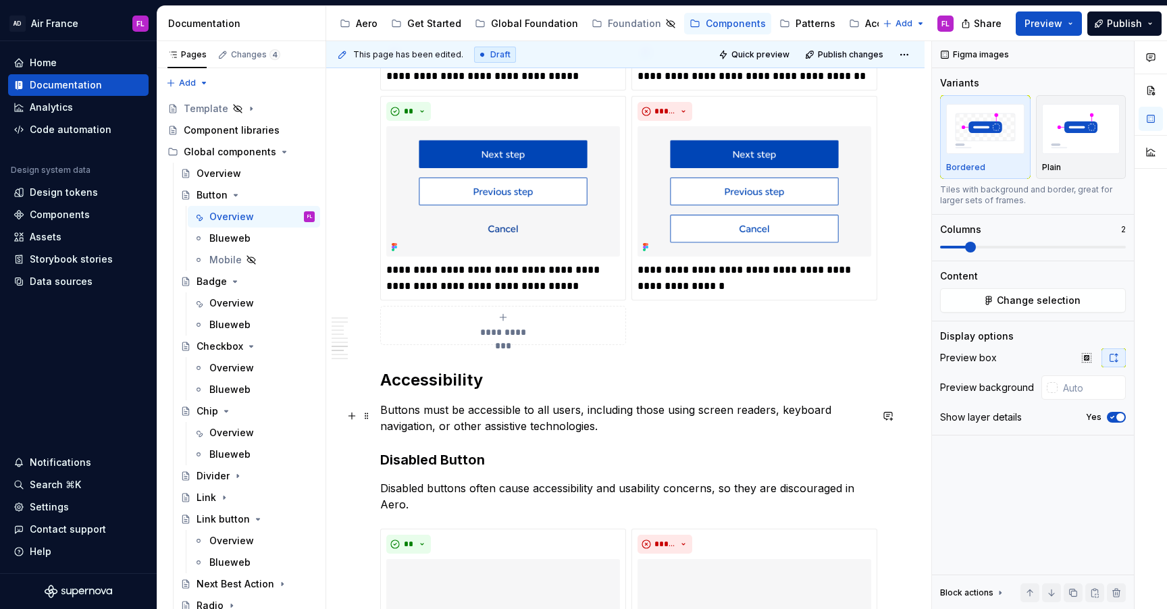
scroll to position [2393, 0]
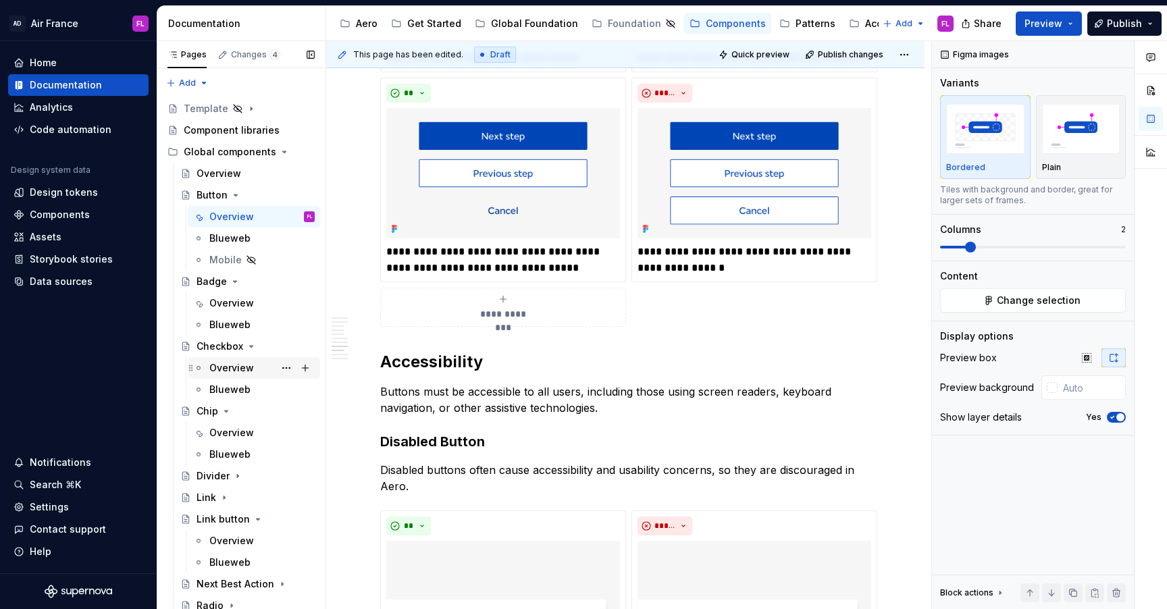
click at [220, 369] on div "Overview" at bounding box center [231, 368] width 45 height 14
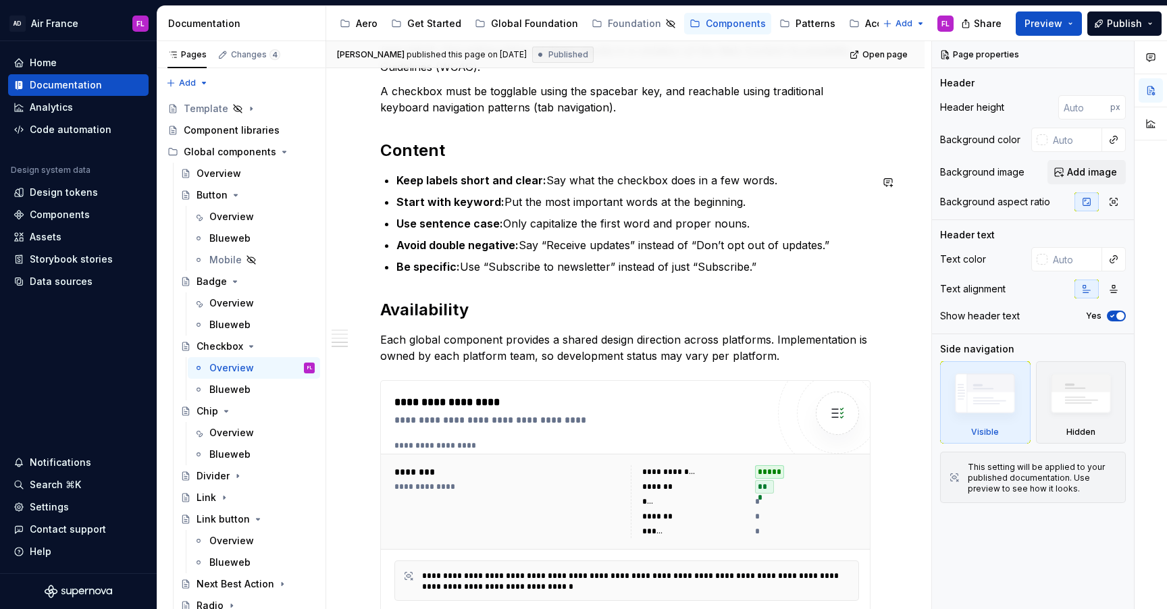
scroll to position [1824, 0]
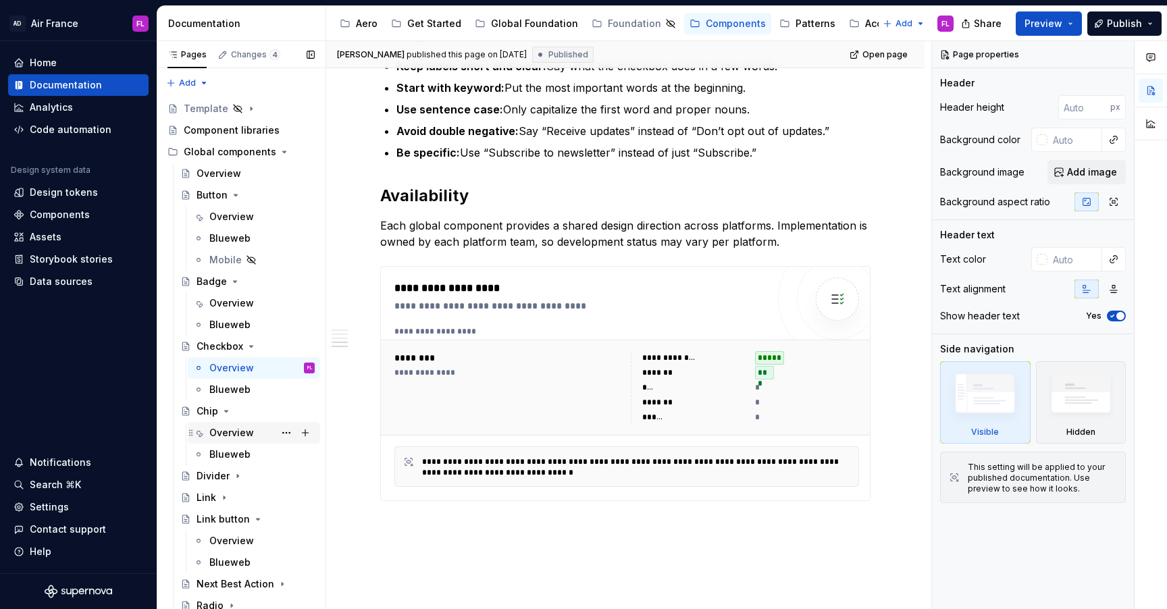
click at [249, 432] on div "Overview" at bounding box center [231, 433] width 45 height 14
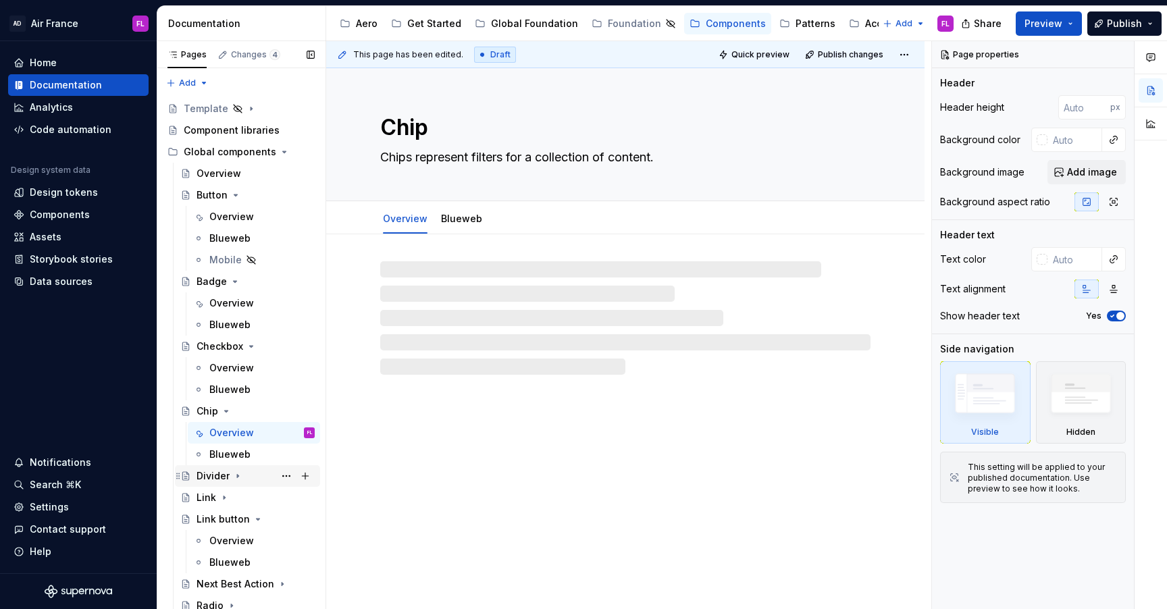
click at [237, 479] on icon "Page tree" at bounding box center [237, 476] width 11 height 11
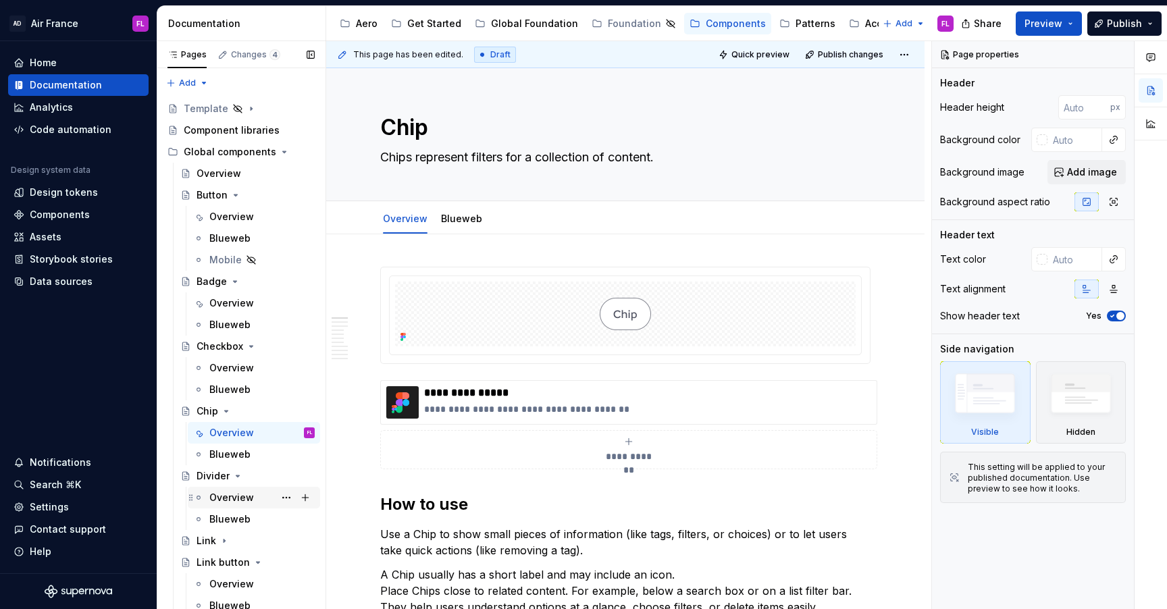
click at [233, 504] on div "Overview" at bounding box center [231, 498] width 45 height 14
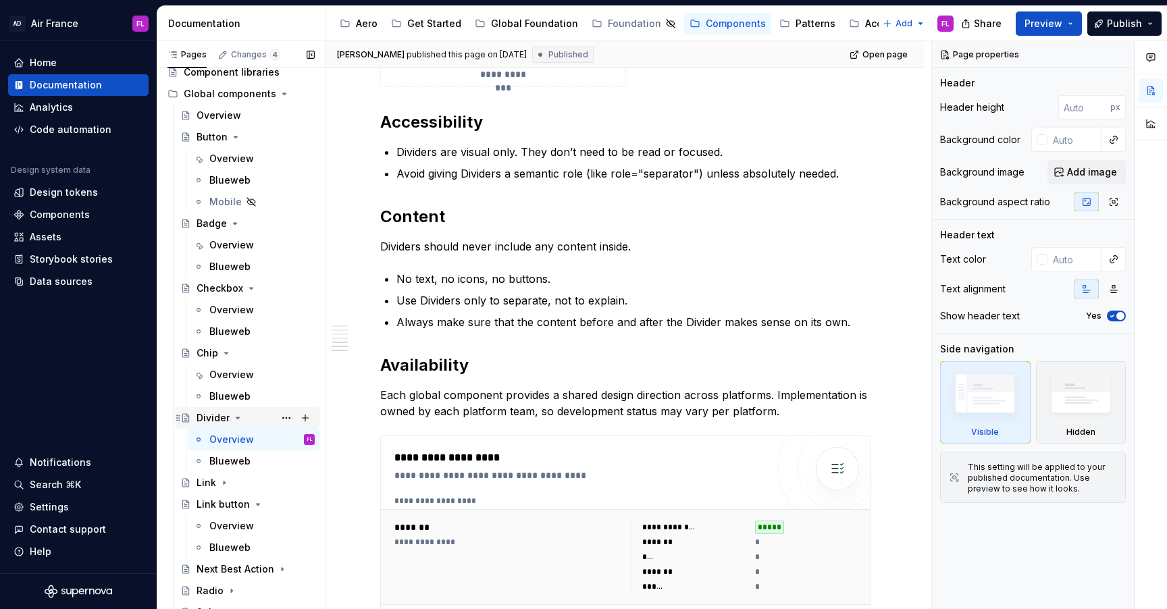
scroll to position [83, 0]
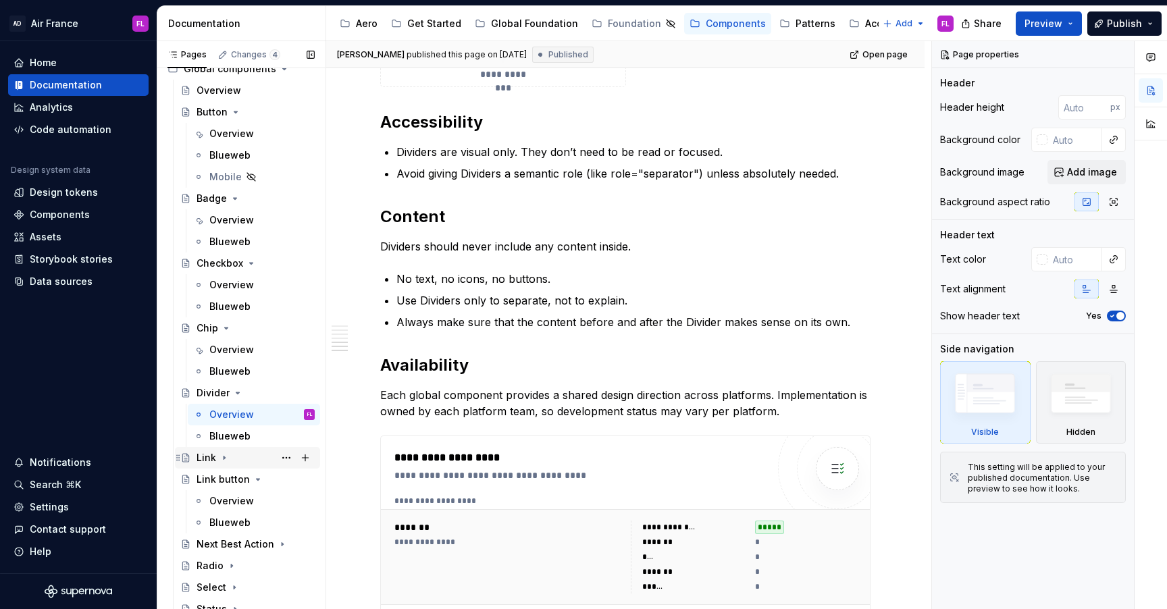
click at [219, 463] on div "Link" at bounding box center [255, 457] width 118 height 19
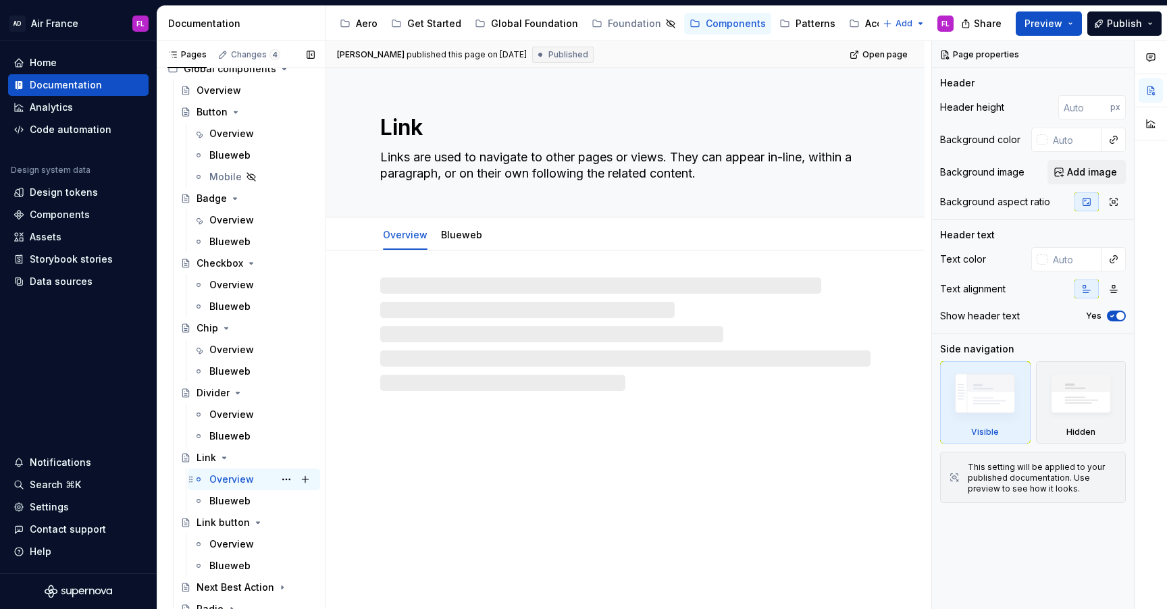
click at [228, 486] on div "Overview [GEOGRAPHIC_DATA]" at bounding box center [261, 479] width 105 height 19
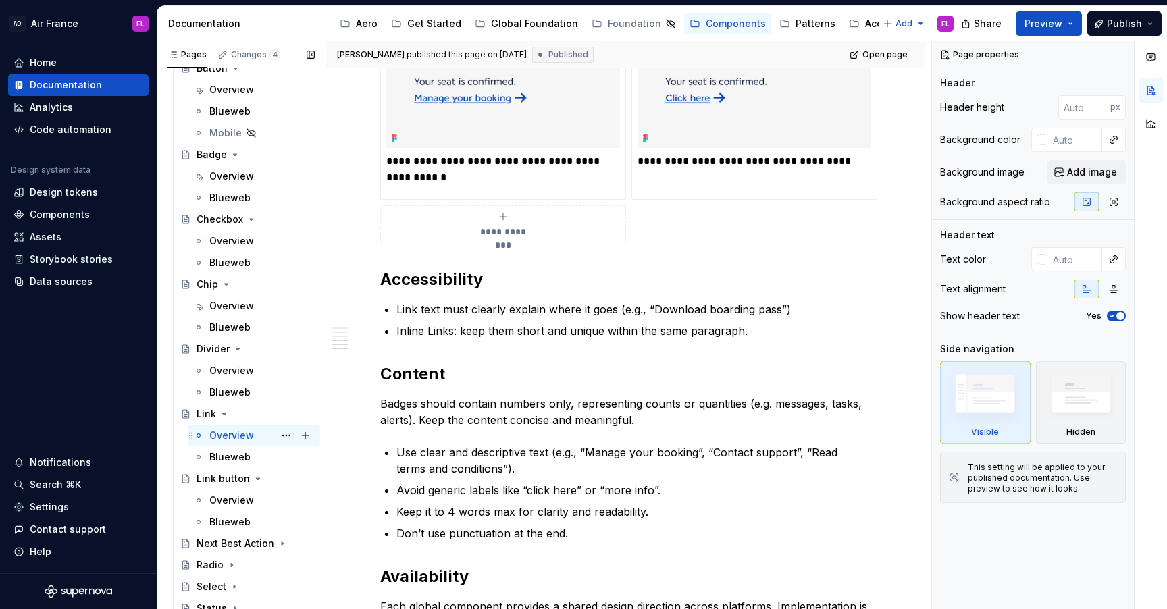
scroll to position [146, 0]
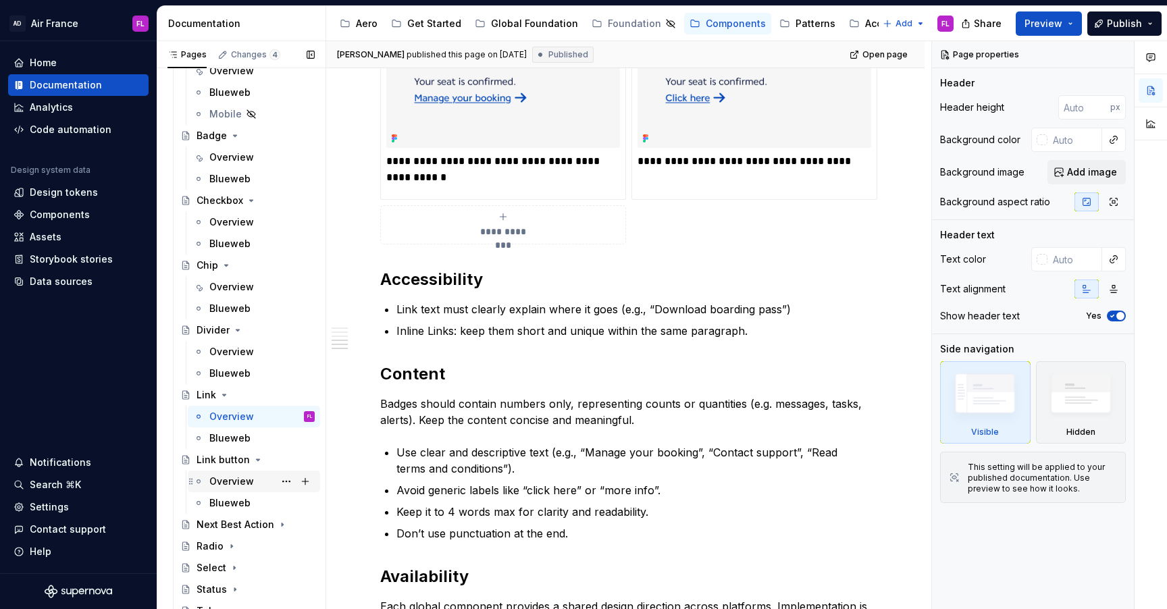
click at [244, 482] on div "Overview" at bounding box center [231, 482] width 45 height 14
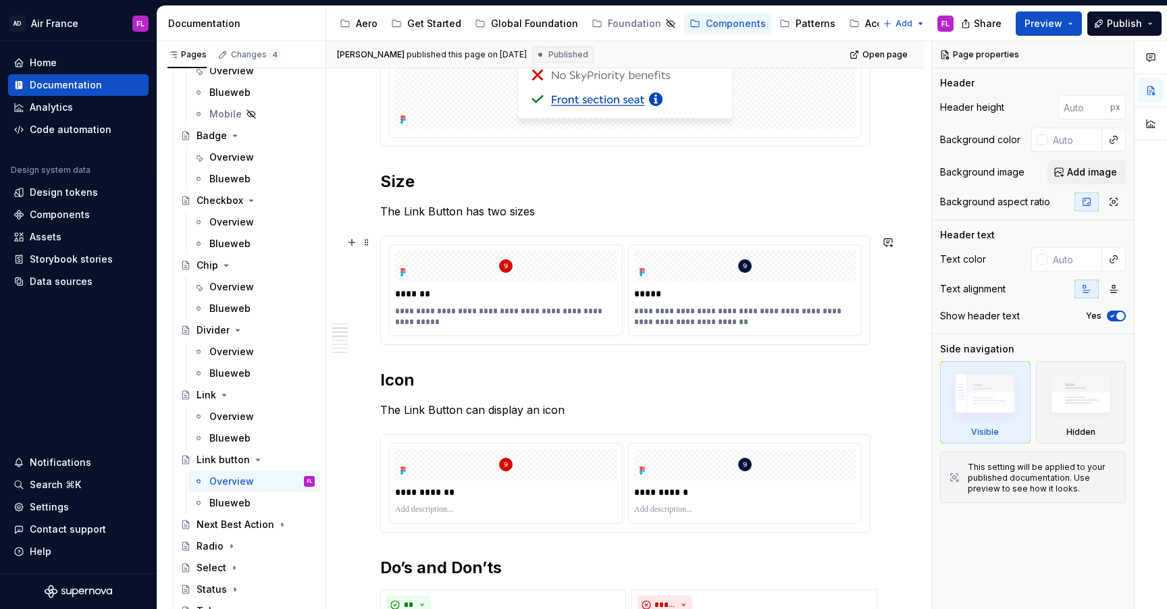
scroll to position [719, 0]
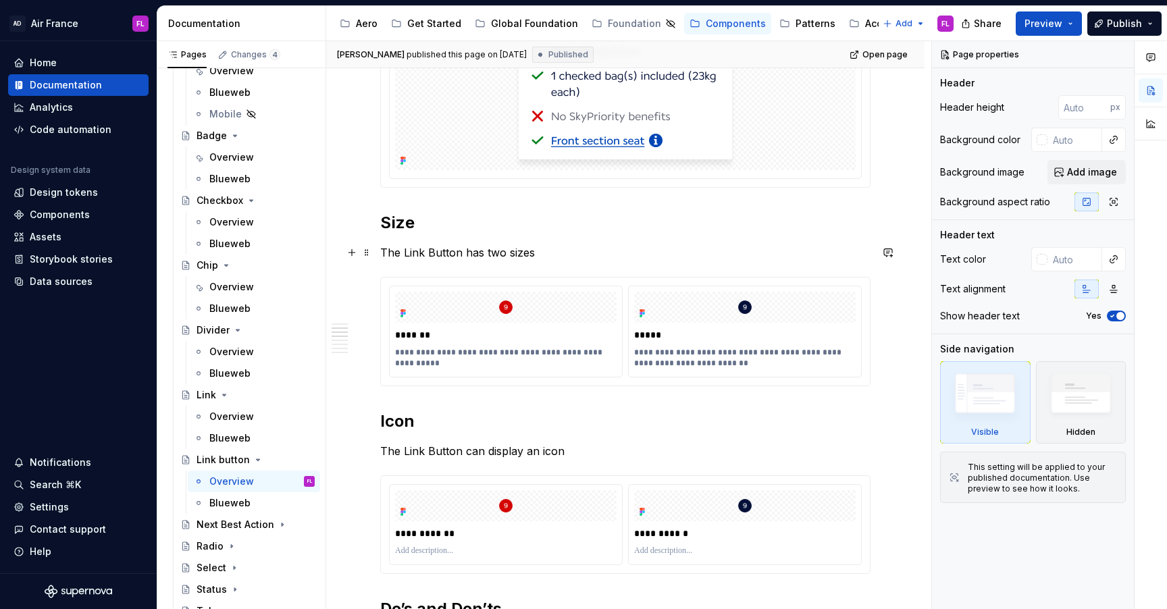
type textarea "*"
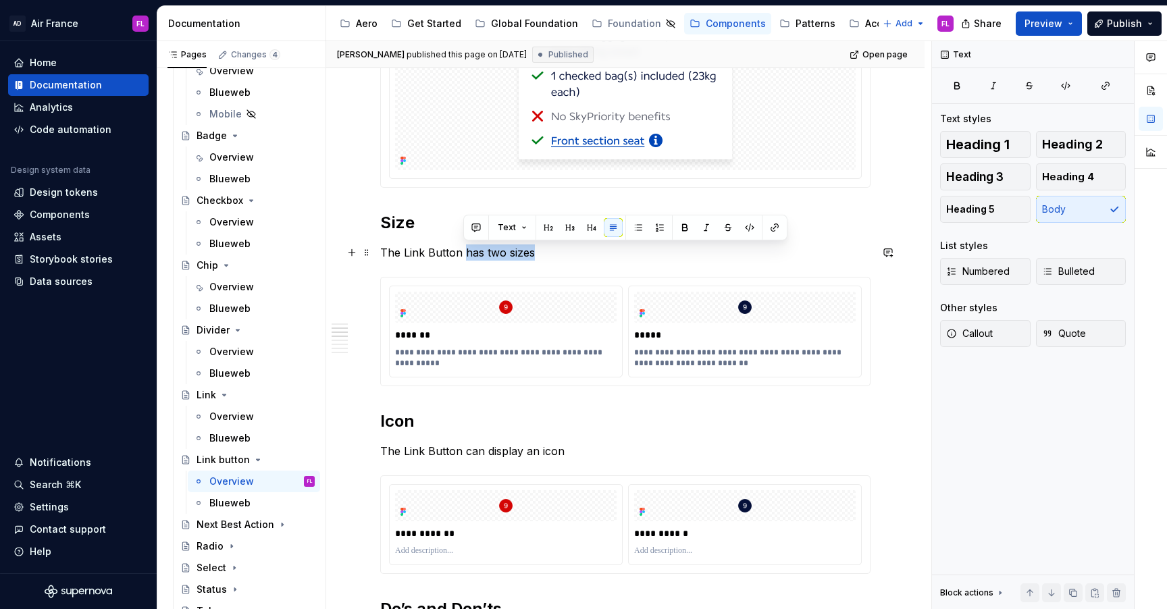
drag, startPoint x: 463, startPoint y: 250, endPoint x: 572, endPoint y: 250, distance: 108.7
click at [574, 250] on p "The Link Button has two sizes" at bounding box center [625, 252] width 490 height 16
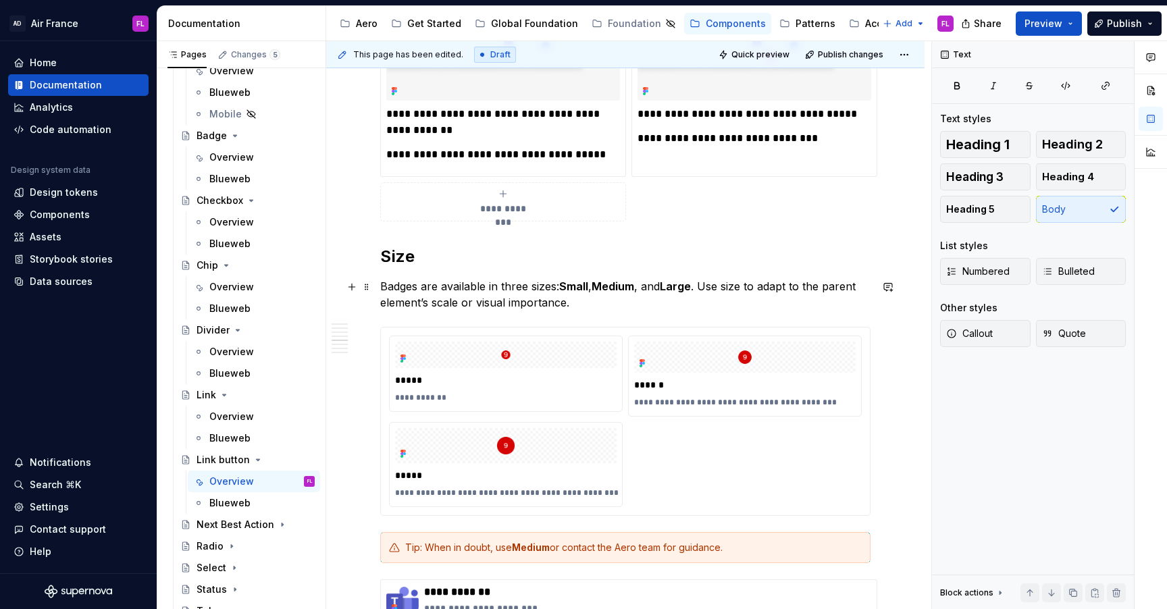
scroll to position [1375, 0]
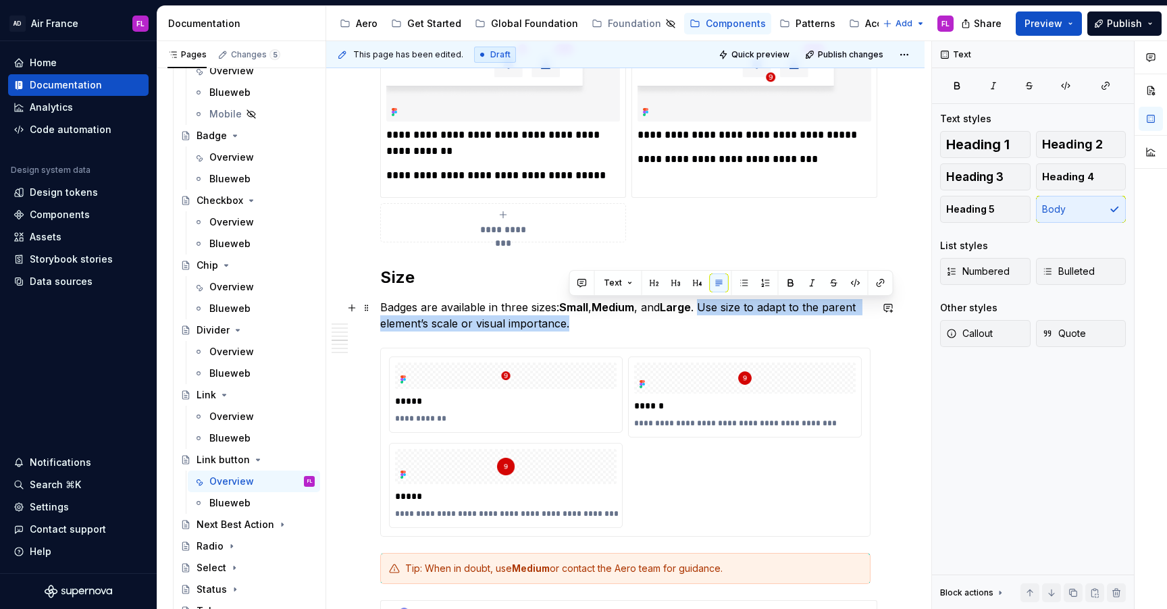
drag, startPoint x: 705, startPoint y: 309, endPoint x: 706, endPoint y: 323, distance: 14.2
click at [706, 323] on p "Badges are available in three sizes: Small , Medium , and Large . Use size to a…" at bounding box center [625, 315] width 490 height 32
copy p "Use size to adapt to the parent element’s scale or visual importance."
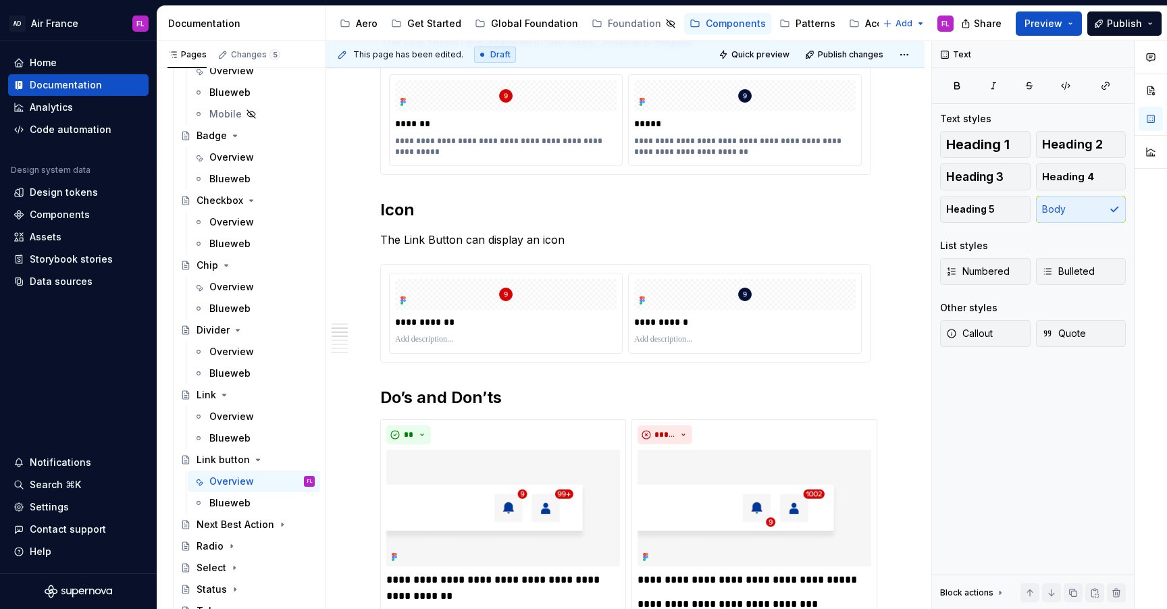
scroll to position [716, 0]
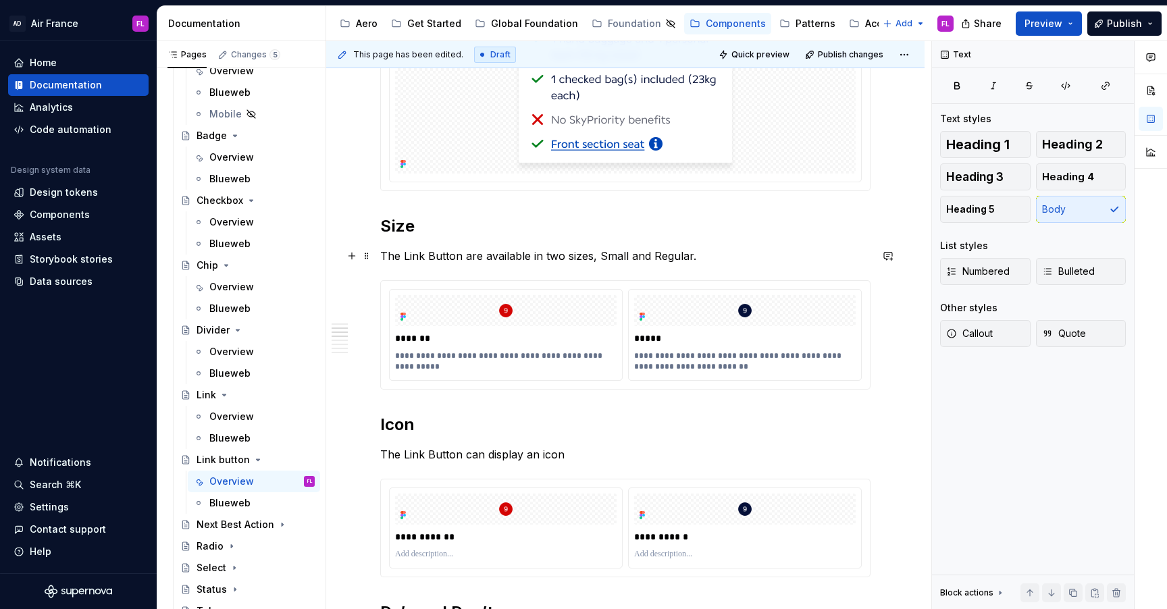
click at [711, 254] on p "The Link Button are available in two sizes, Small and Regular." at bounding box center [625, 256] width 490 height 16
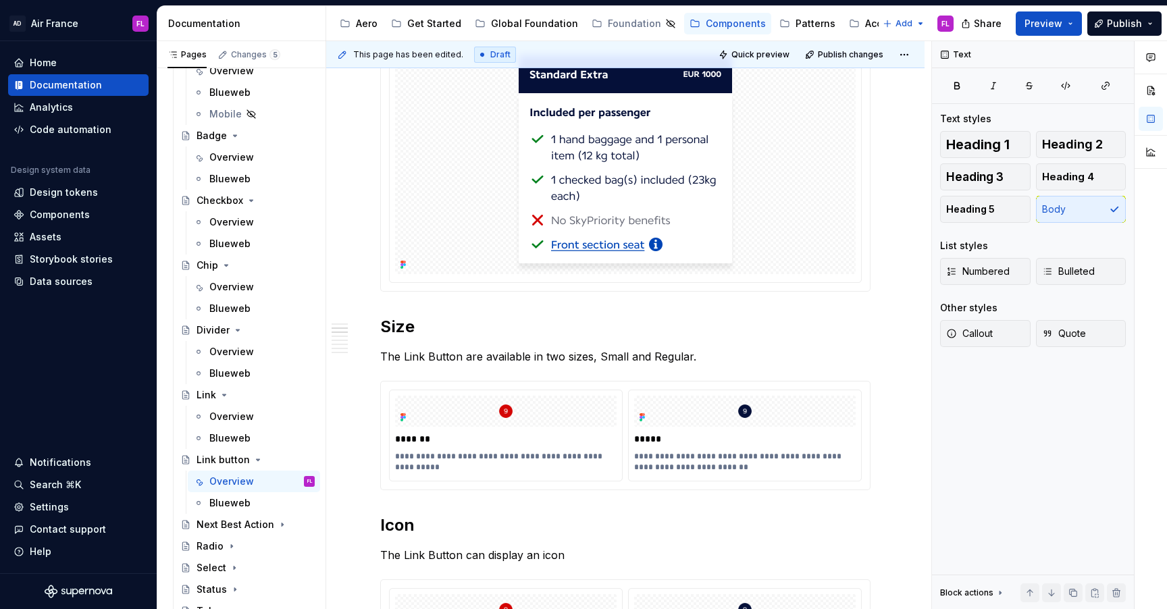
scroll to position [641, 0]
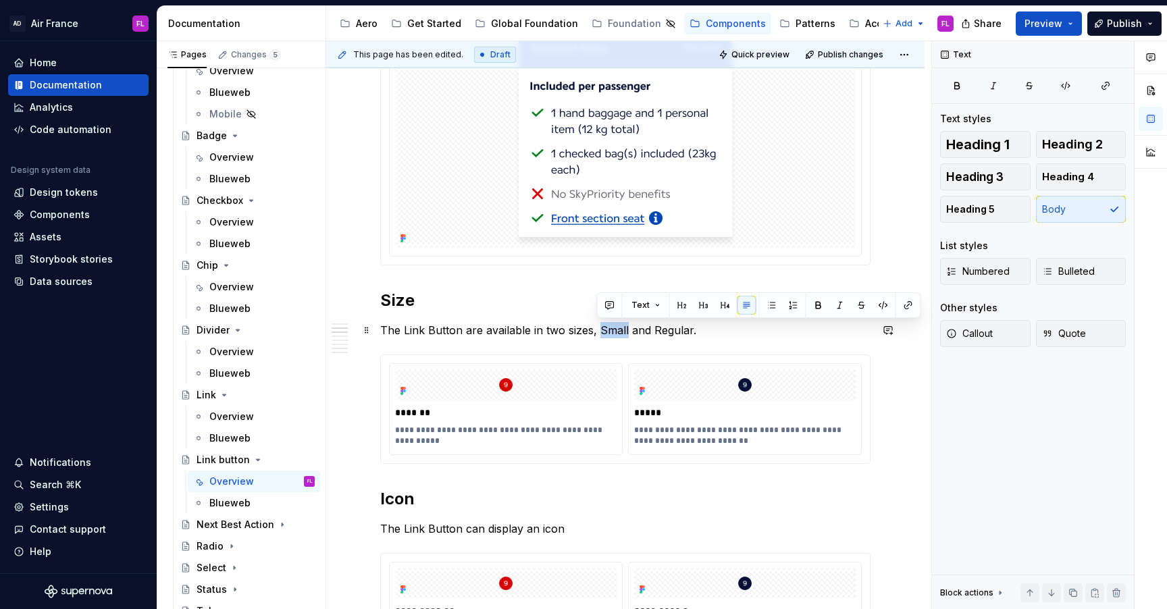
drag, startPoint x: 598, startPoint y: 328, endPoint x: 625, endPoint y: 328, distance: 27.7
click at [625, 328] on p "The Link Button are available in two sizes, Small and Regular." at bounding box center [625, 330] width 490 height 16
drag, startPoint x: 651, startPoint y: 329, endPoint x: 690, endPoint y: 330, distance: 39.2
click at [690, 330] on p "The Link Button are available in two sizes, Small and Regular." at bounding box center [625, 330] width 490 height 16
drag, startPoint x: 689, startPoint y: 334, endPoint x: 653, endPoint y: 332, distance: 35.8
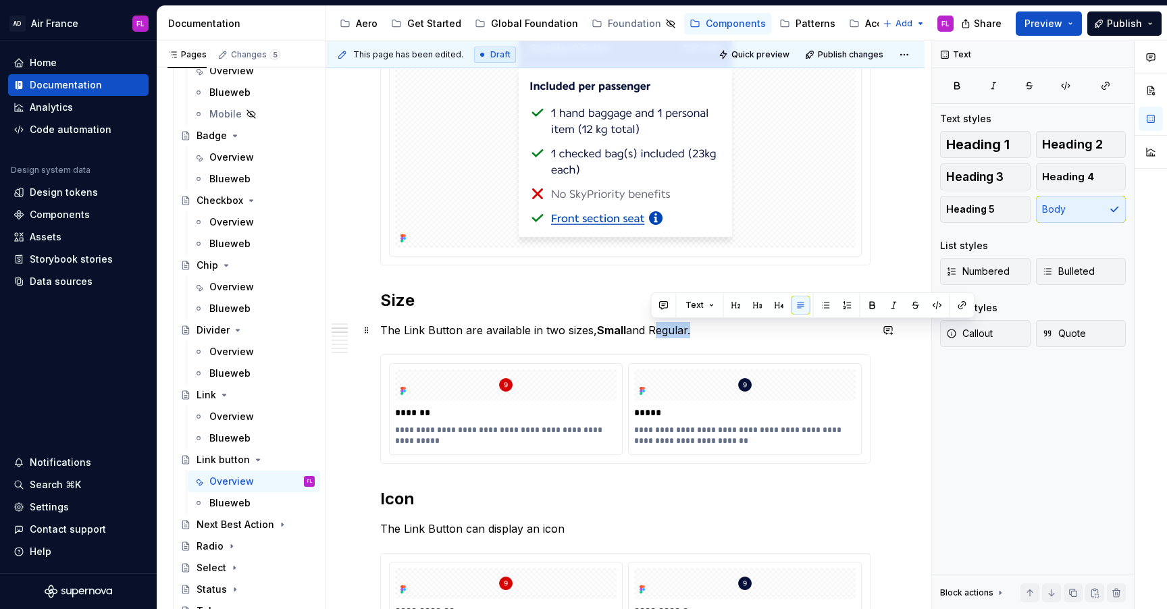
click at [653, 332] on p "The Link Button are available in two sizes, Small and Regular." at bounding box center [625, 330] width 490 height 16
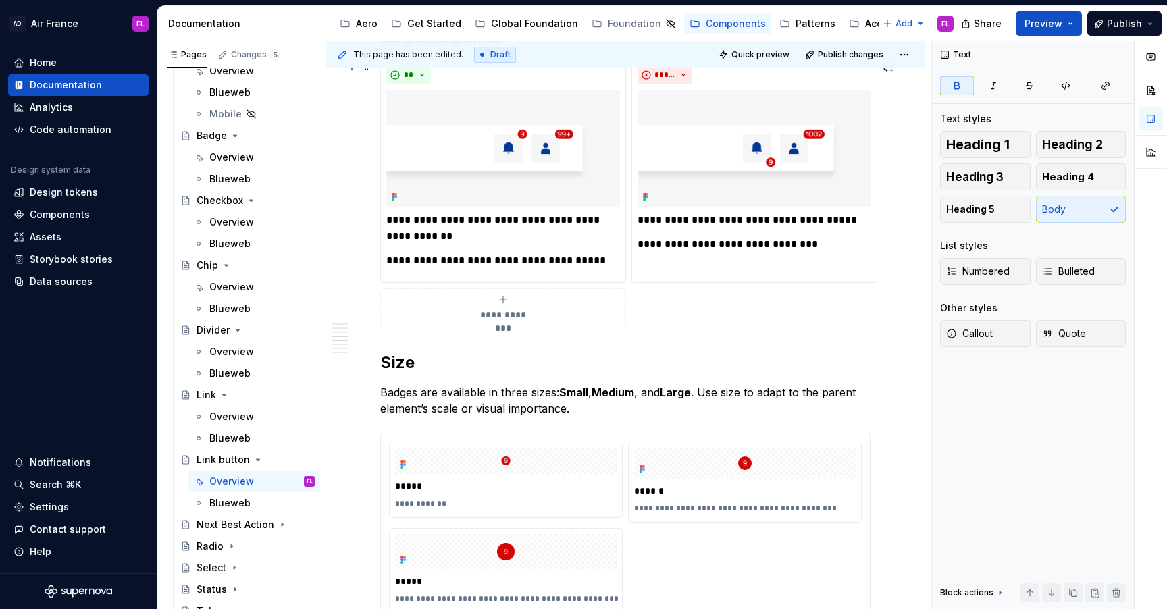
scroll to position [1356, 0]
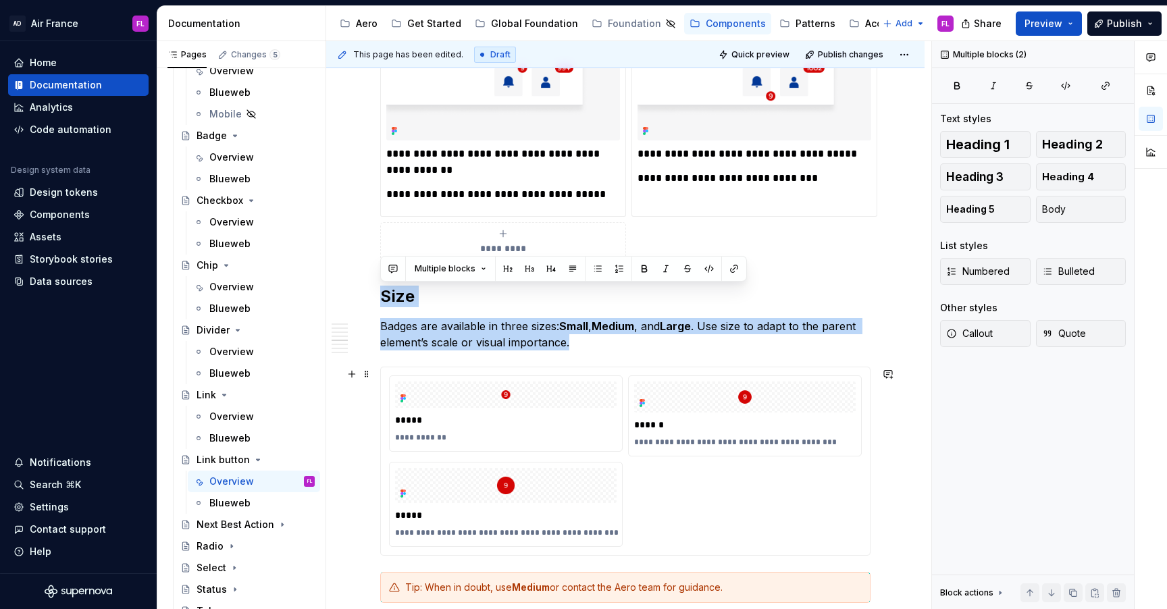
drag, startPoint x: 380, startPoint y: 296, endPoint x: 679, endPoint y: 529, distance: 379.5
click at [679, 529] on div "**********" at bounding box center [625, 166] width 490 height 2480
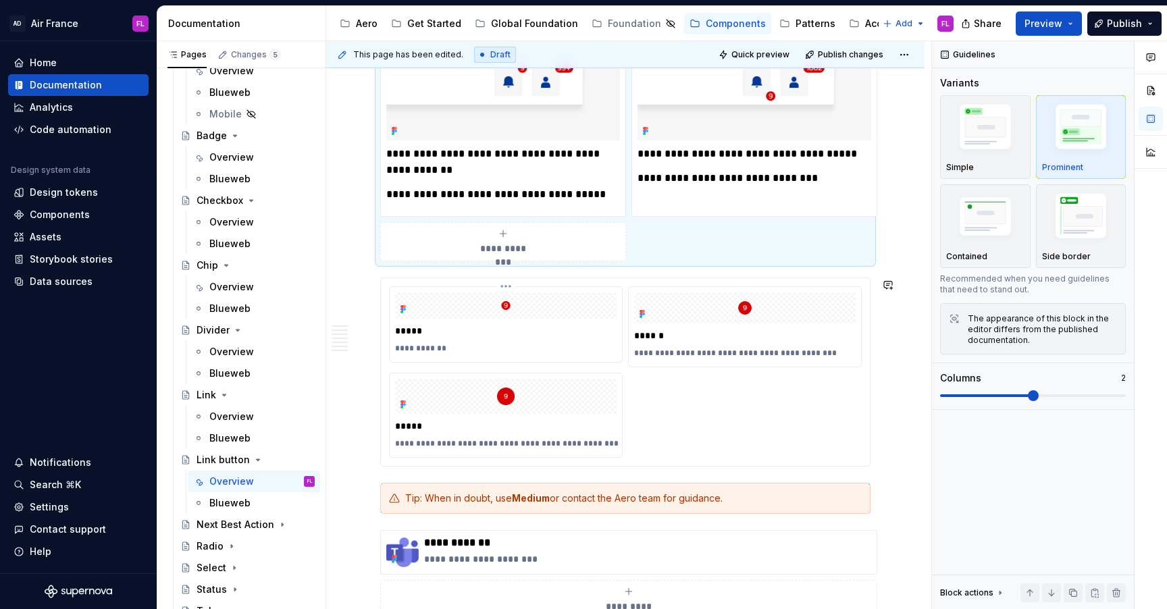
scroll to position [1309, 0]
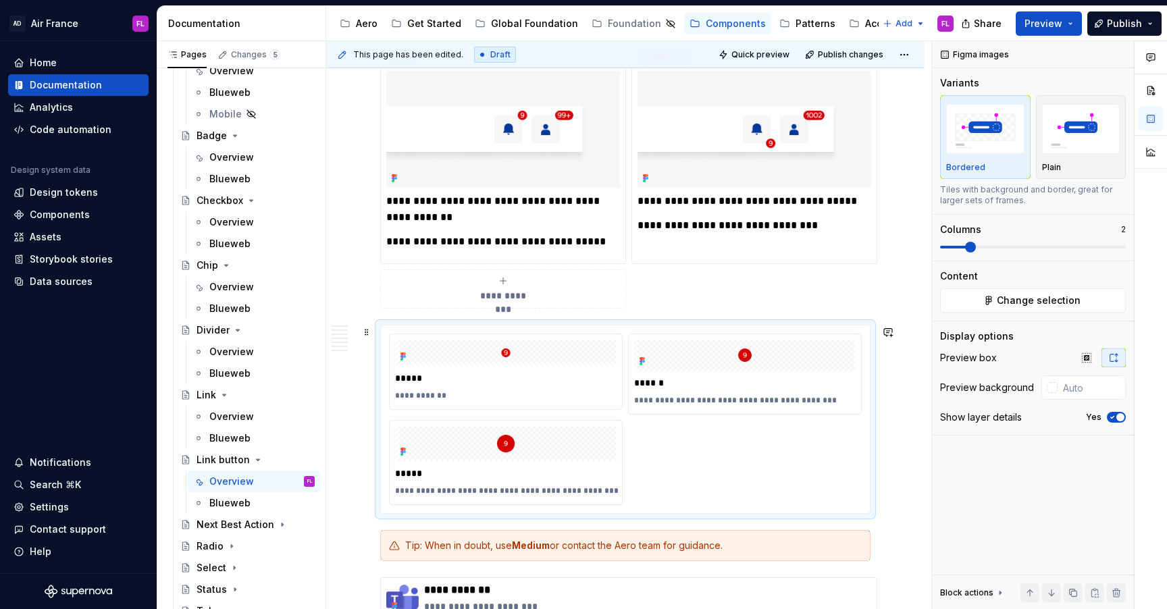
click at [712, 489] on div "**********" at bounding box center [625, 419] width 473 height 171
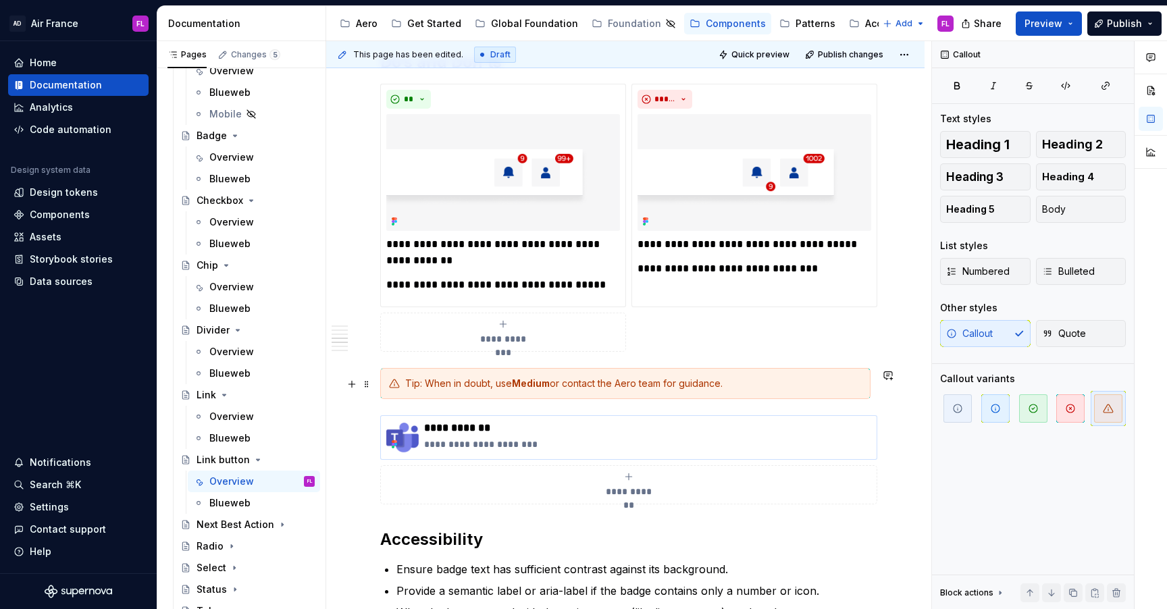
scroll to position [1262, 0]
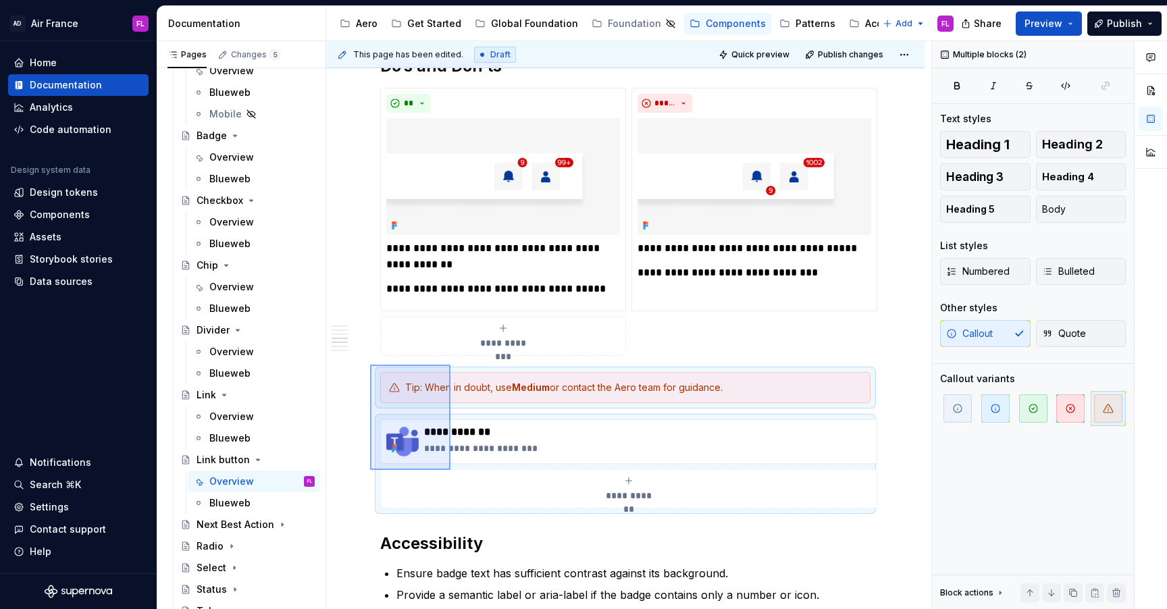
drag, startPoint x: 370, startPoint y: 365, endPoint x: 451, endPoint y: 472, distance: 134.5
click at [450, 471] on div "**********" at bounding box center [628, 325] width 605 height 569
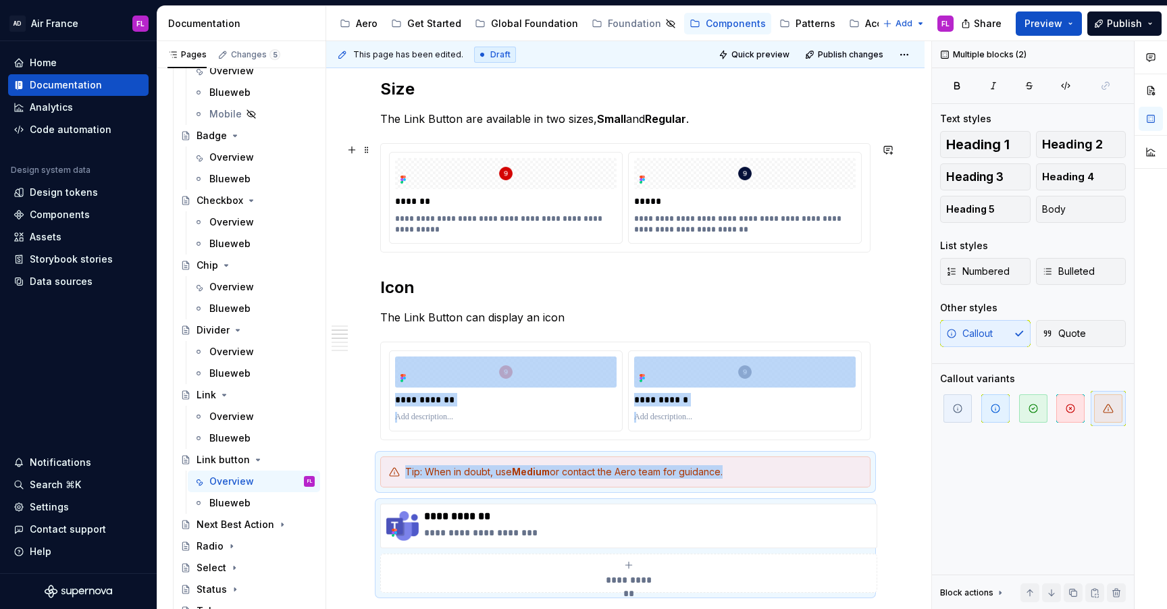
scroll to position [826, 0]
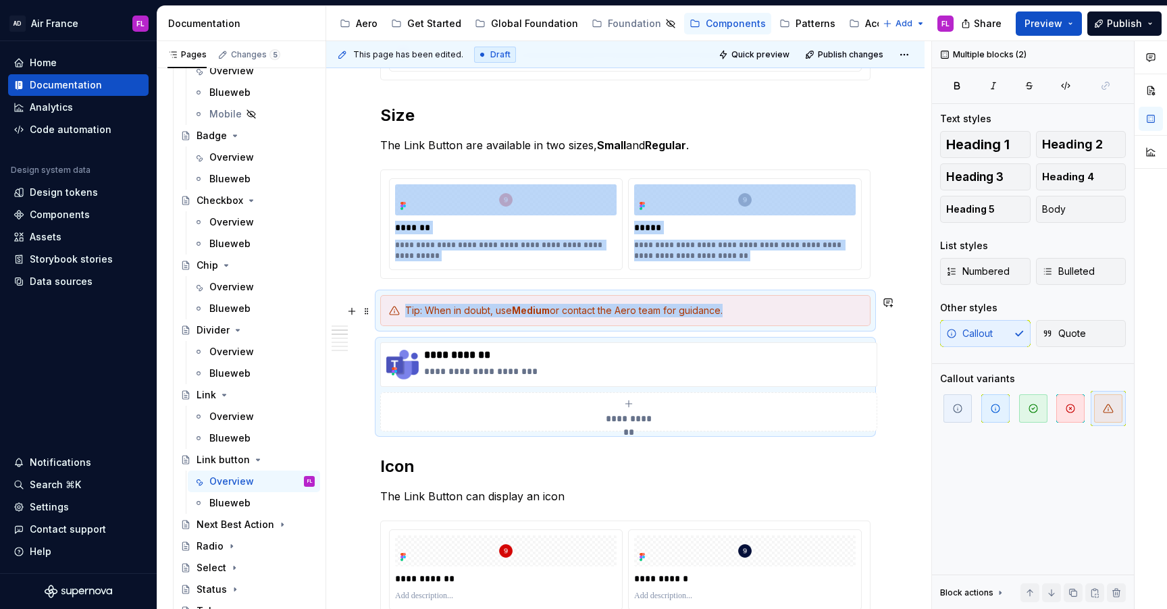
click at [525, 311] on strong "Medium" at bounding box center [531, 310] width 38 height 11
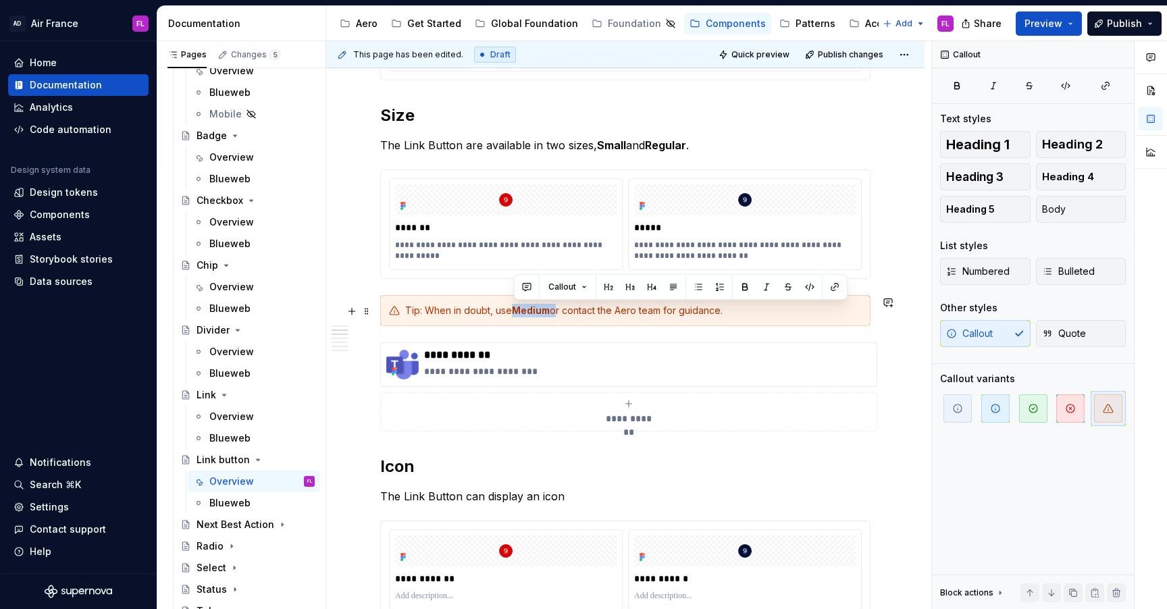
drag, startPoint x: 552, startPoint y: 313, endPoint x: 517, endPoint y: 310, distance: 35.2
click at [517, 310] on div "Tip: When in doubt, use Medium or contact the Aero team for guidance." at bounding box center [633, 311] width 456 height 14
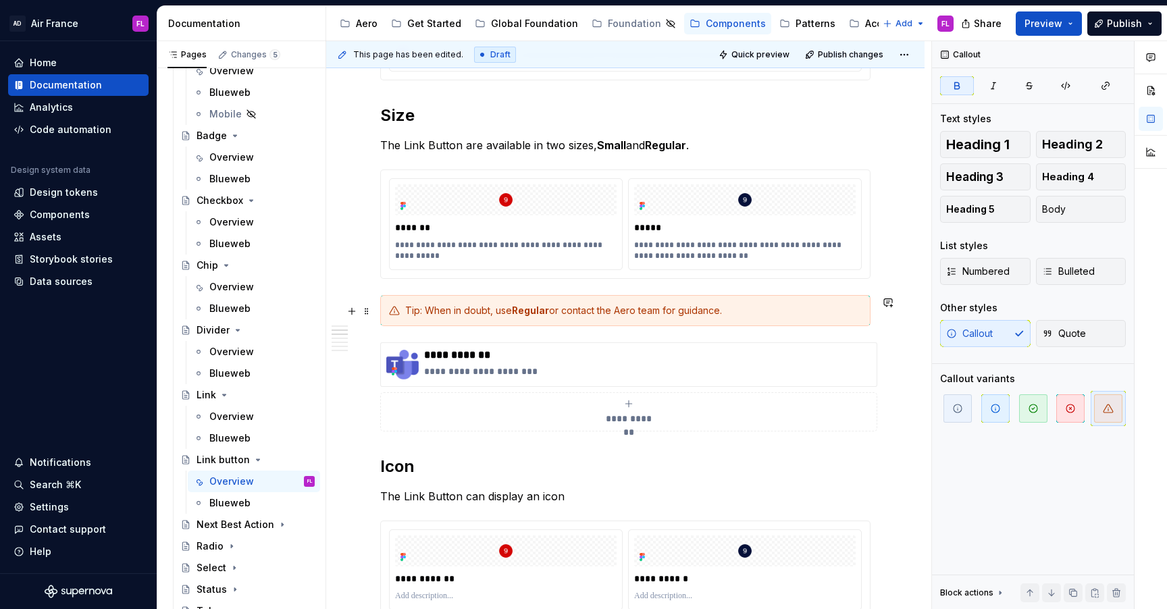
click at [497, 314] on div "Tip: When in doubt, use Regular or contact the Aero team for guidance." at bounding box center [633, 311] width 456 height 14
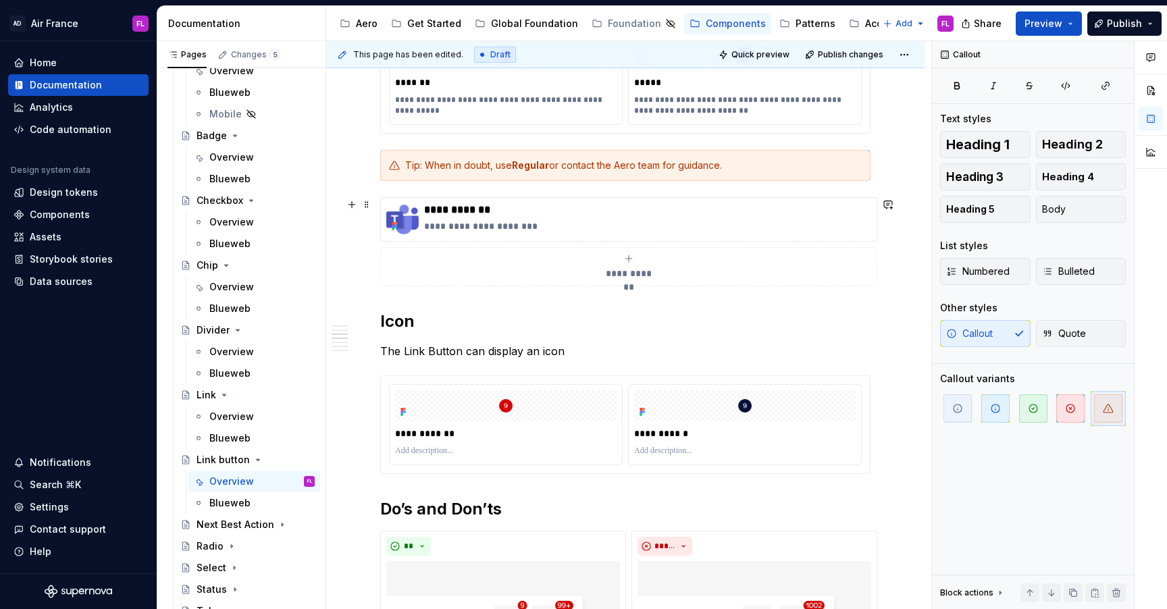
scroll to position [987, 0]
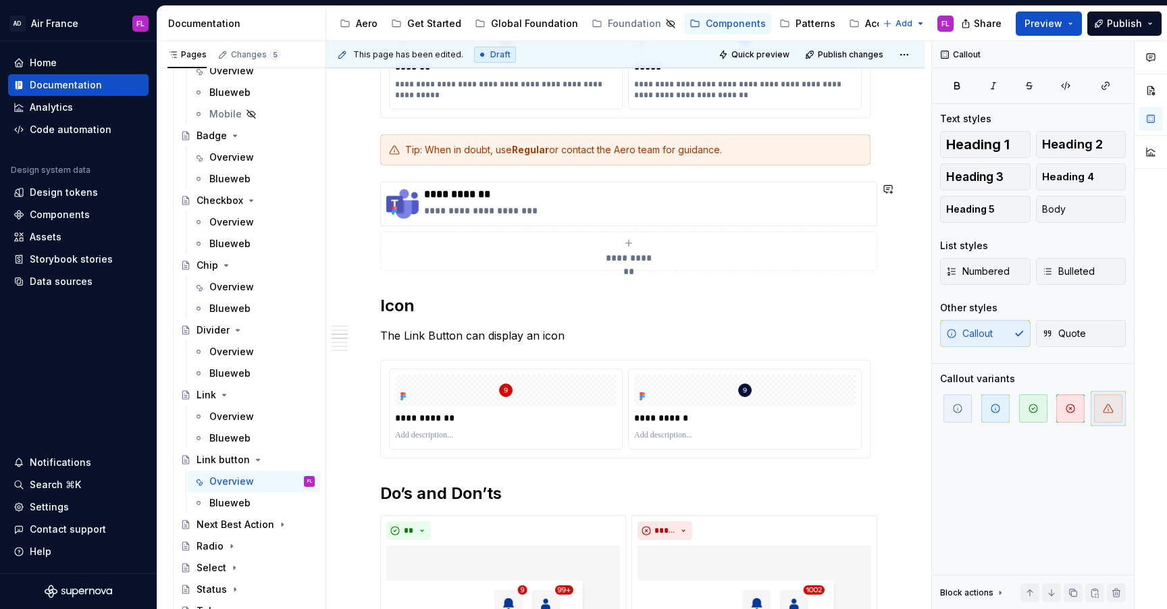
click at [404, 282] on div "**********" at bounding box center [625, 389] width 490 height 2186
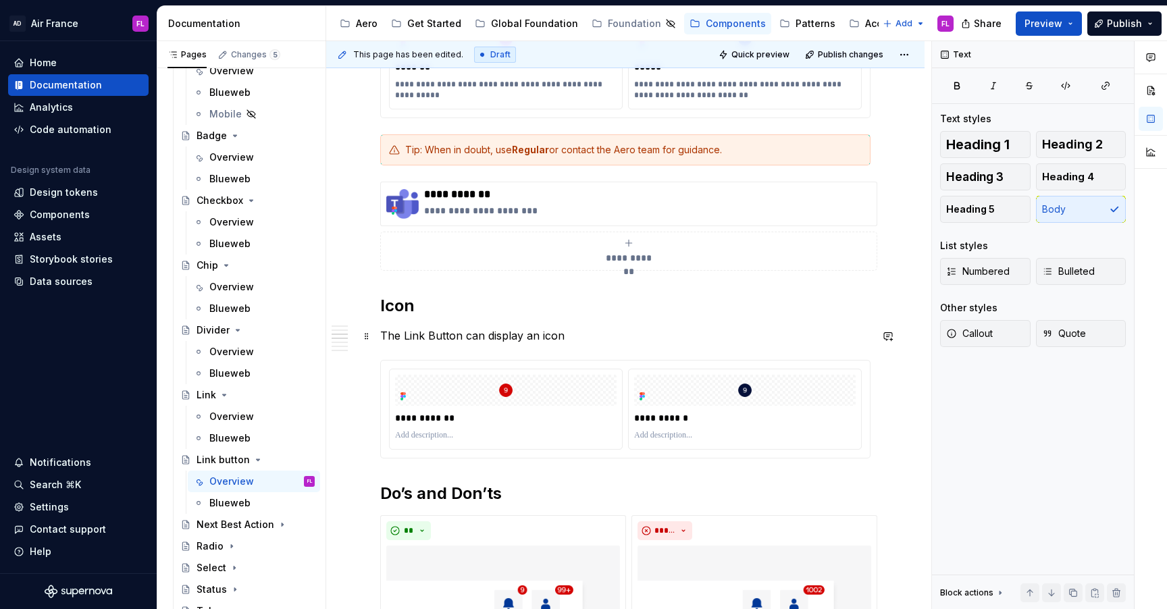
click at [564, 336] on p "The Link Button can display an icon" at bounding box center [625, 335] width 490 height 16
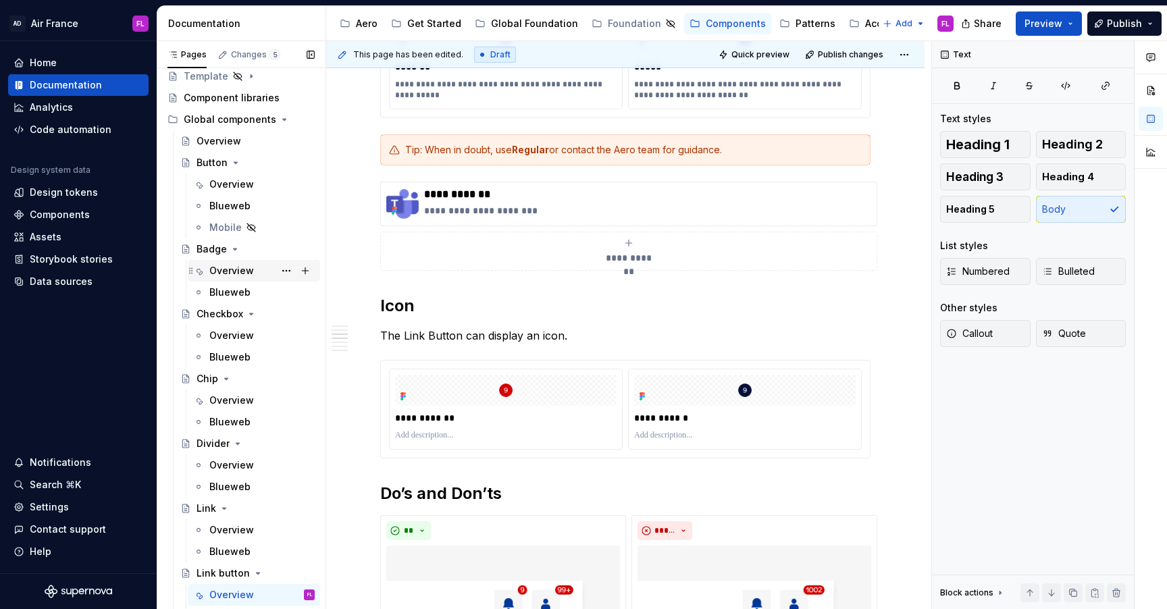
scroll to position [22, 0]
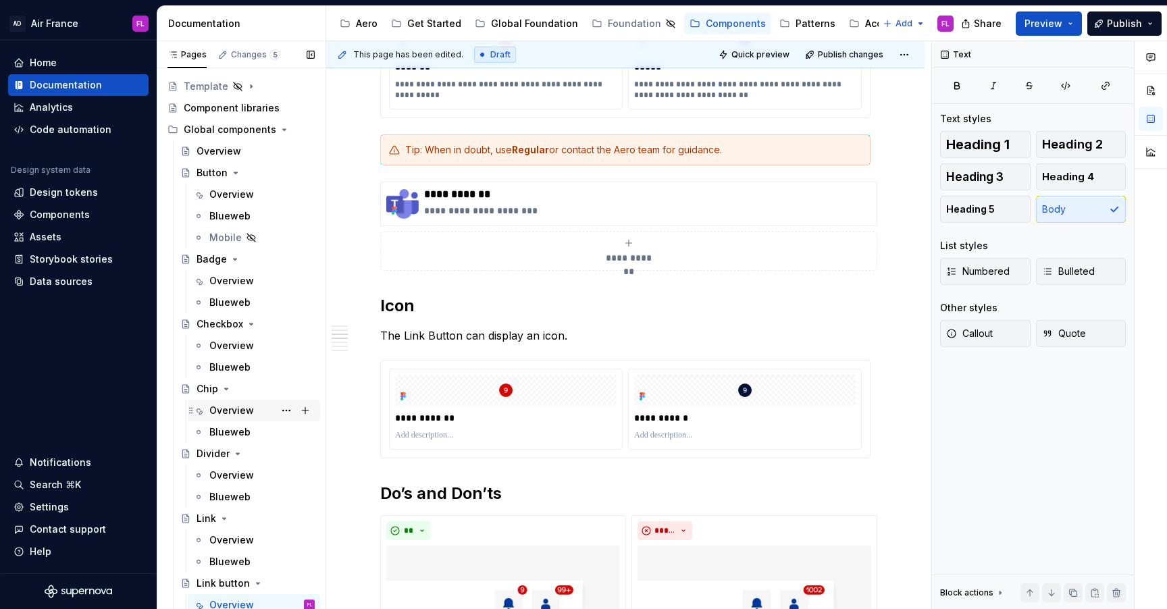
click at [240, 412] on div "Overview" at bounding box center [231, 411] width 45 height 14
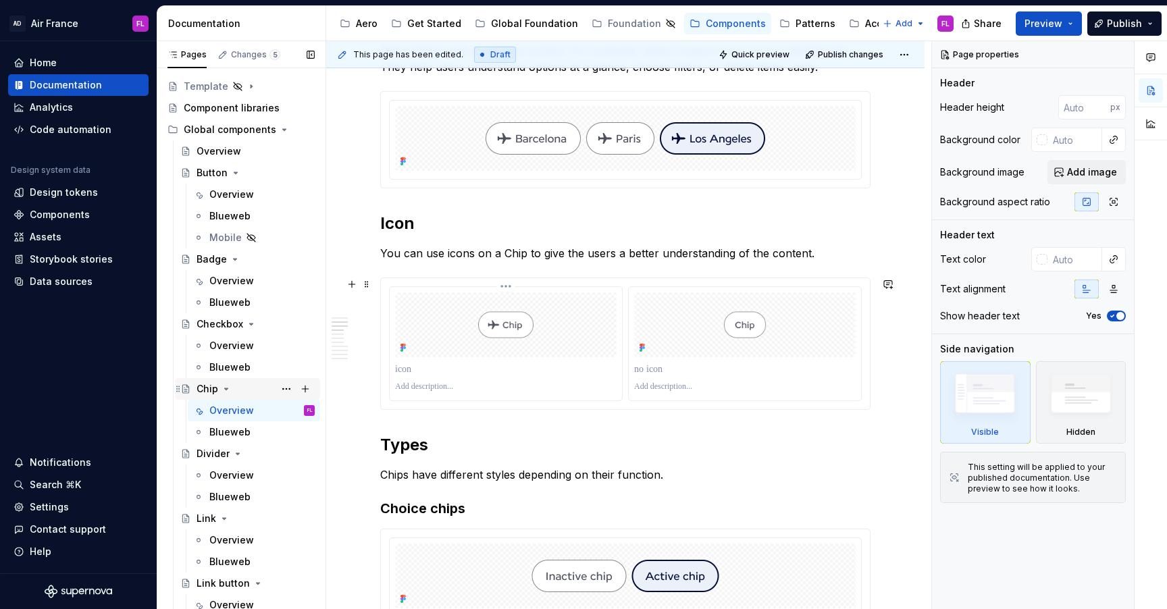
scroll to position [547, 0]
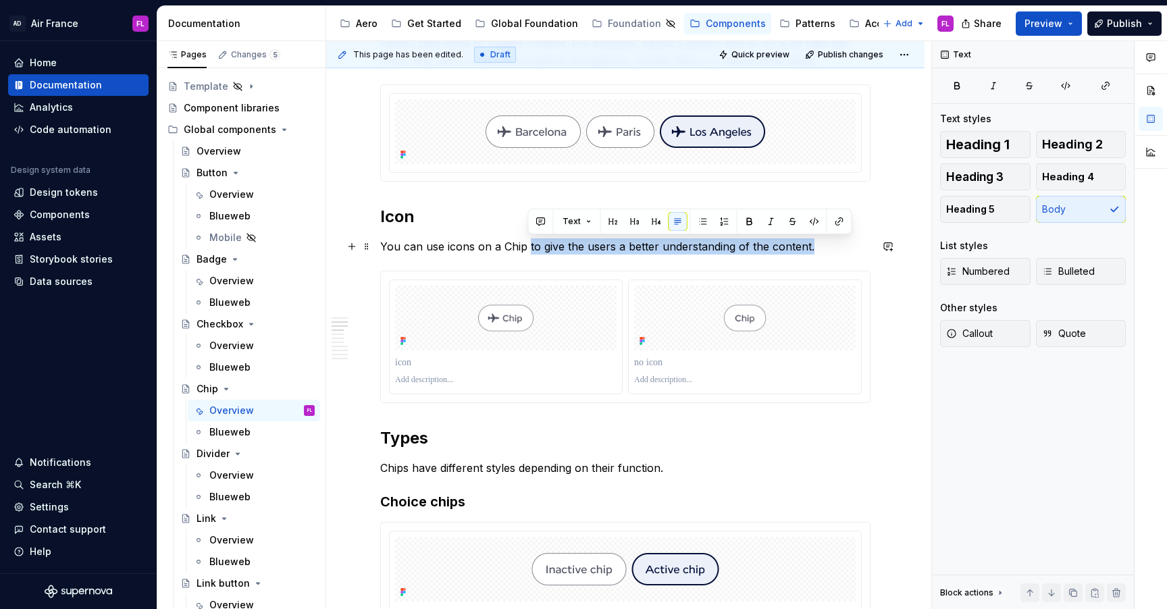
drag, startPoint x: 527, startPoint y: 247, endPoint x: 812, endPoint y: 246, distance: 285.6
click at [812, 246] on p "You can use icons on a Chip to give the users a better understanding of the con…" at bounding box center [625, 246] width 490 height 16
copy p "to give the users a better understanding of the content."
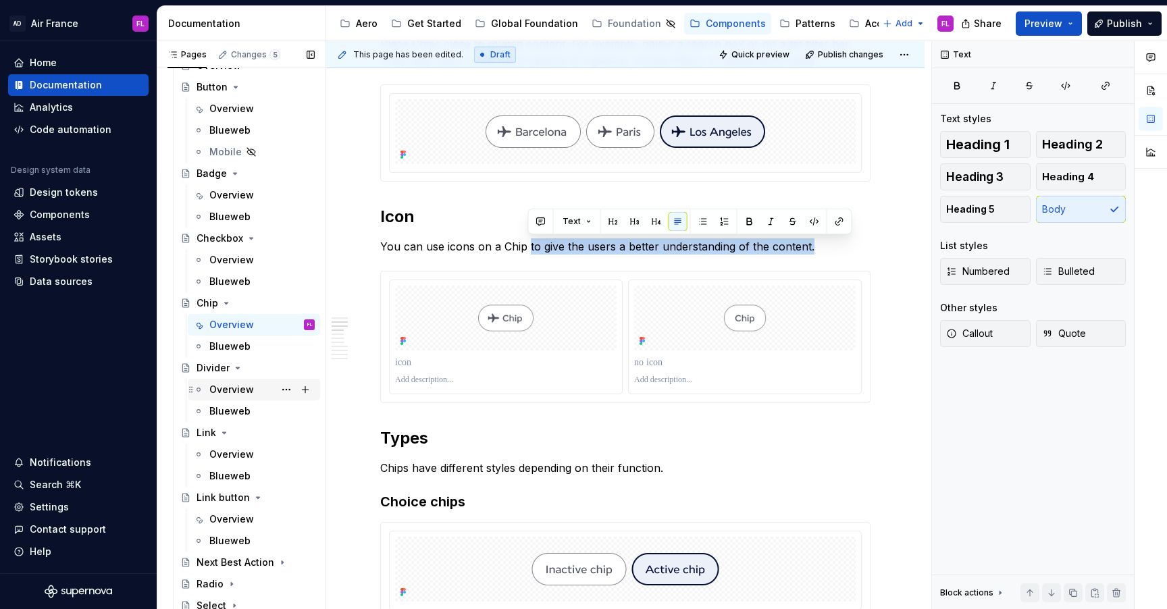
scroll to position [116, 0]
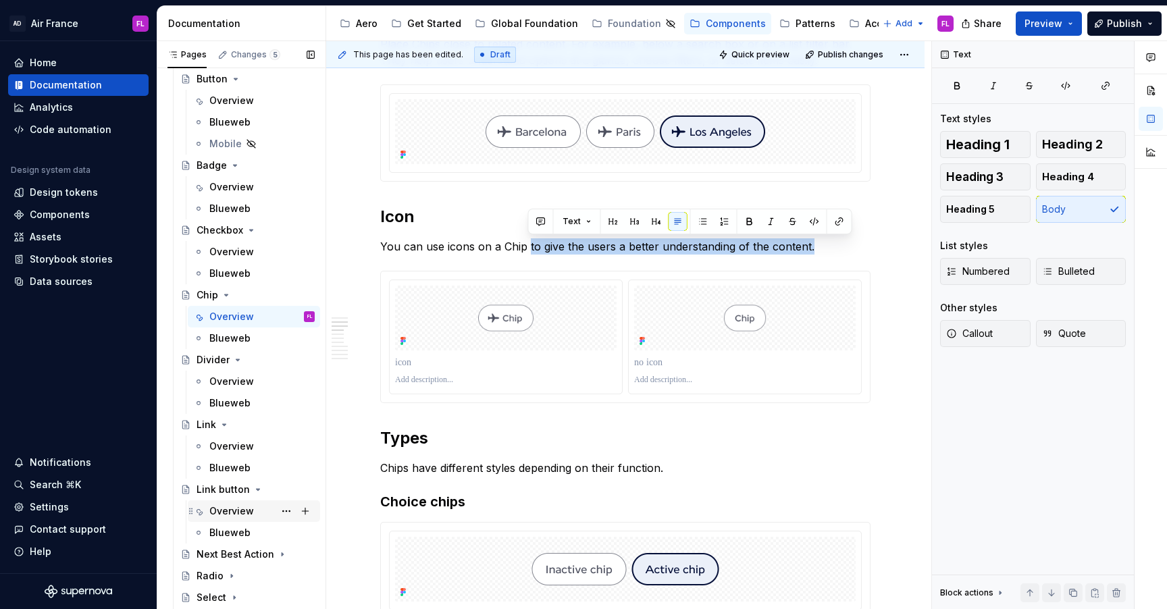
click at [234, 508] on div "Overview" at bounding box center [231, 511] width 45 height 14
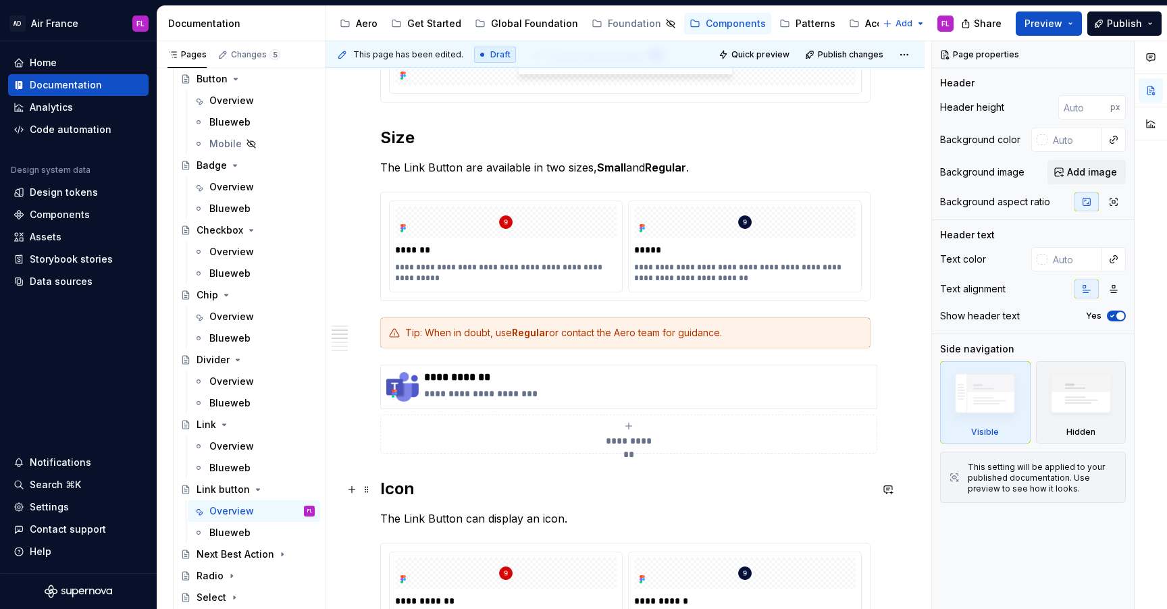
scroll to position [872, 0]
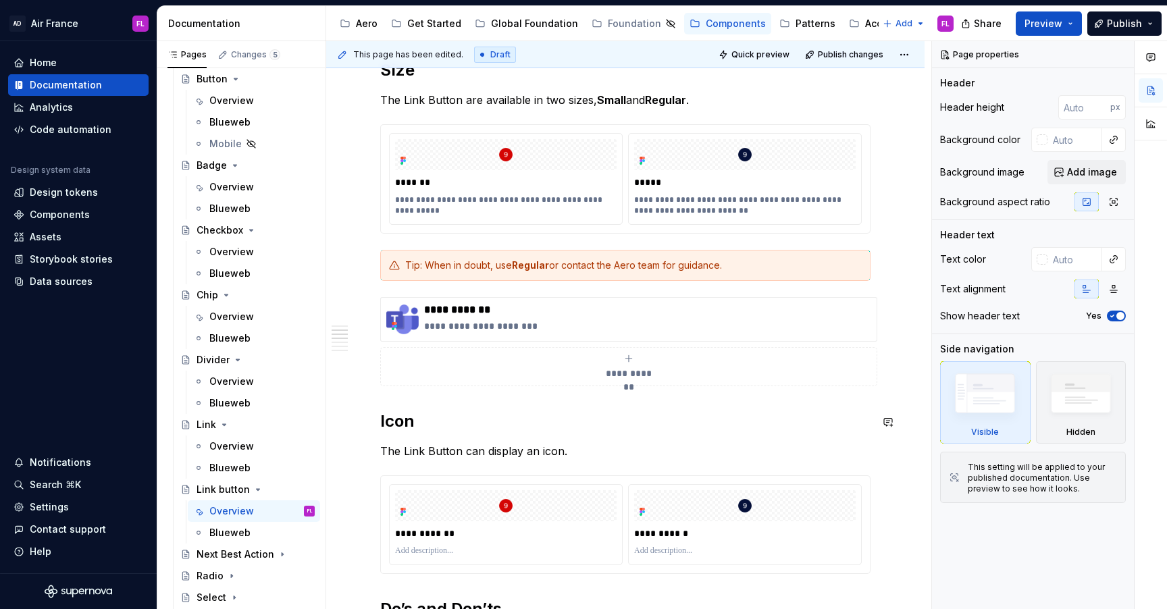
type textarea "*"
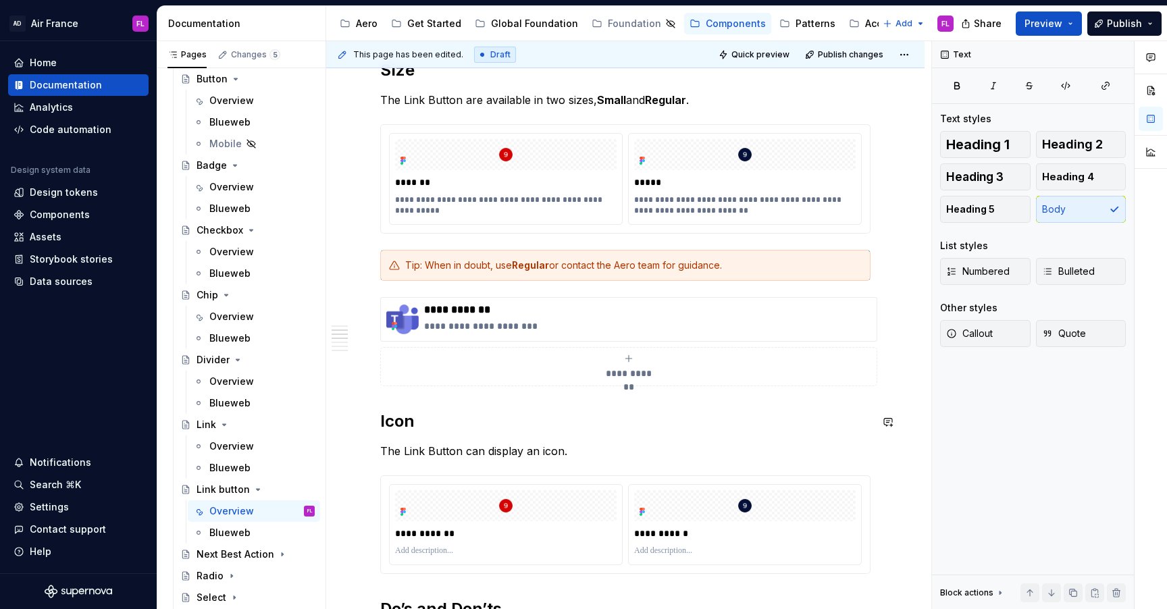
click at [591, 443] on div "**********" at bounding box center [625, 504] width 490 height 2186
click at [580, 454] on p "The Link Button can display an icon." at bounding box center [625, 451] width 490 height 16
paste div
click at [569, 452] on p "The Link Button can display an icon. to give the users a better understanding o…" at bounding box center [625, 451] width 490 height 16
click at [568, 452] on p "The Link Button can display an icon. to give the users a better understanding o…" at bounding box center [625, 451] width 490 height 16
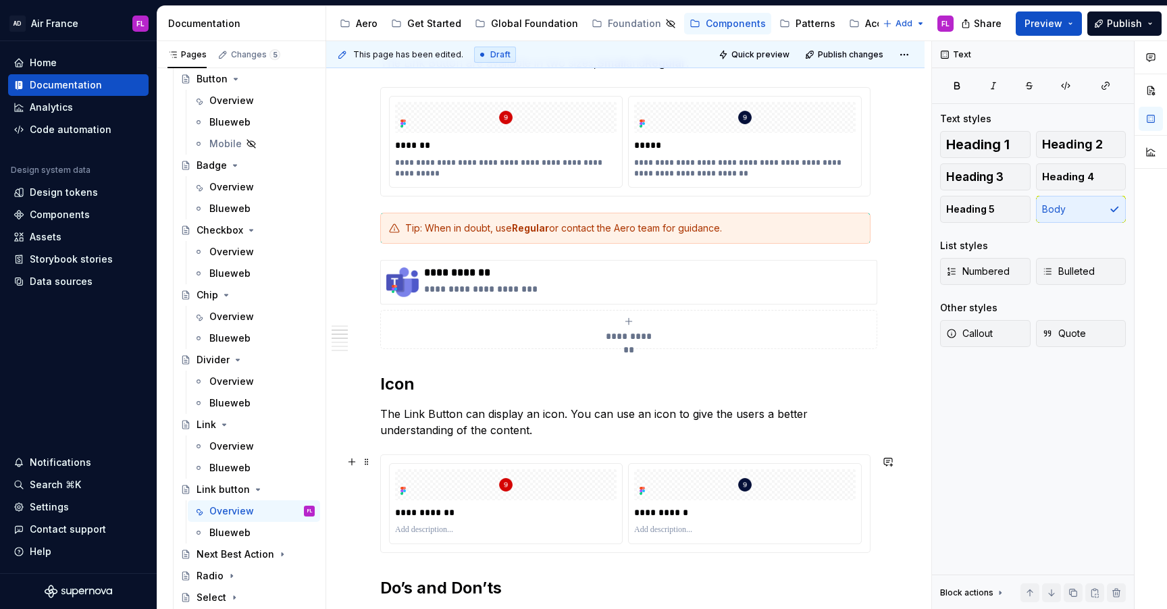
scroll to position [910, 0]
click at [564, 429] on p "The Link Button can display an icon. You can use an icon to give the users a be…" at bounding box center [625, 420] width 490 height 32
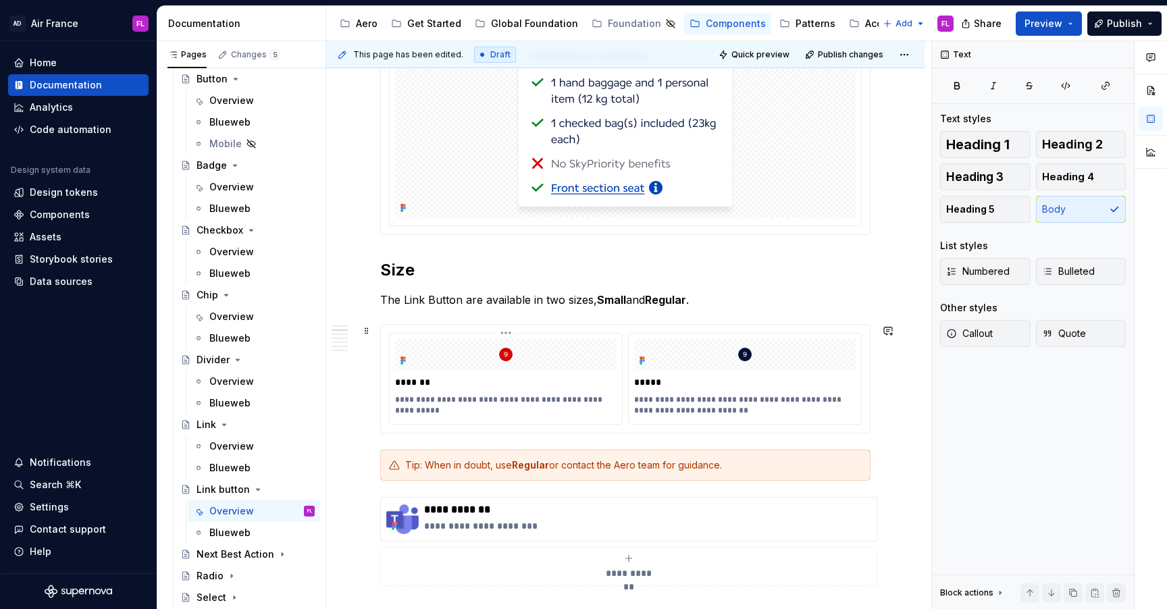
scroll to position [662, 0]
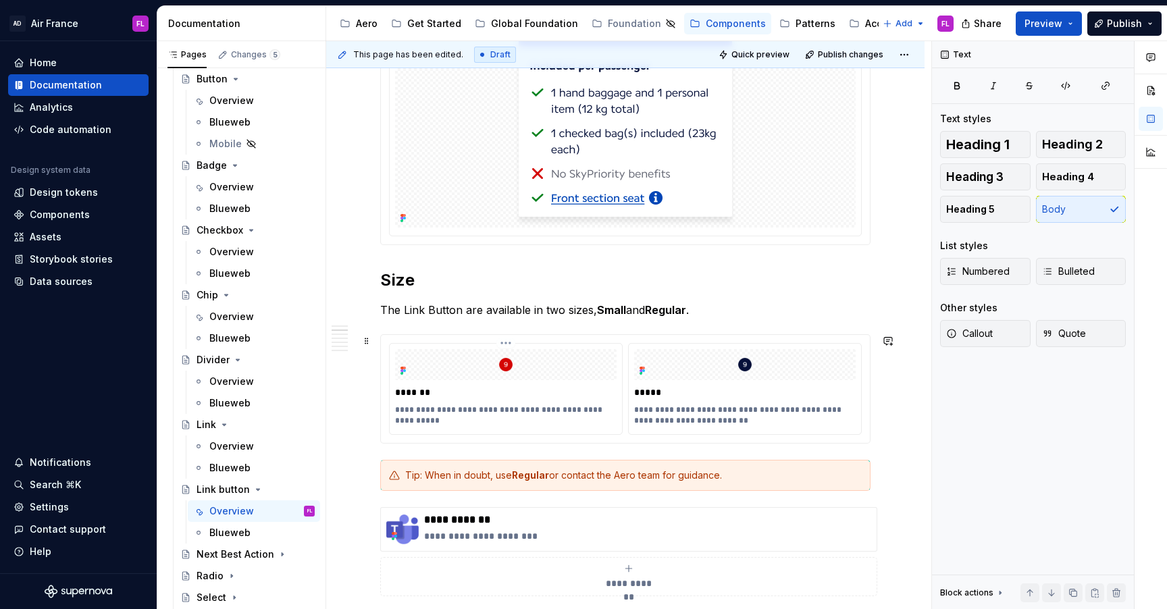
click at [506, 381] on div "**********" at bounding box center [506, 389] width 232 height 90
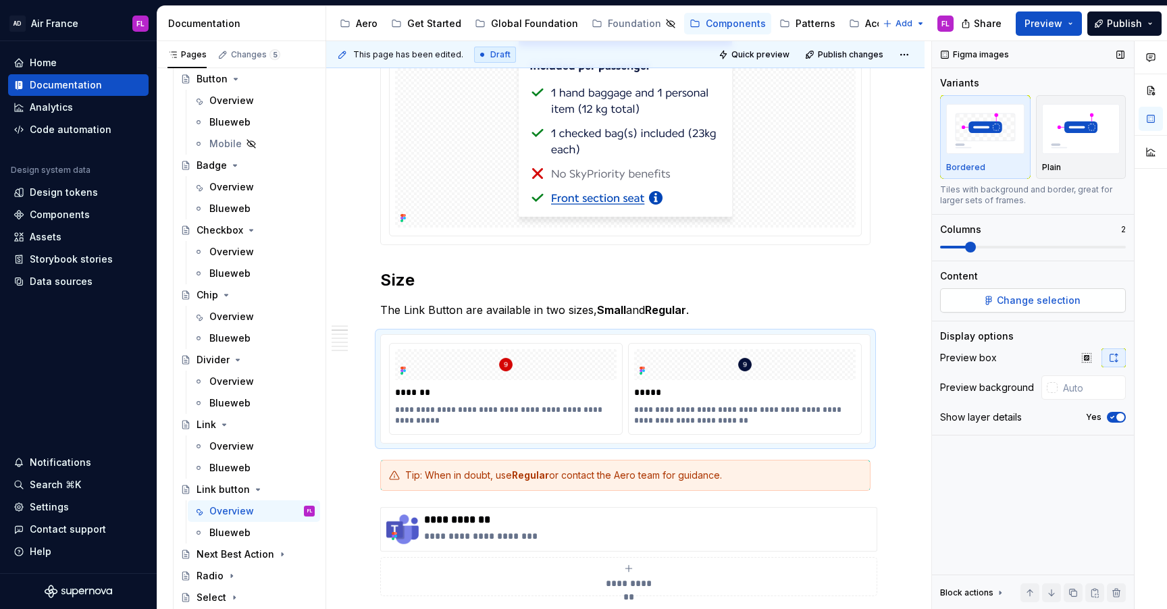
click at [1036, 305] on span "Change selection" at bounding box center [1039, 301] width 84 height 14
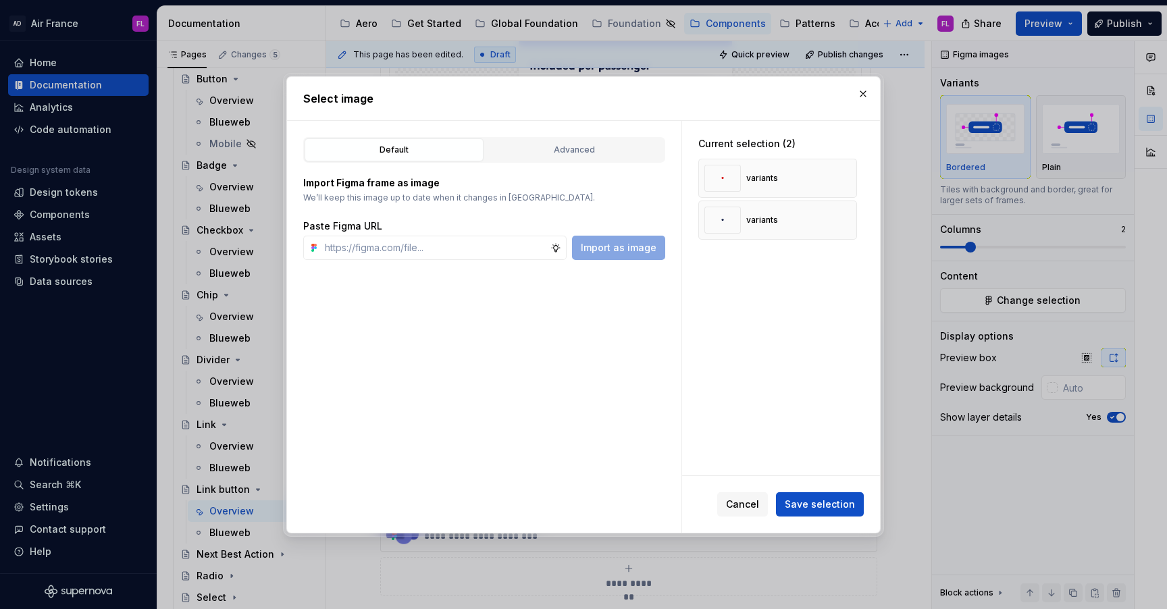
type textarea "*"
type input "[URL][DOMAIN_NAME]"
click at [850, 177] on button "button" at bounding box center [841, 178] width 19 height 19
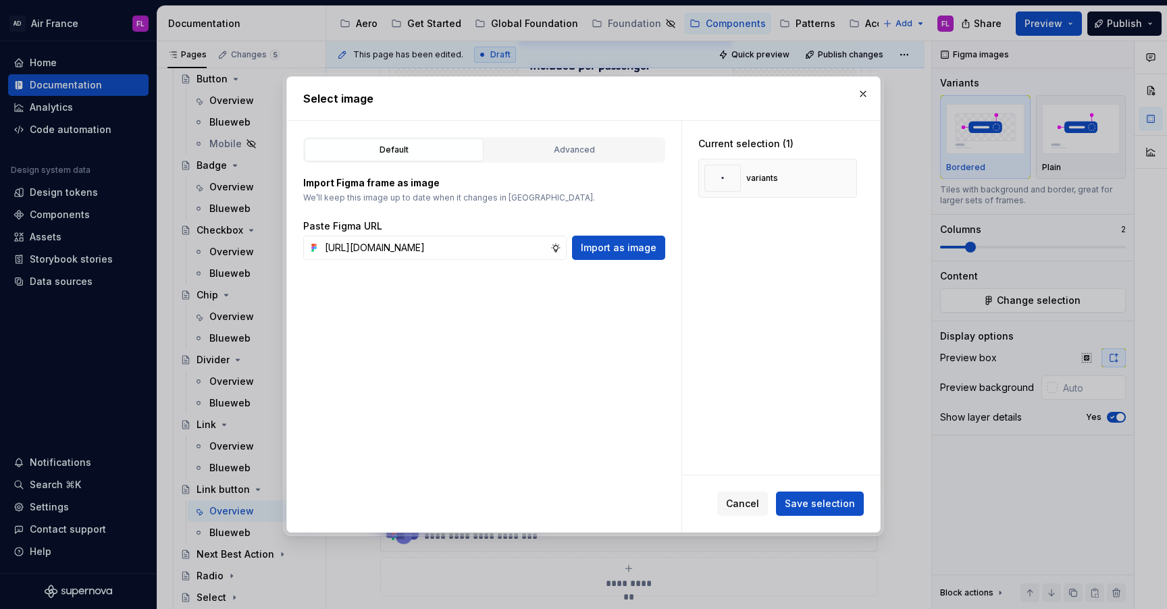
click at [850, 177] on button "button" at bounding box center [841, 178] width 19 height 19
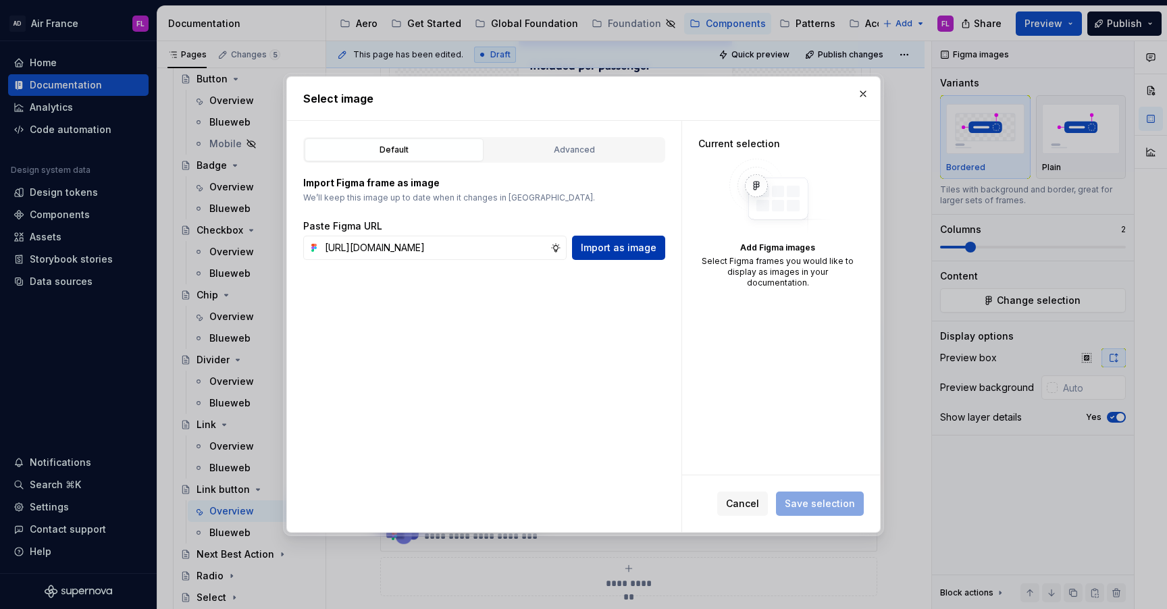
click at [637, 255] on button "Import as image" at bounding box center [618, 248] width 93 height 24
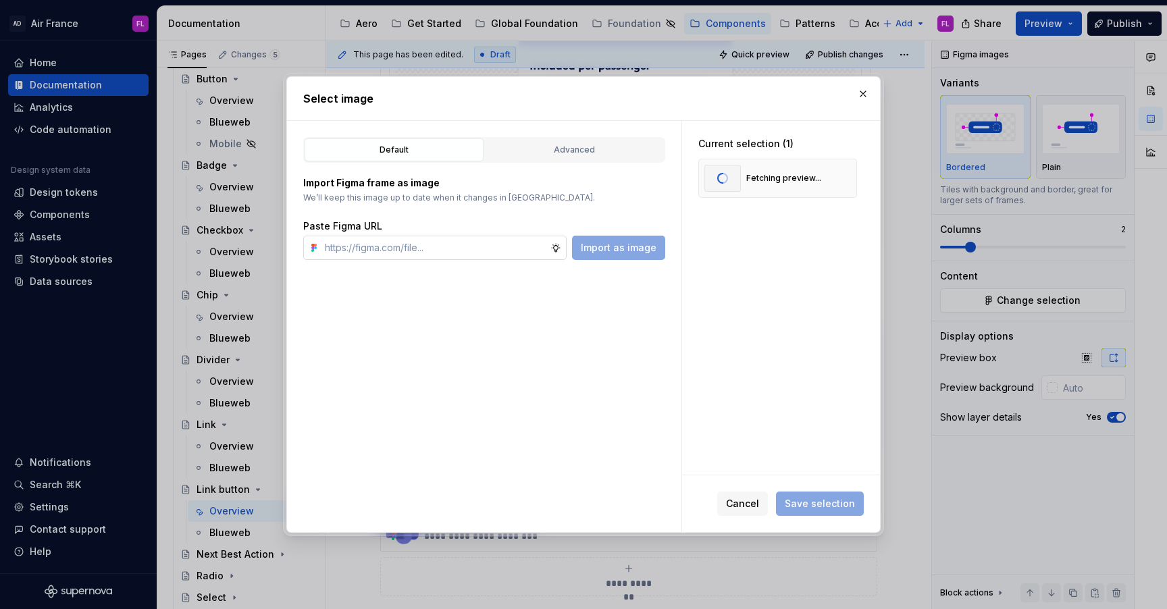
click at [487, 253] on input "text" at bounding box center [434, 248] width 231 height 24
paste input "[URL][DOMAIN_NAME]"
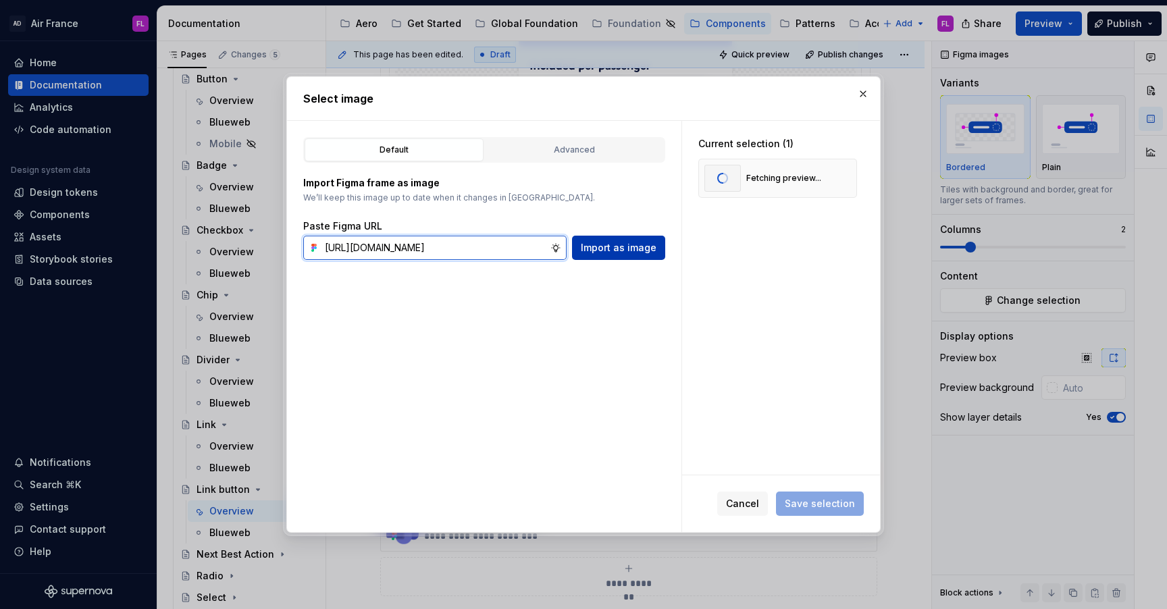
type input "[URL][DOMAIN_NAME]"
click at [596, 257] on button "Import as image" at bounding box center [618, 248] width 93 height 24
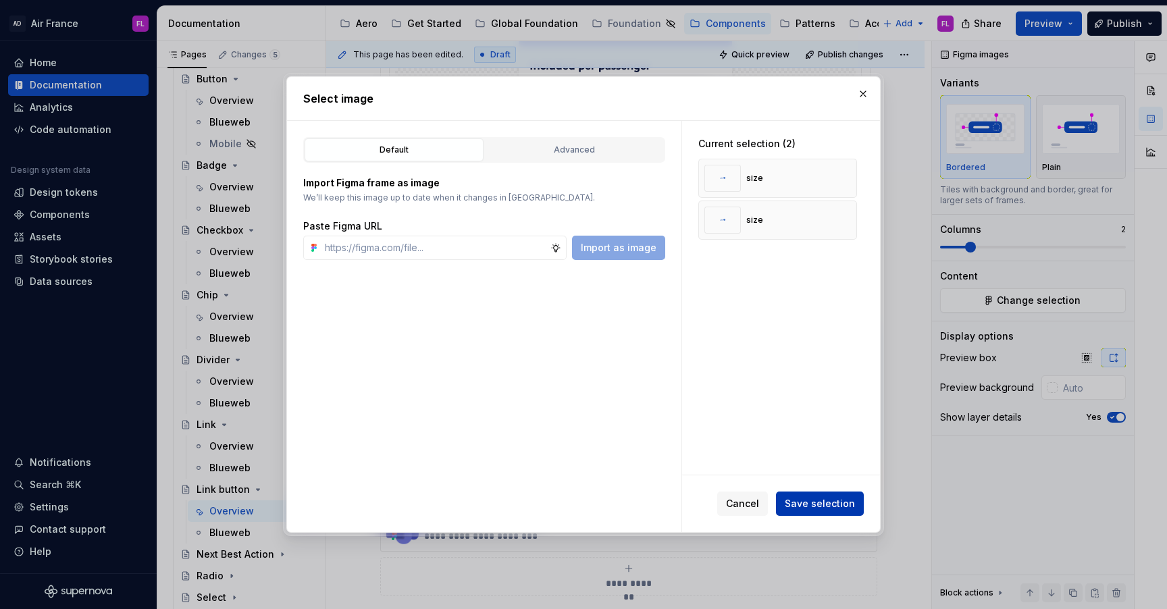
click at [828, 504] on span "Save selection" at bounding box center [820, 504] width 70 height 14
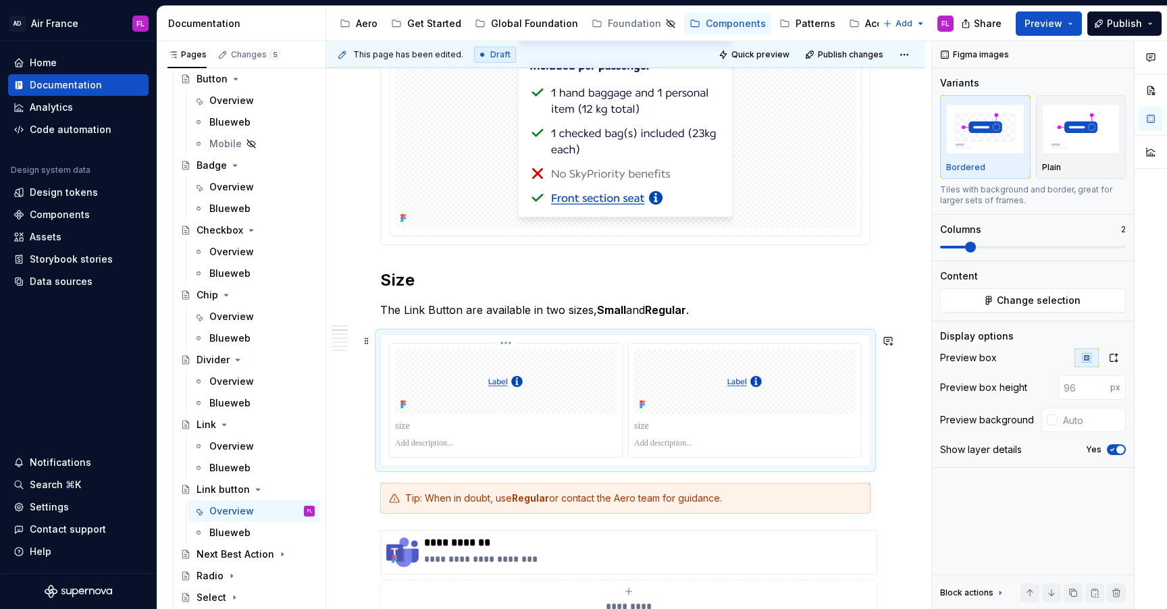
scroll to position [745, 0]
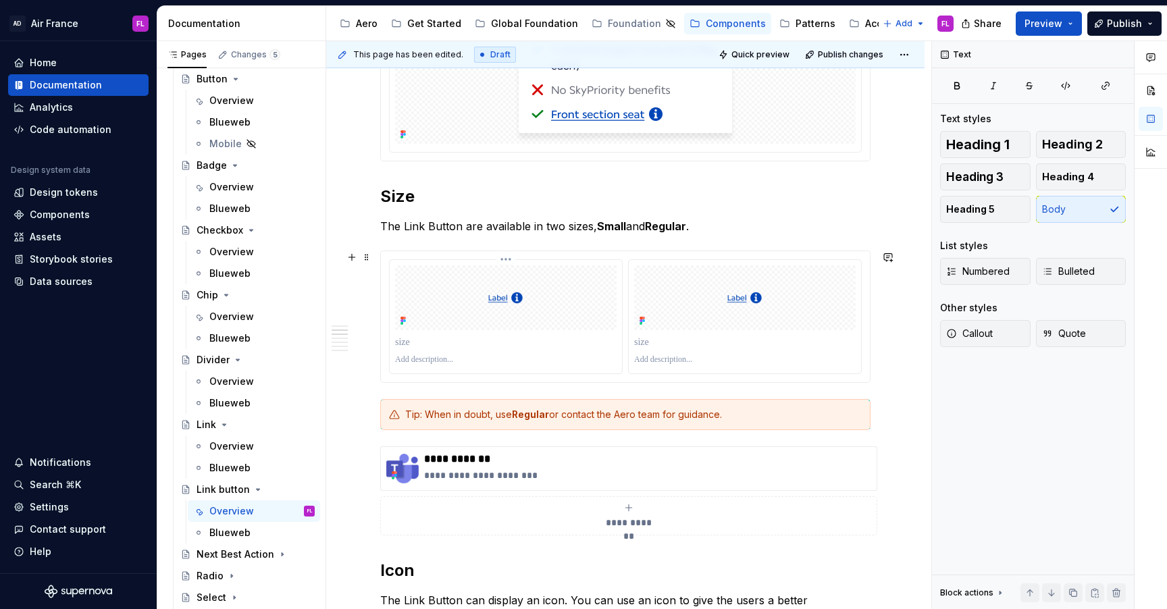
type textarea "*"
click at [404, 340] on p at bounding box center [505, 343] width 221 height 14
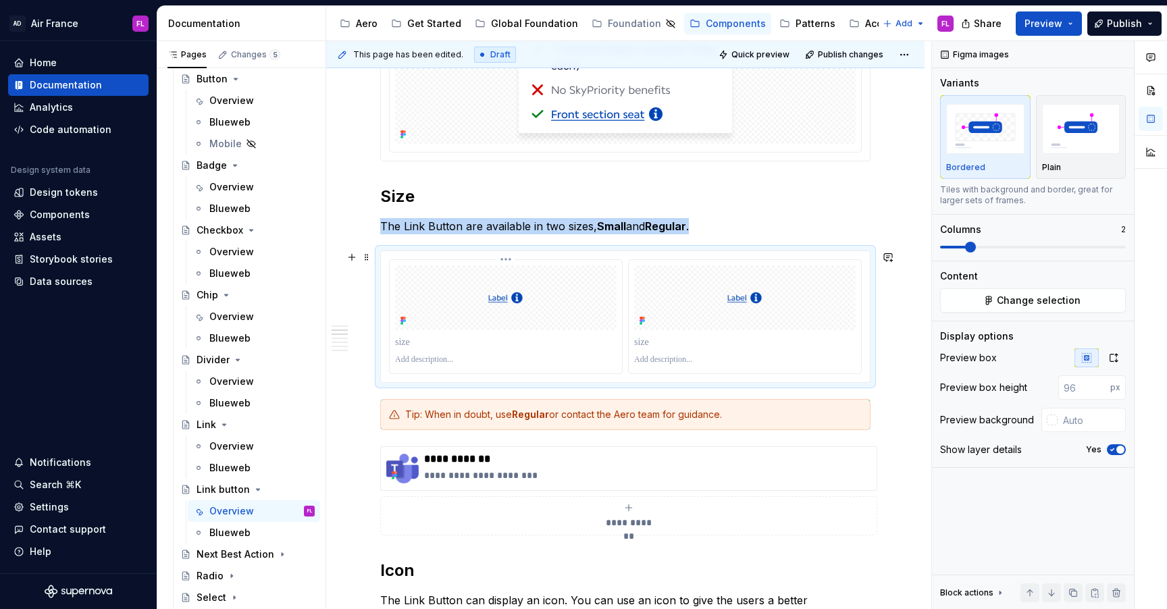
click at [522, 296] on img at bounding box center [505, 297] width 221 height 31
click at [1115, 358] on icon "button" at bounding box center [1113, 357] width 11 height 11
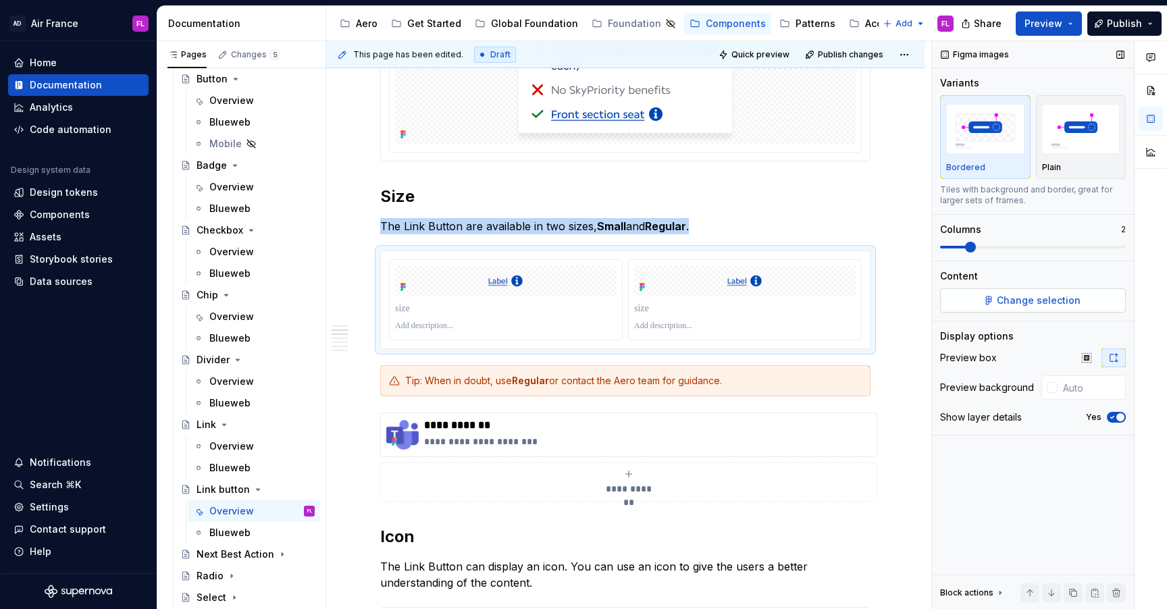
click at [998, 298] on button "Change selection" at bounding box center [1033, 300] width 186 height 24
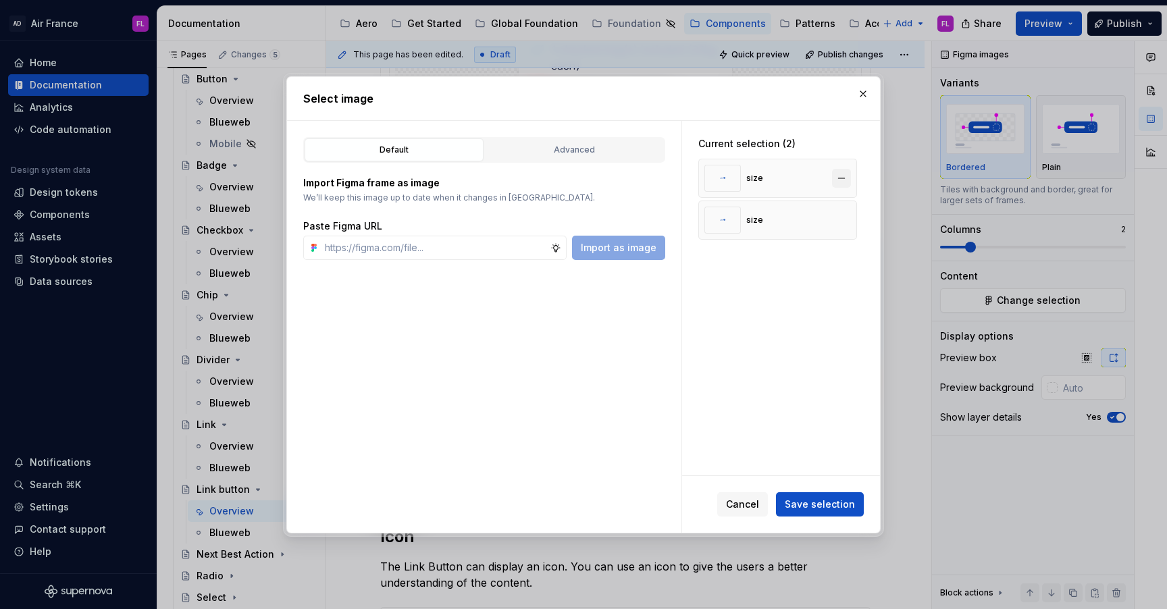
click at [844, 182] on button "button" at bounding box center [841, 178] width 19 height 19
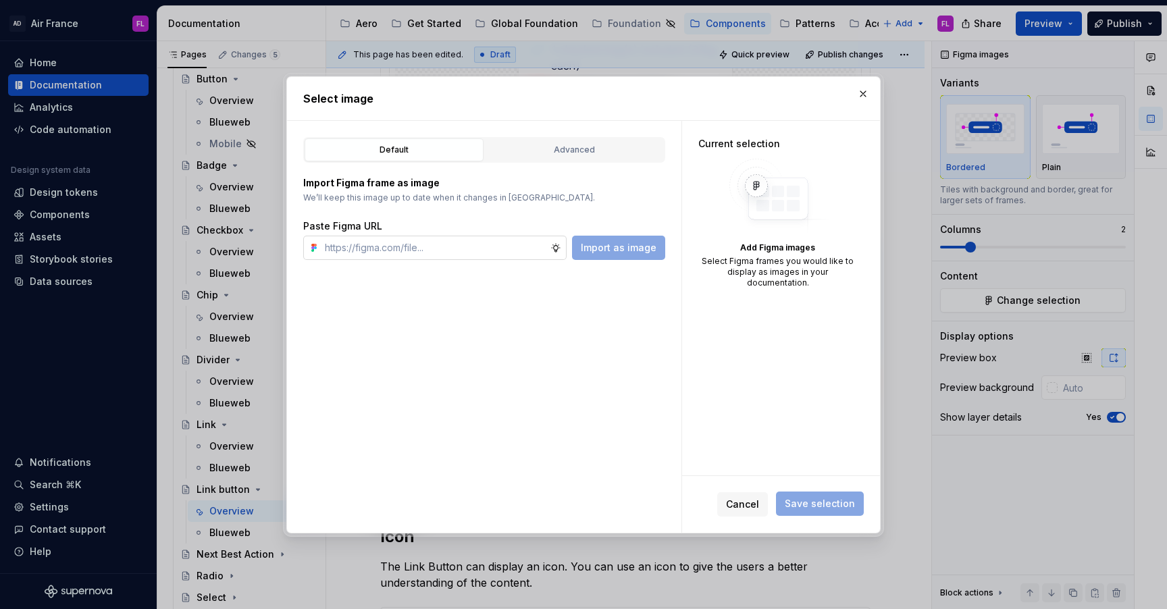
click at [492, 246] on input "text" at bounding box center [434, 248] width 231 height 24
paste input "[URL][DOMAIN_NAME]"
type input "[URL][DOMAIN_NAME]"
type textarea "*"
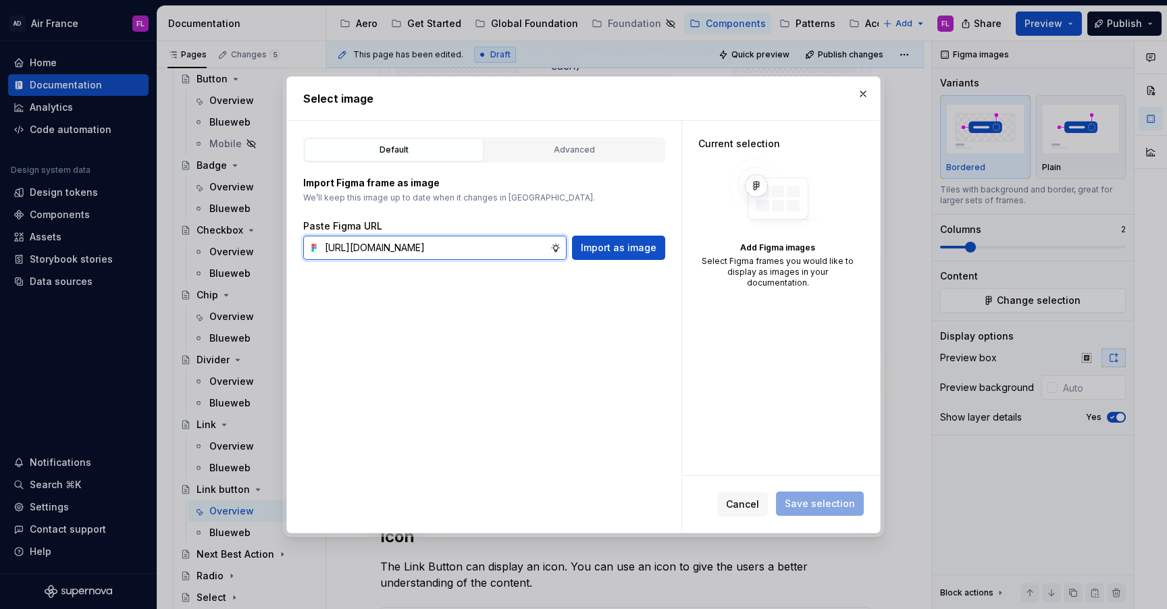
scroll to position [0, 335]
type input "[URL][DOMAIN_NAME]"
click at [604, 246] on span "Import as image" at bounding box center [619, 248] width 76 height 14
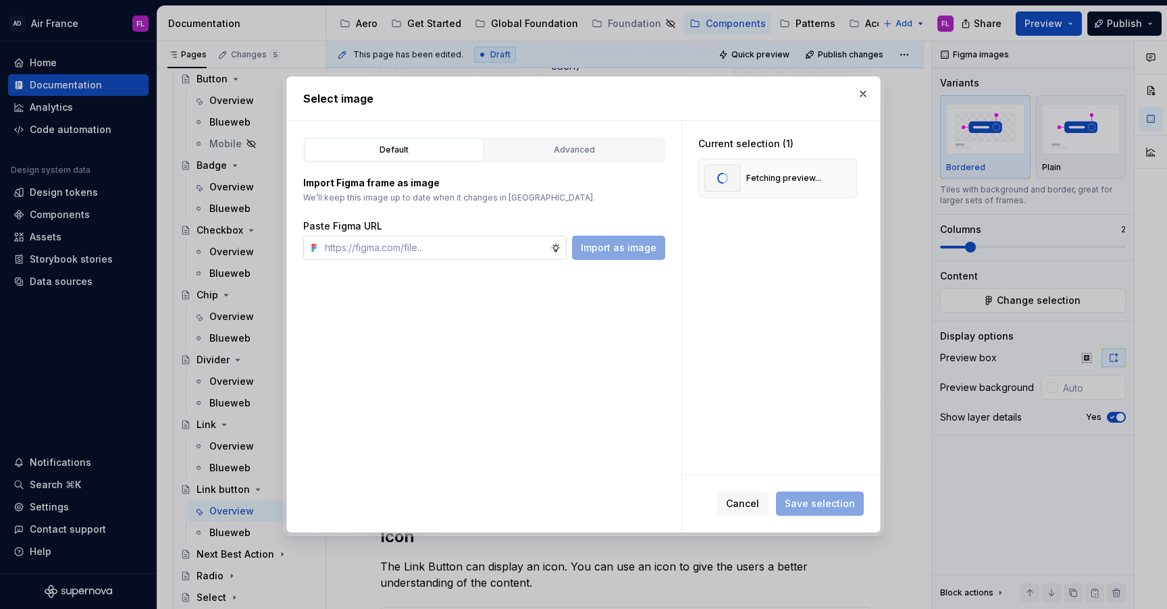
click at [458, 256] on input "text" at bounding box center [434, 248] width 231 height 24
paste input "[URL][DOMAIN_NAME]"
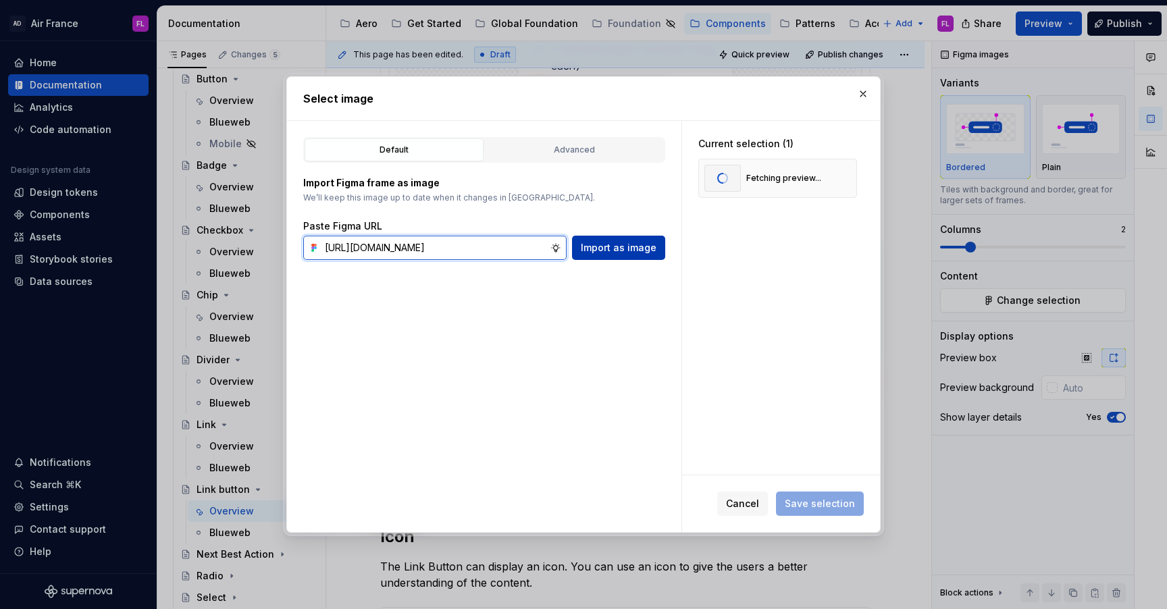
type input "[URL][DOMAIN_NAME]"
click at [607, 250] on span "Import as image" at bounding box center [619, 248] width 76 height 14
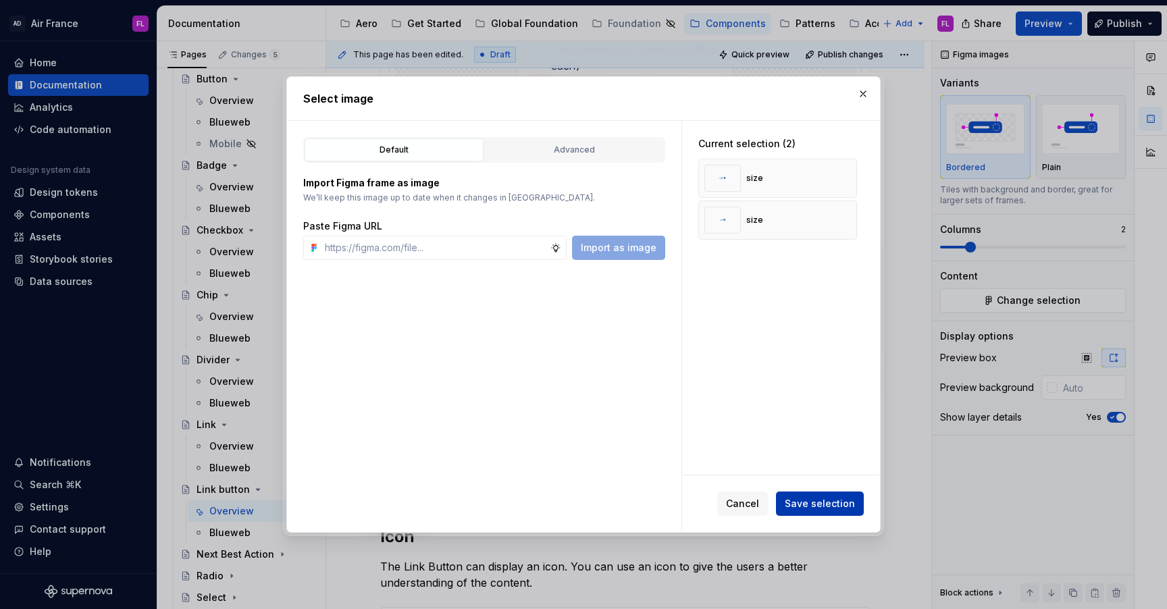
click at [815, 500] on span "Save selection" at bounding box center [820, 504] width 70 height 14
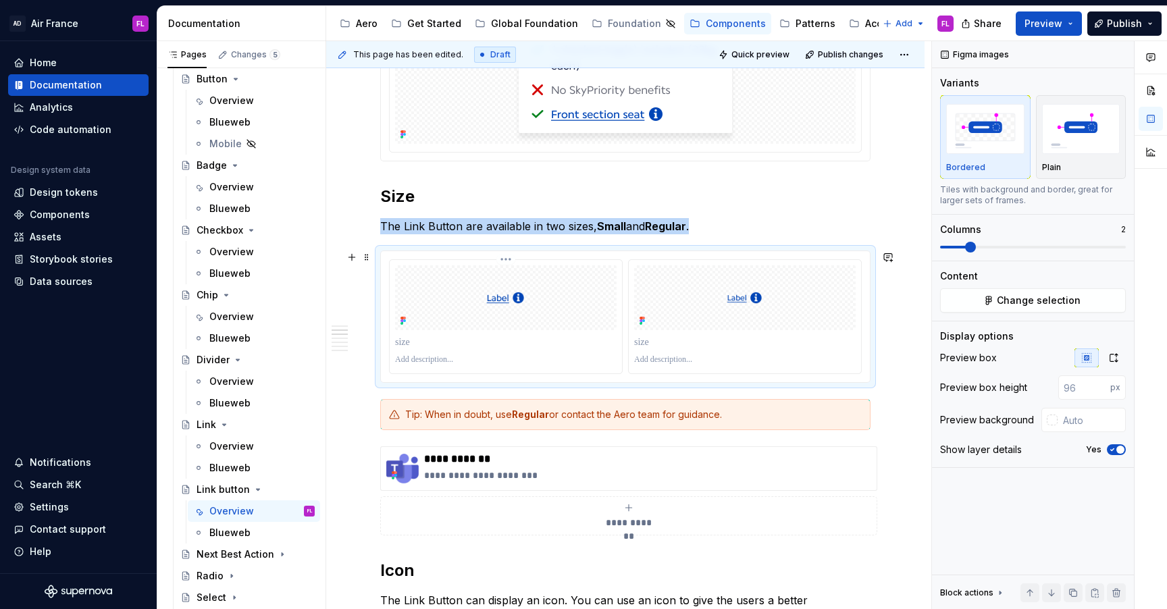
click at [558, 297] on img at bounding box center [505, 297] width 221 height 31
click at [1116, 358] on icon "button" at bounding box center [1113, 357] width 11 height 11
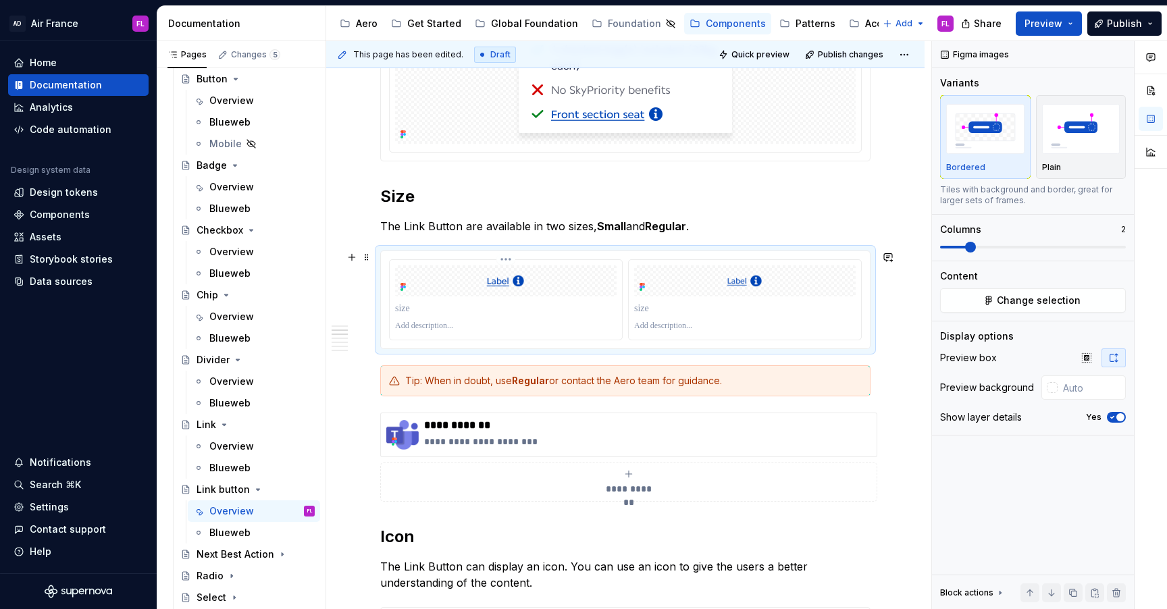
click at [451, 312] on p at bounding box center [505, 309] width 221 height 14
click at [645, 307] on p at bounding box center [744, 309] width 221 height 14
click at [1074, 24] on button "Preview" at bounding box center [1048, 23] width 66 height 24
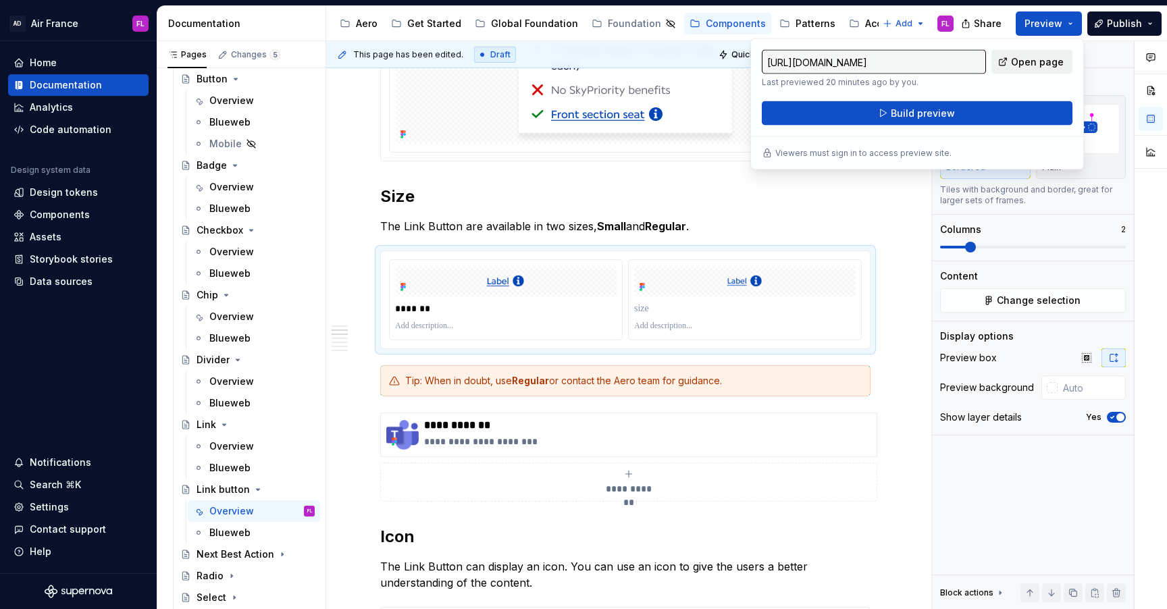
click at [1024, 64] on span "Open page" at bounding box center [1037, 62] width 53 height 14
type textarea "*"
click at [450, 327] on p at bounding box center [505, 326] width 221 height 11
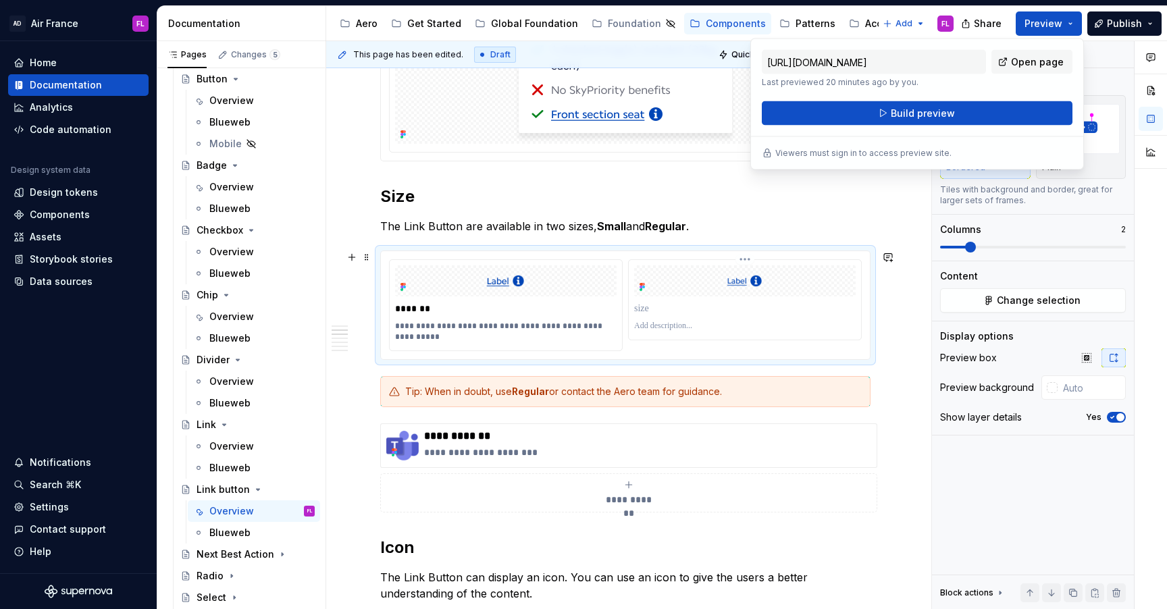
click at [661, 311] on p at bounding box center [744, 309] width 221 height 14
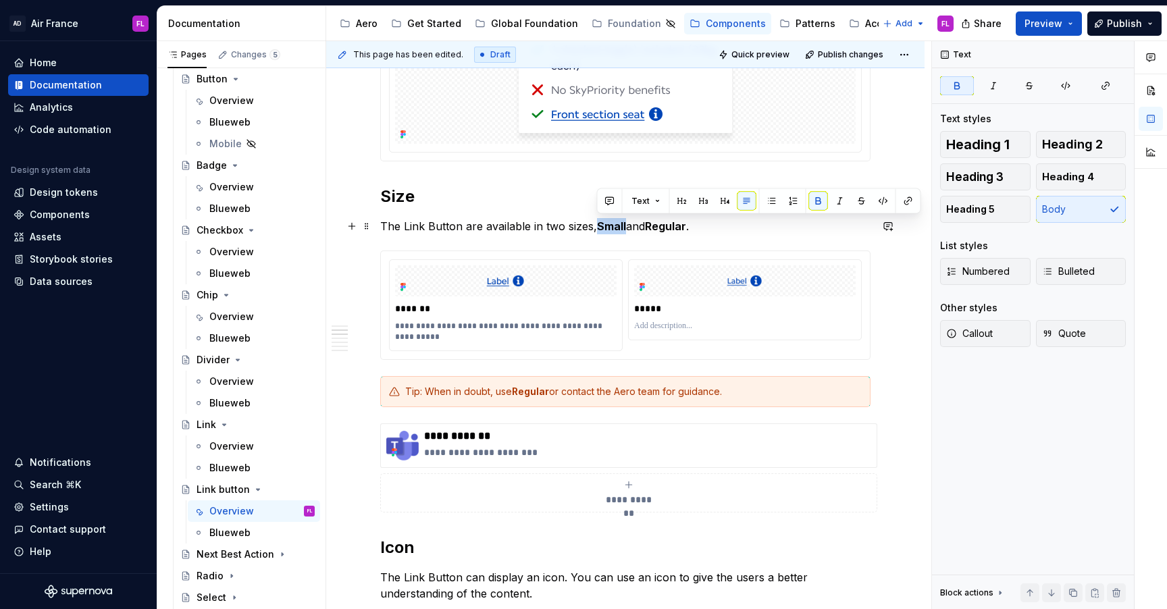
drag, startPoint x: 596, startPoint y: 226, endPoint x: 626, endPoint y: 228, distance: 29.8
click at [626, 228] on p "The Link Button are available in two sizes, Small and Regular ." at bounding box center [625, 226] width 490 height 16
drag, startPoint x: 664, startPoint y: 227, endPoint x: 702, endPoint y: 228, distance: 37.1
click at [698, 228] on strong "Regular" at bounding box center [677, 226] width 41 height 14
type textarea "*"
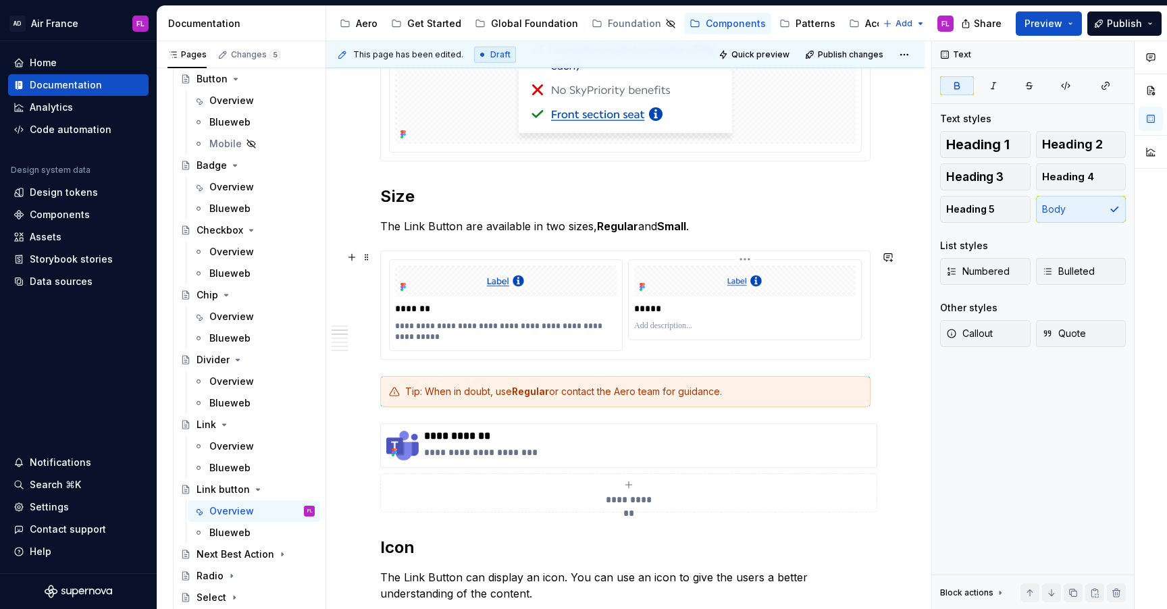
click at [660, 325] on p at bounding box center [744, 326] width 221 height 11
paste div
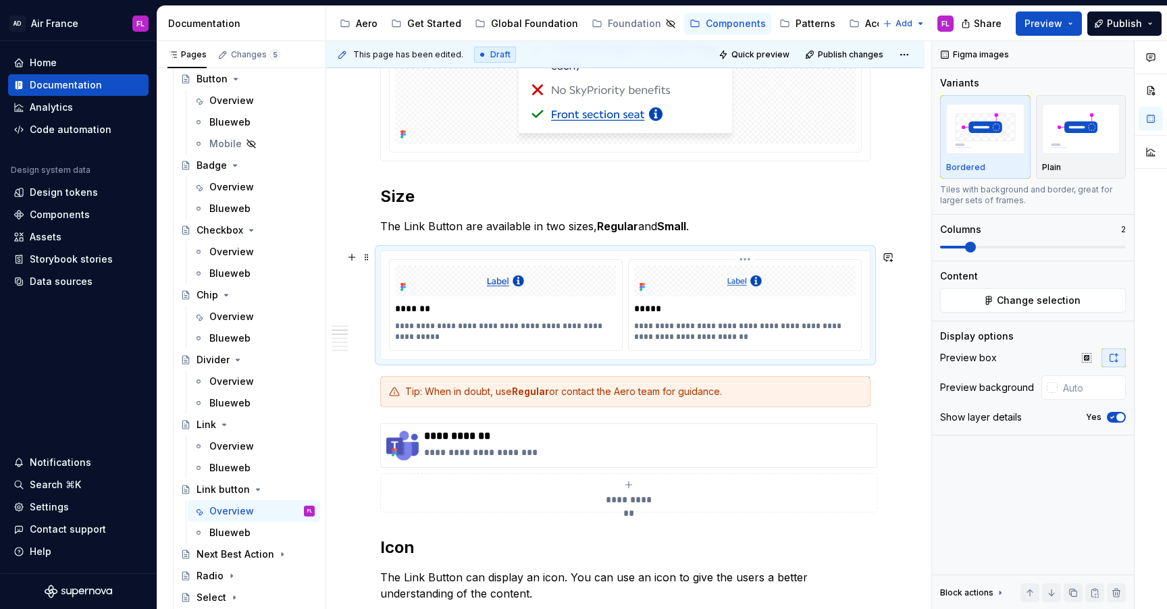
click at [791, 328] on p "**********" at bounding box center [746, 332] width 225 height 22
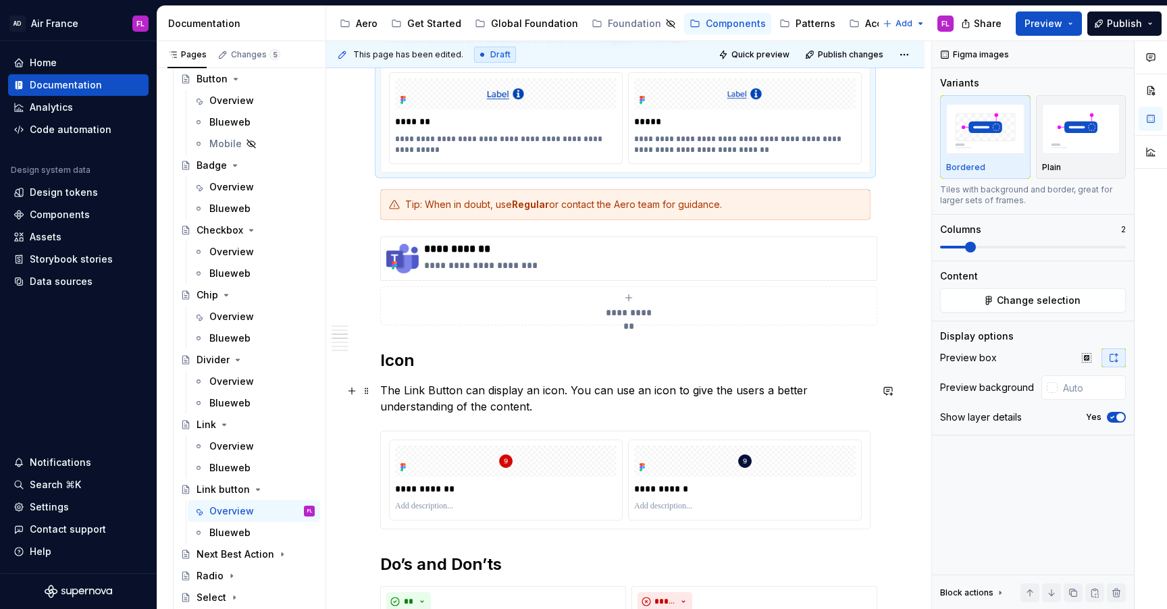
scroll to position [935, 0]
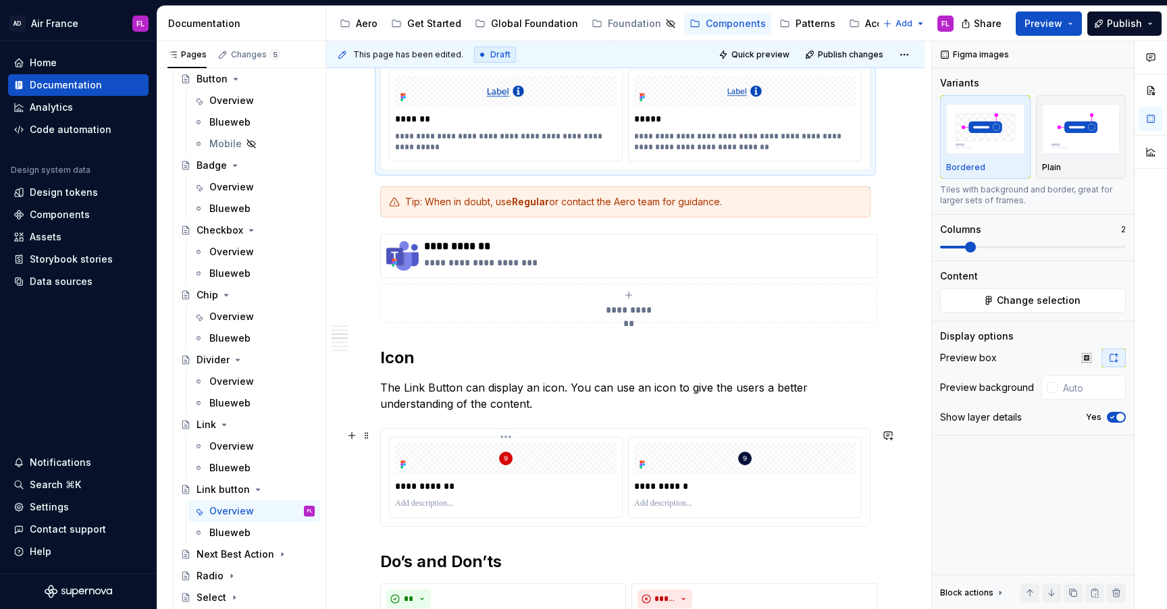
click at [484, 459] on img at bounding box center [505, 458] width 221 height 31
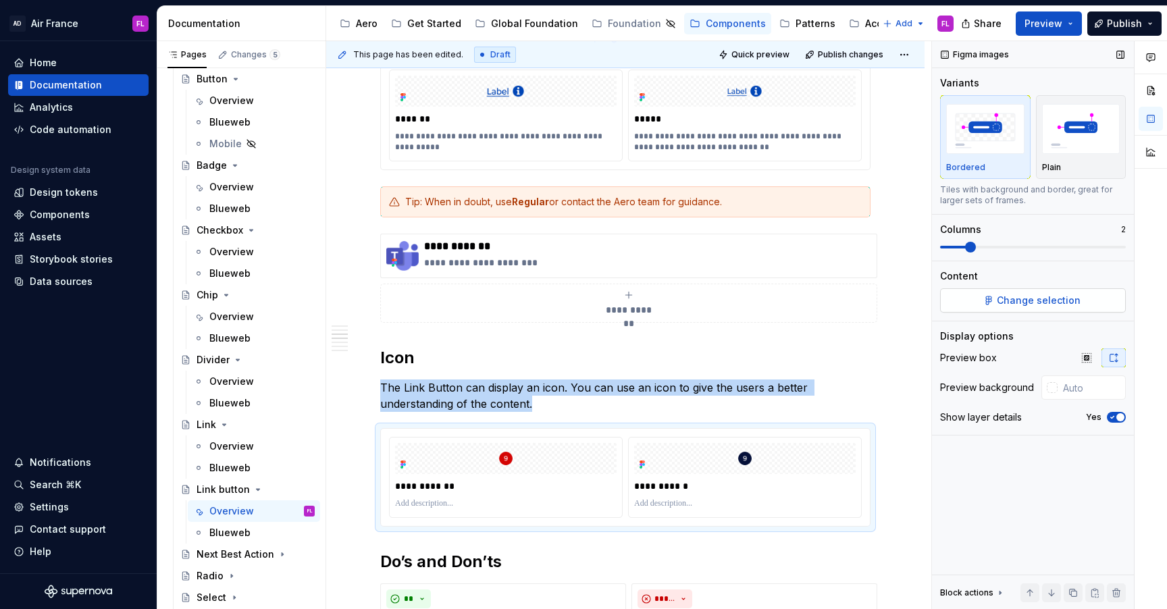
click at [1025, 301] on span "Change selection" at bounding box center [1039, 301] width 84 height 14
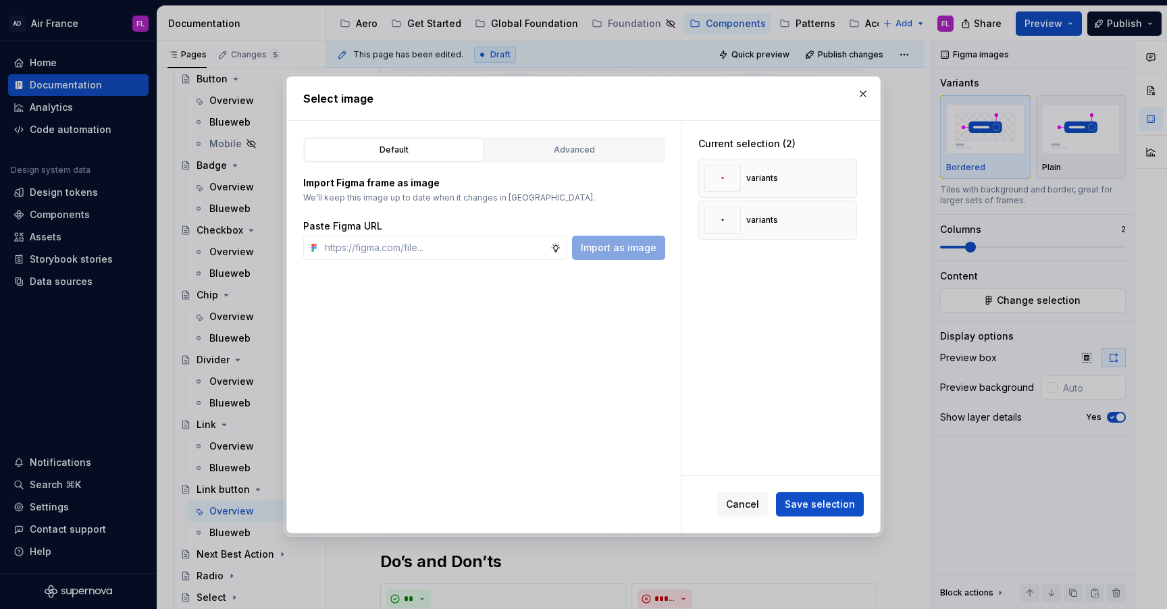
type textarea "*"
click at [851, 179] on button "button" at bounding box center [841, 178] width 19 height 19
click at [851, 211] on button "button" at bounding box center [841, 220] width 19 height 19
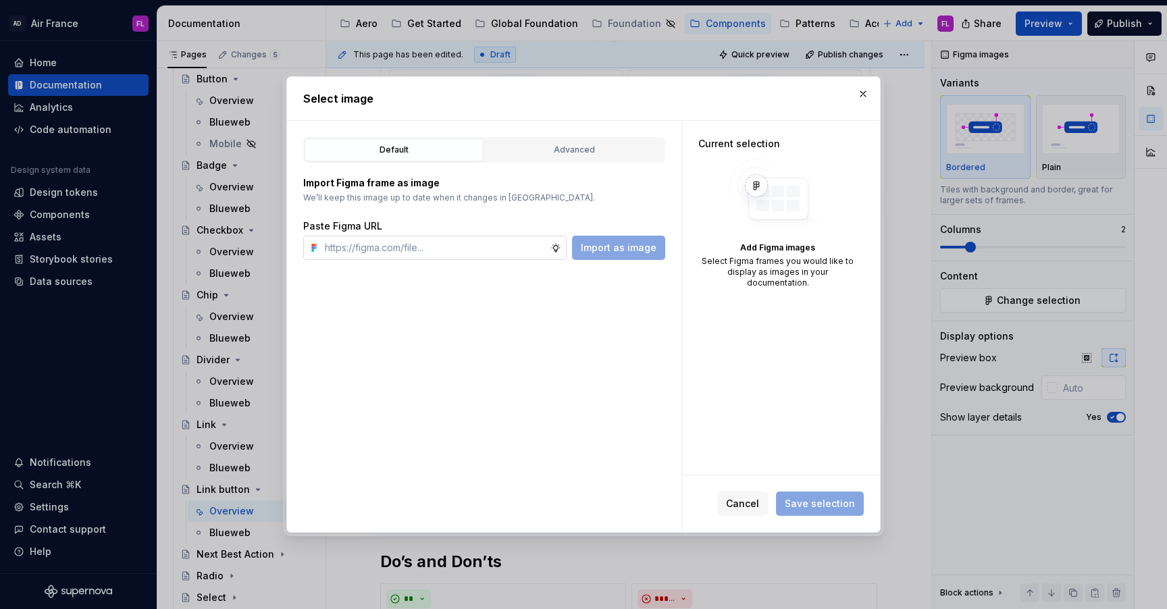
click at [458, 254] on input "text" at bounding box center [434, 248] width 231 height 24
paste input "[URL][DOMAIN_NAME]"
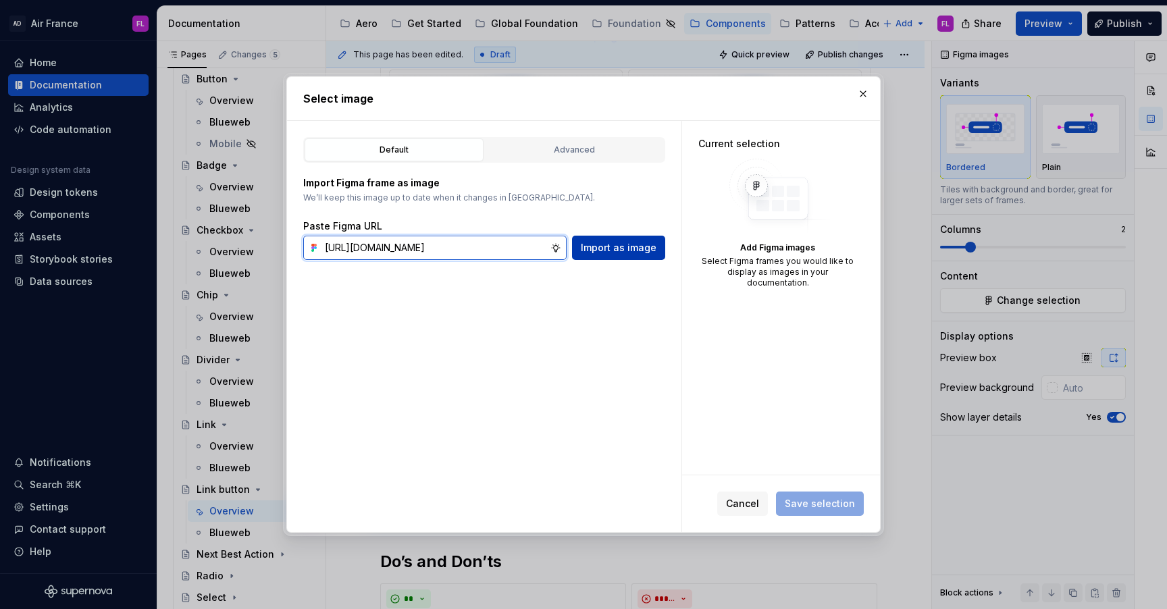
type input "[URL][DOMAIN_NAME]"
click at [629, 251] on span "Import as image" at bounding box center [619, 248] width 76 height 14
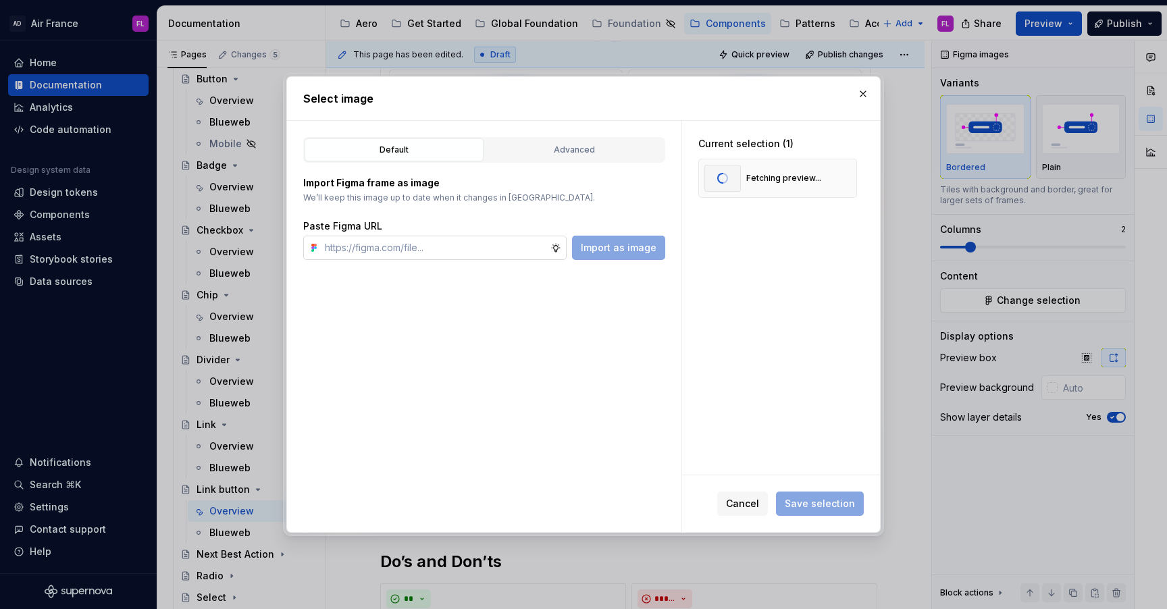
click at [514, 247] on input "text" at bounding box center [434, 248] width 231 height 24
paste input "[URL][DOMAIN_NAME]"
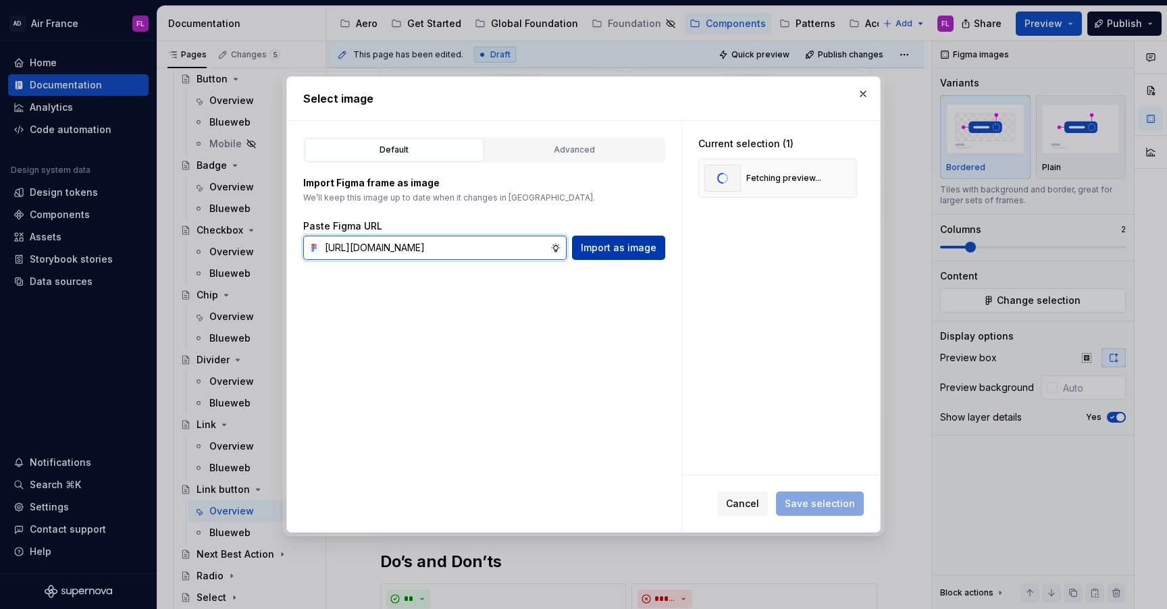
type input "[URL][DOMAIN_NAME]"
click at [586, 251] on span "Import as image" at bounding box center [619, 248] width 76 height 14
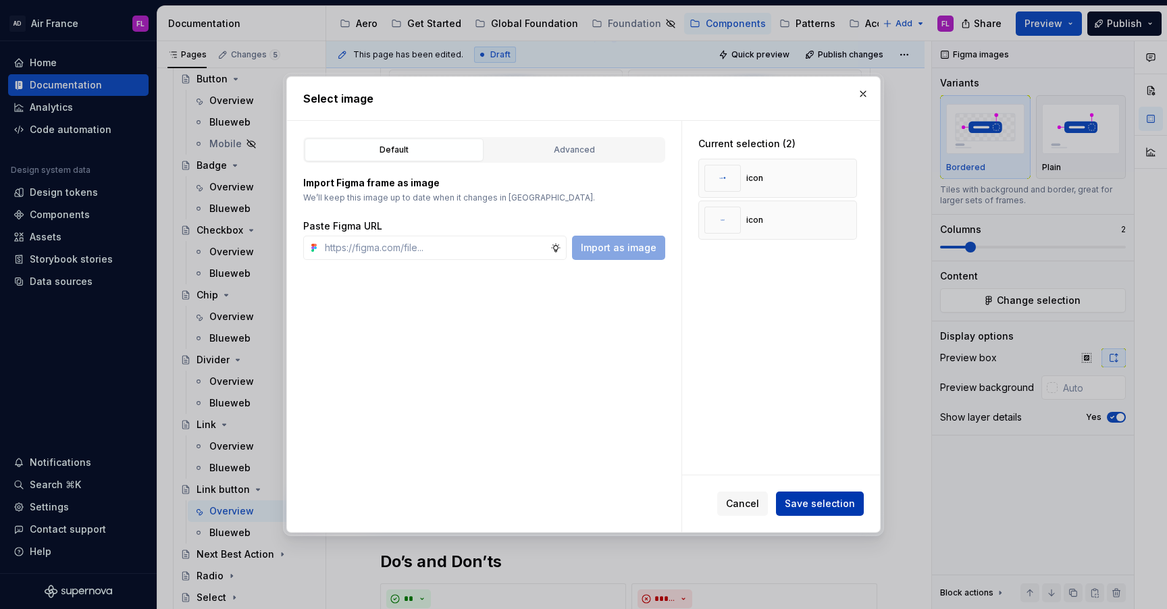
click at [810, 502] on span "Save selection" at bounding box center [820, 504] width 70 height 14
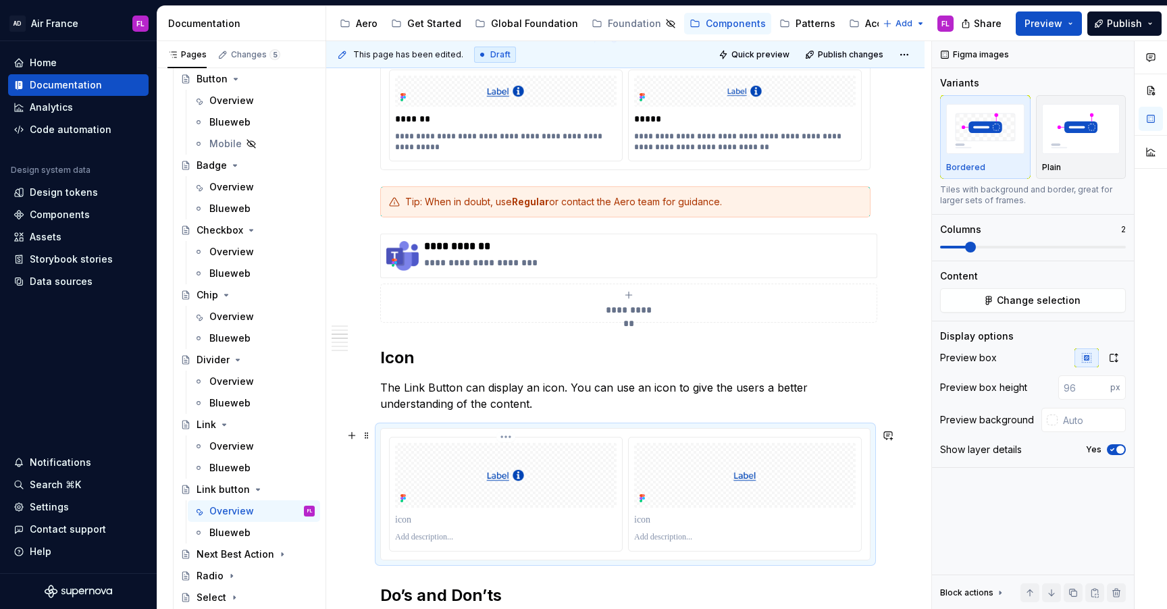
click at [410, 521] on p at bounding box center [505, 520] width 221 height 14
click at [664, 520] on p at bounding box center [744, 520] width 221 height 14
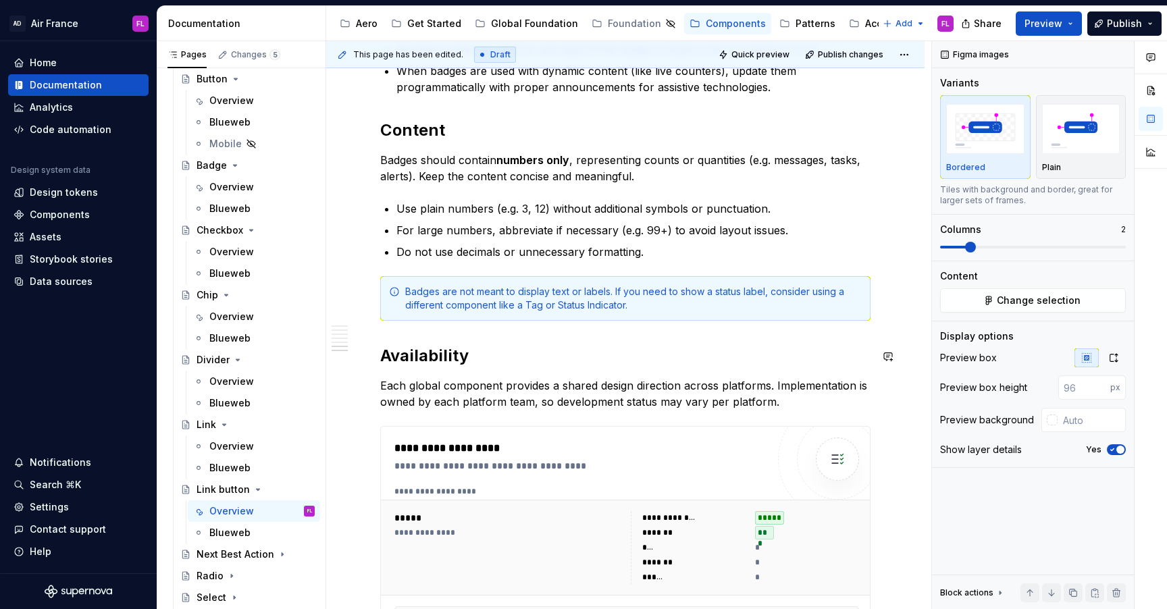
scroll to position [1884, 0]
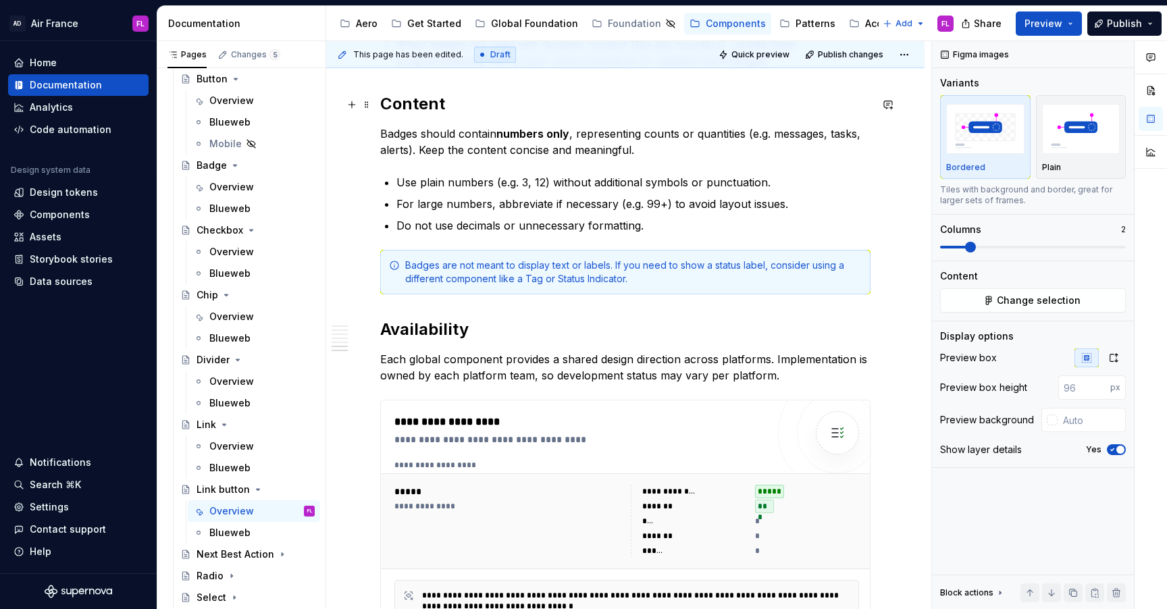
type textarea "*"
